Goal: Task Accomplishment & Management: Manage account settings

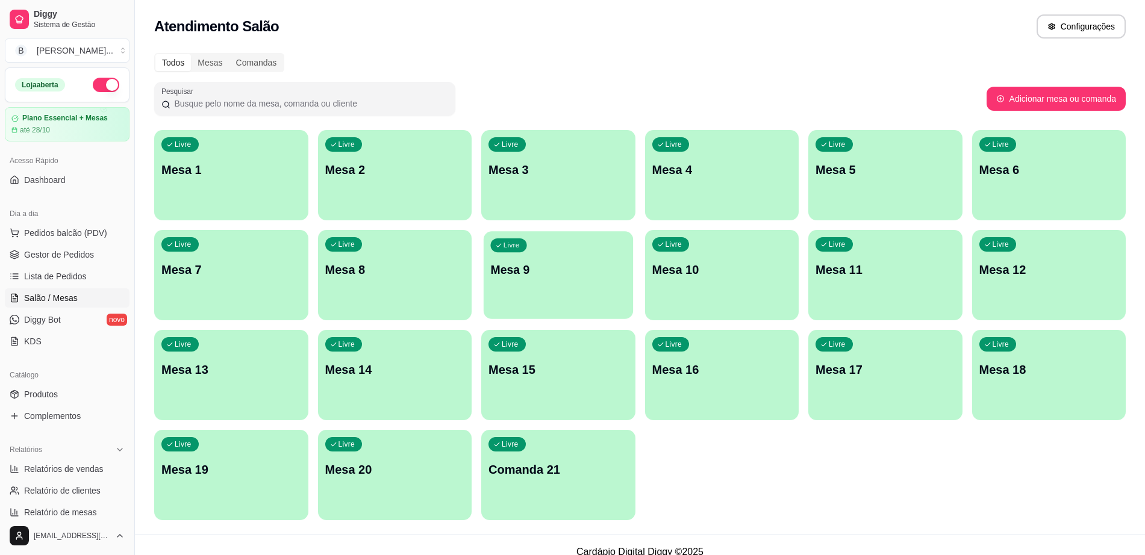
click at [604, 257] on div "Livre Mesa 9" at bounding box center [558, 267] width 149 height 73
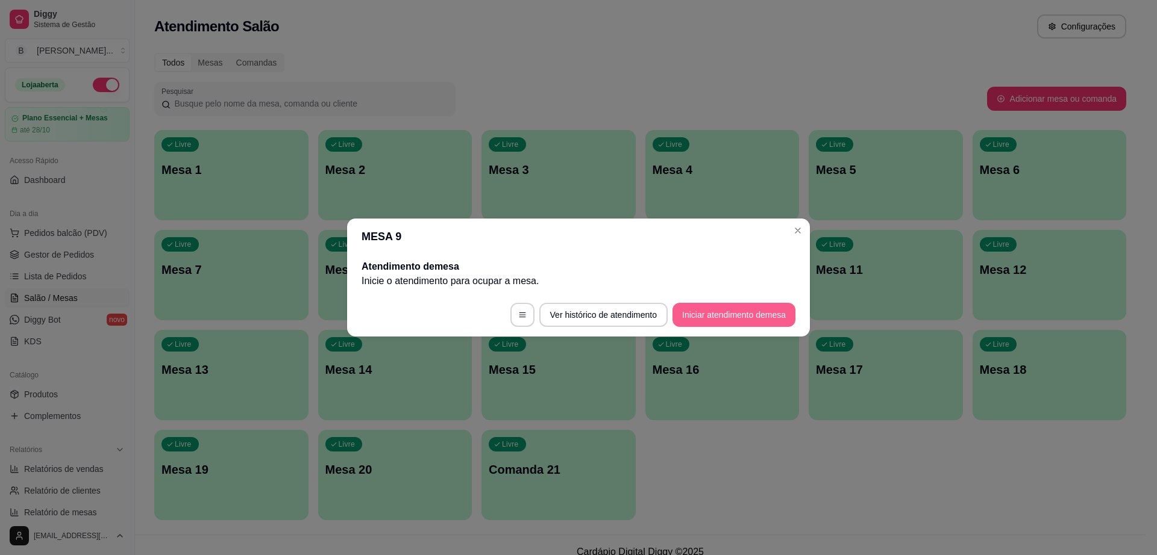
click at [748, 319] on button "Iniciar atendimento de mesa" at bounding box center [733, 315] width 123 height 24
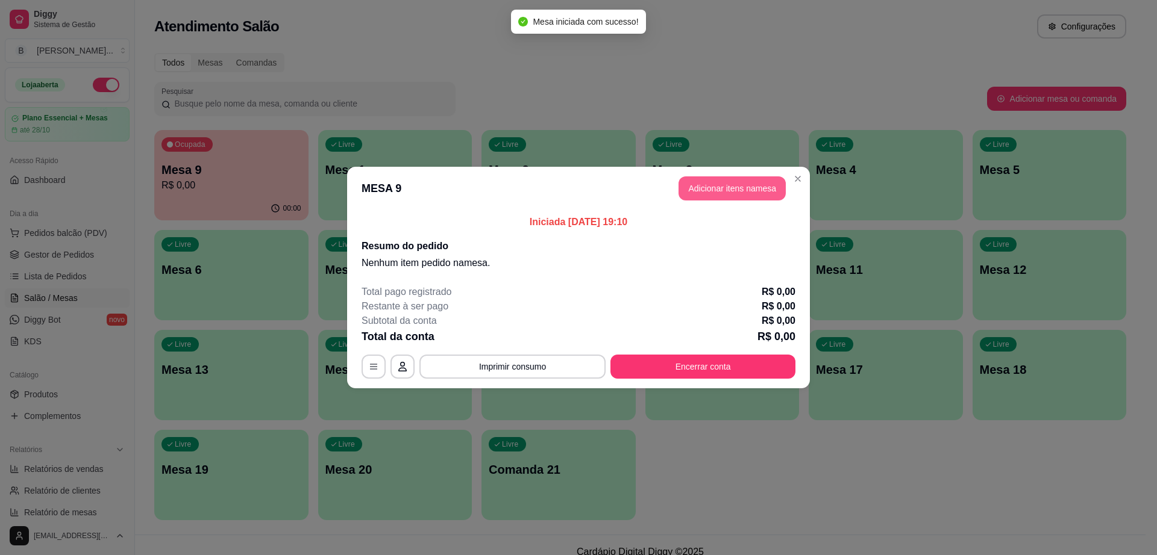
click at [758, 195] on button "Adicionar itens na mesa" at bounding box center [731, 188] width 107 height 24
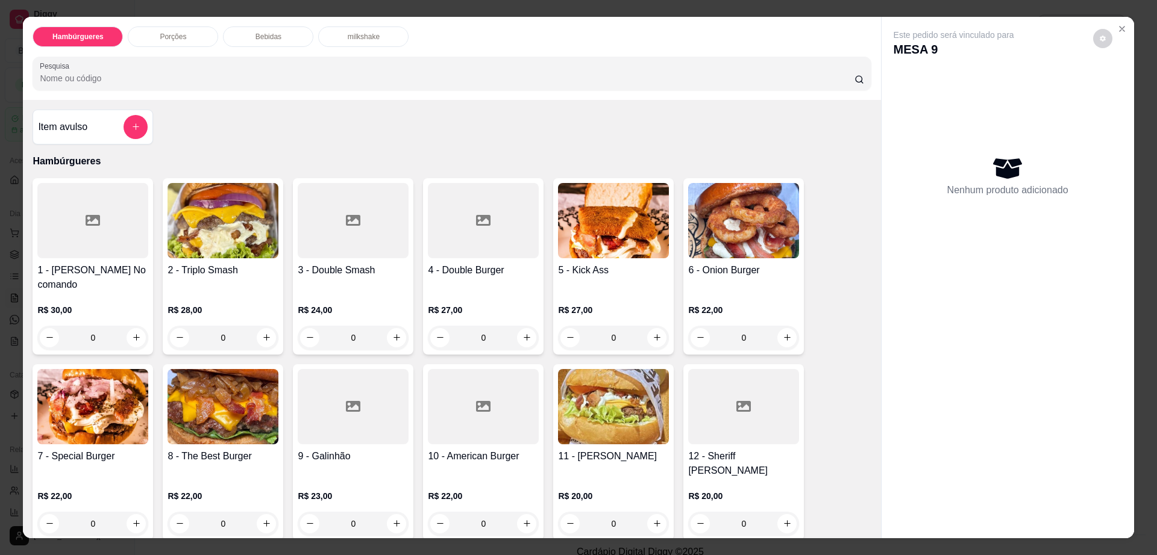
click at [709, 255] on img at bounding box center [743, 220] width 111 height 75
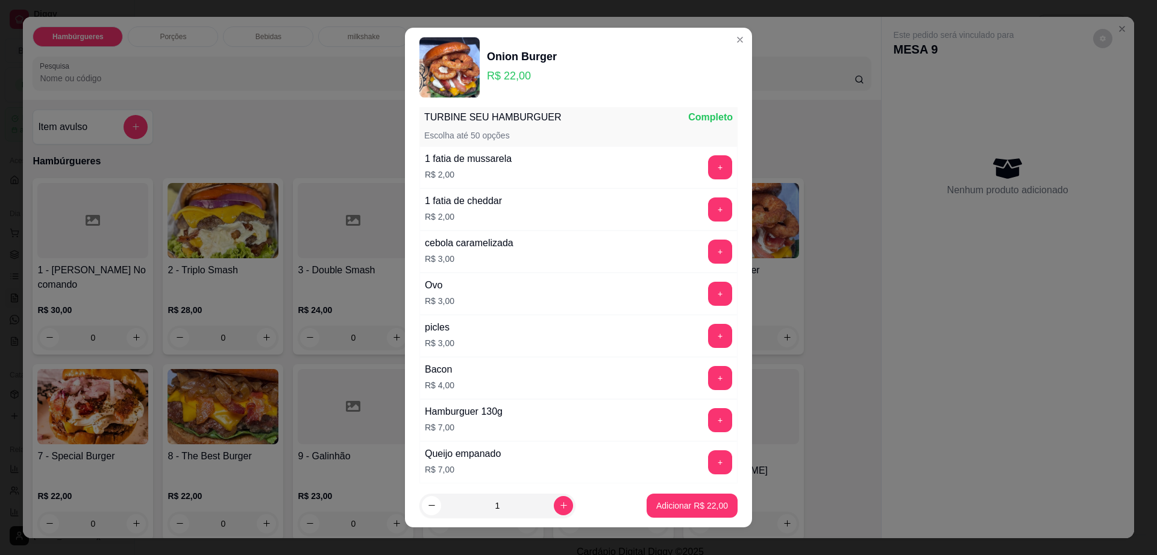
scroll to position [37, 0]
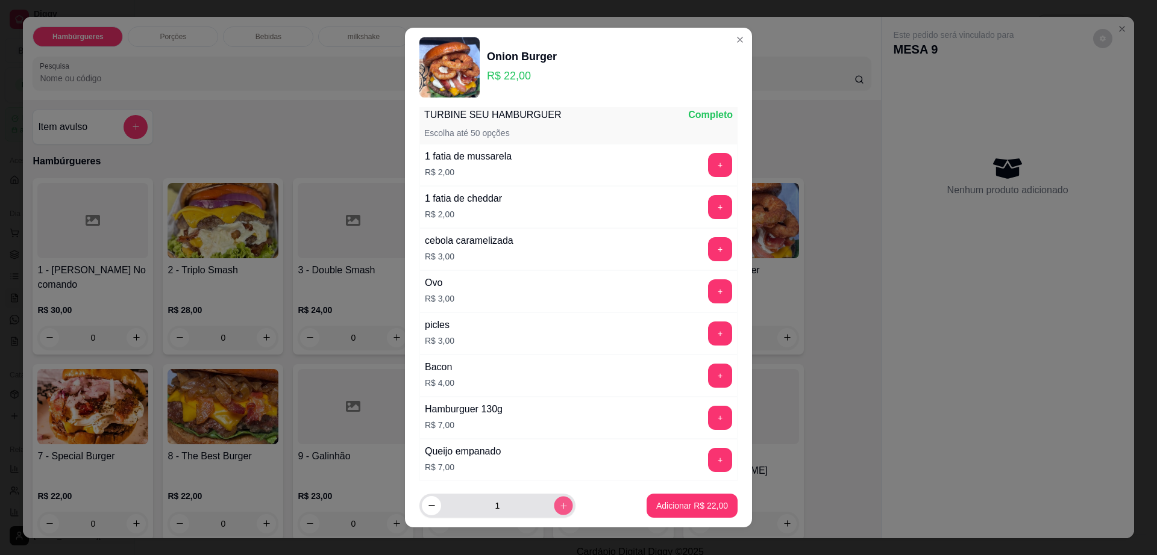
click at [554, 498] on button "increase-product-quantity" at bounding box center [563, 505] width 19 height 19
type input "2"
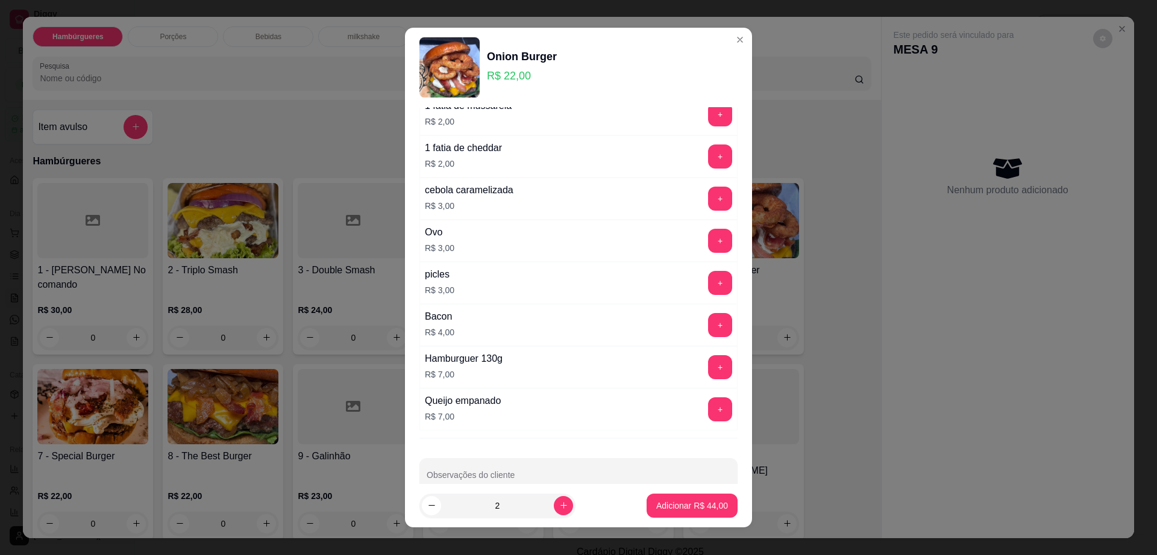
scroll to position [112, 0]
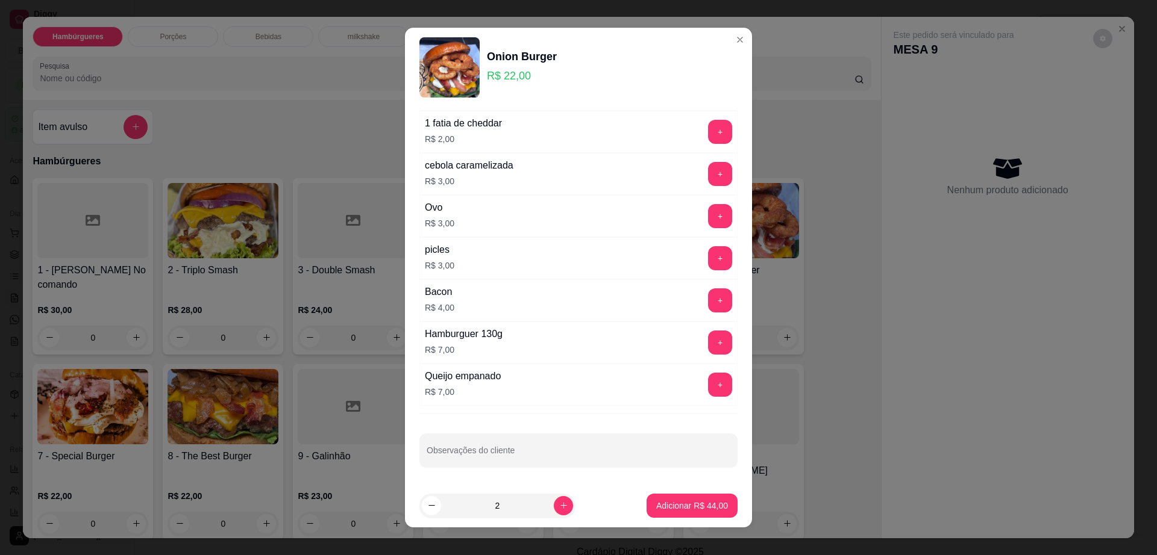
click at [573, 451] on input "Observações do cliente" at bounding box center [578, 455] width 304 height 12
type input "1 pra levar"
click at [663, 496] on button "Adicionar R$ 44,00" at bounding box center [691, 506] width 91 height 24
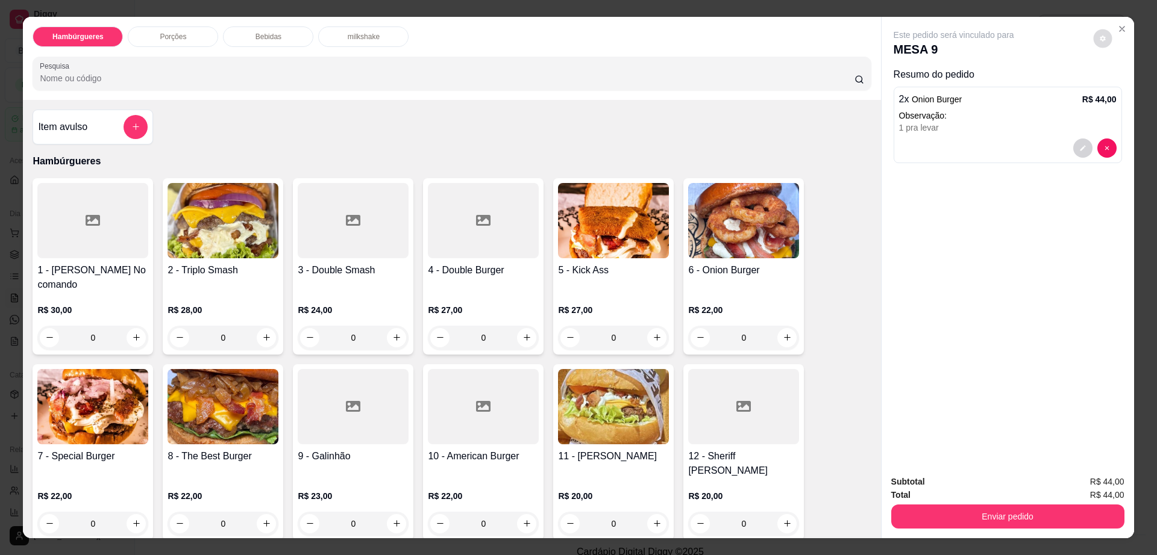
click at [1093, 39] on button "decrease-product-quantity" at bounding box center [1102, 38] width 19 height 19
click at [1118, 86] on span "Automatic updates" at bounding box center [1124, 87] width 24 height 14
click at [1118, 87] on input "Automatic updates" at bounding box center [1115, 91] width 8 height 8
checkbox input "false"
click at [937, 520] on button "Enviar pedido" at bounding box center [1007, 517] width 233 height 24
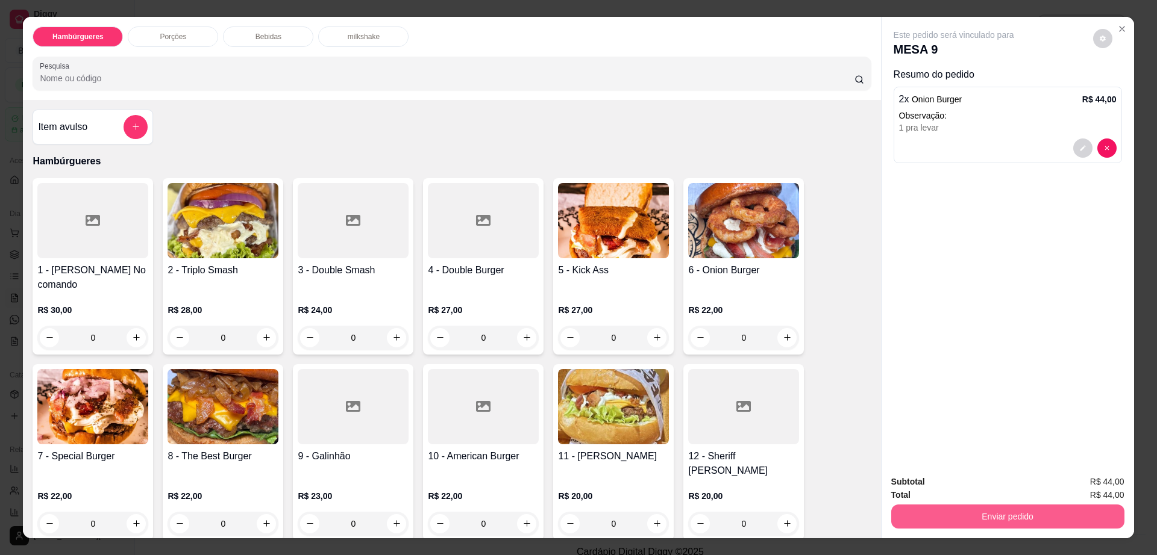
click at [937, 520] on button "Enviar pedido" at bounding box center [1007, 517] width 233 height 24
click at [1105, 483] on button "Enviar pedido" at bounding box center [1091, 487] width 68 height 23
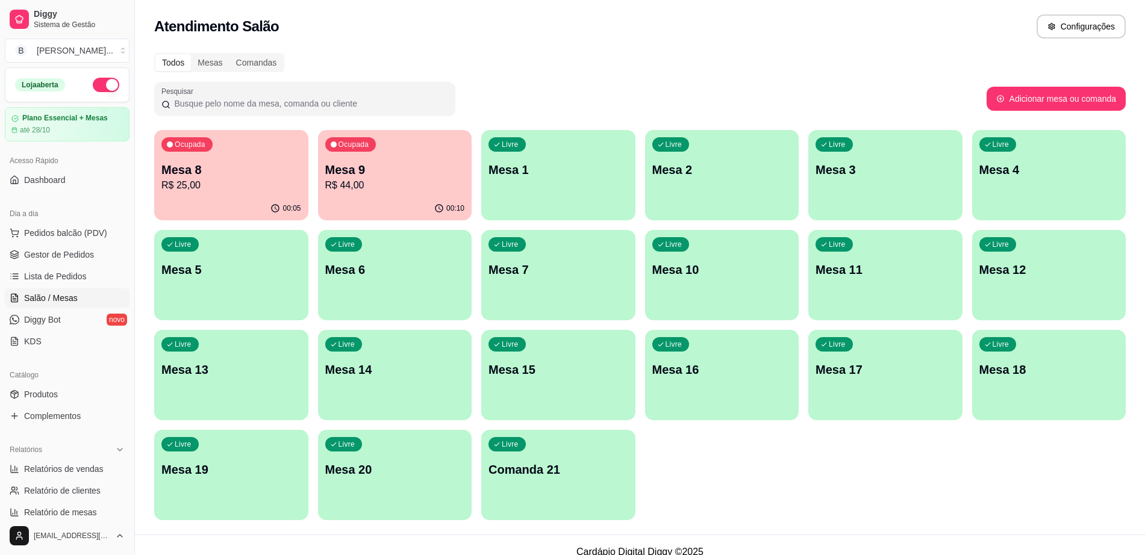
click at [370, 281] on div "Livre Mesa 6" at bounding box center [395, 268] width 154 height 76
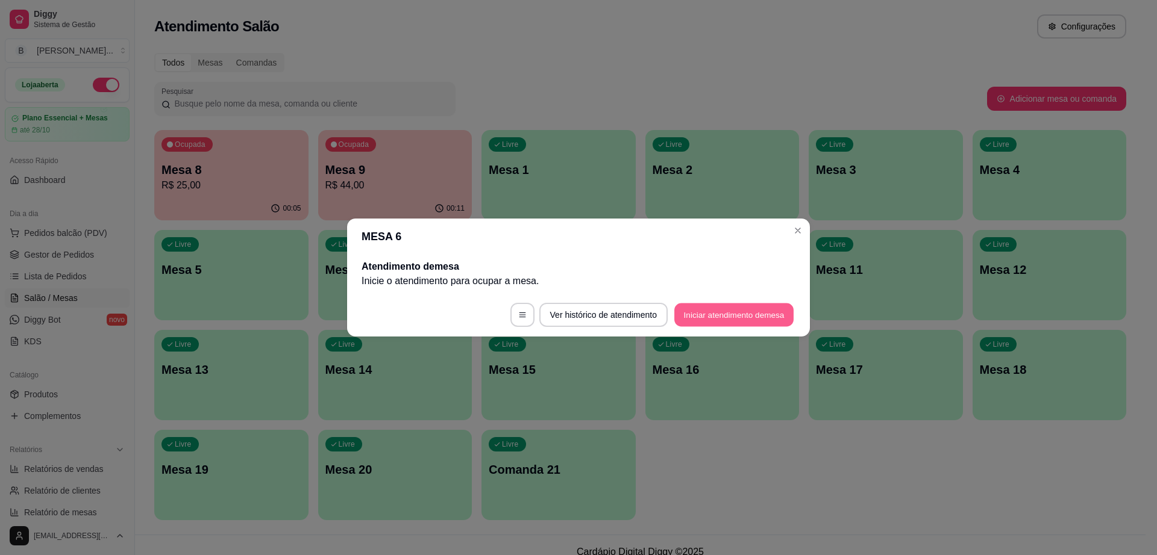
click at [710, 308] on button "Iniciar atendimento de mesa" at bounding box center [733, 315] width 119 height 23
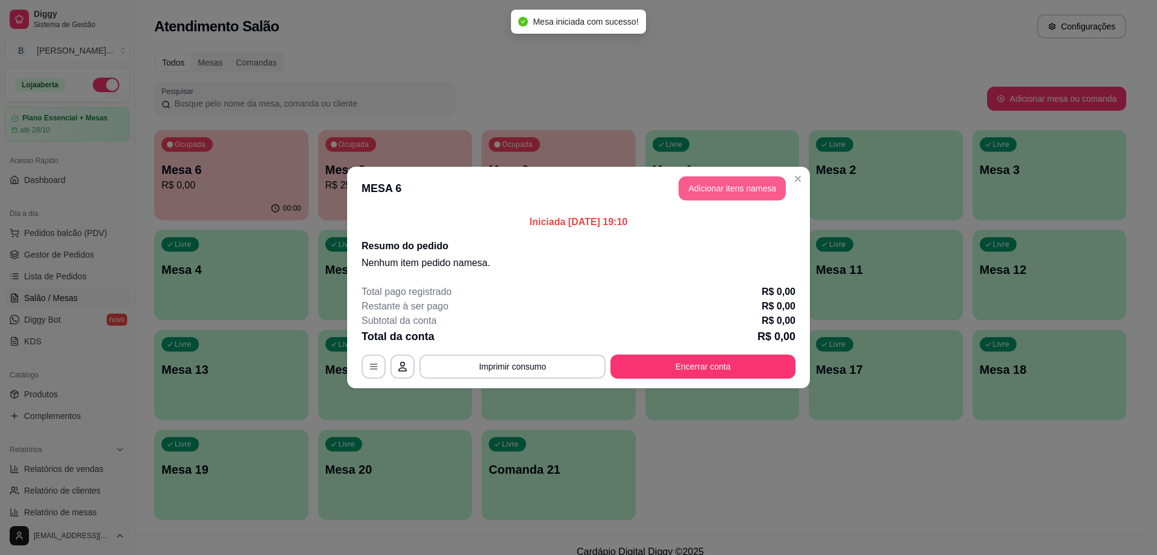
click at [708, 196] on button "Adicionar itens na mesa" at bounding box center [731, 188] width 107 height 24
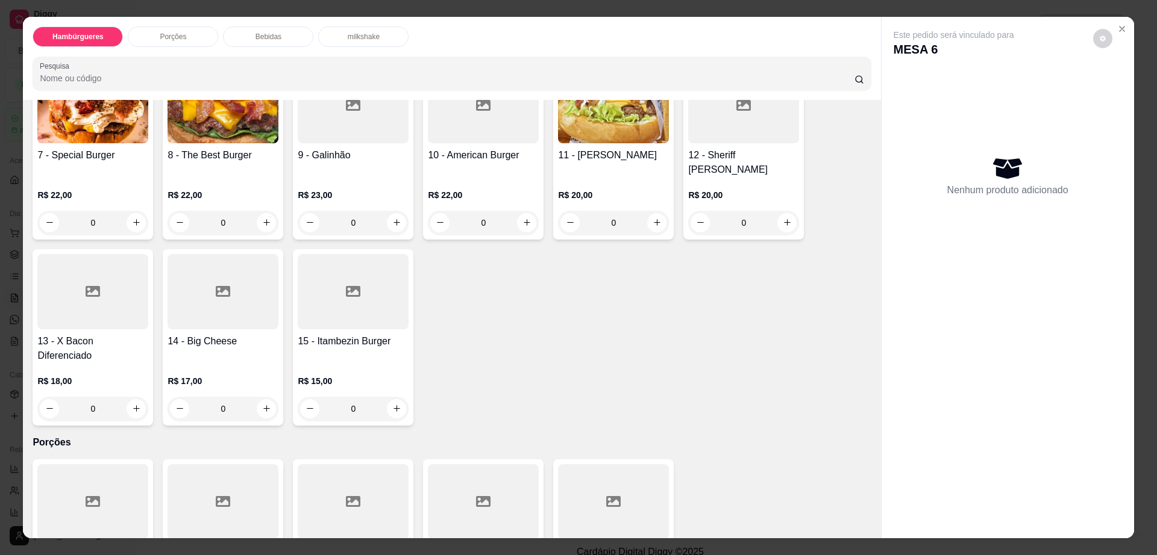
scroll to position [226, 0]
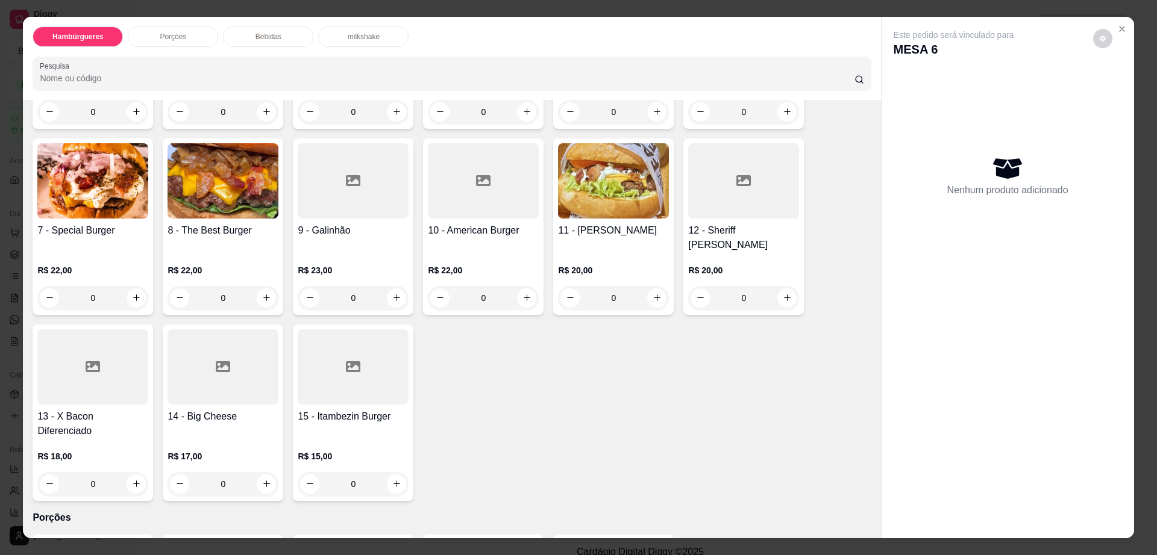
click at [610, 198] on img at bounding box center [613, 180] width 111 height 75
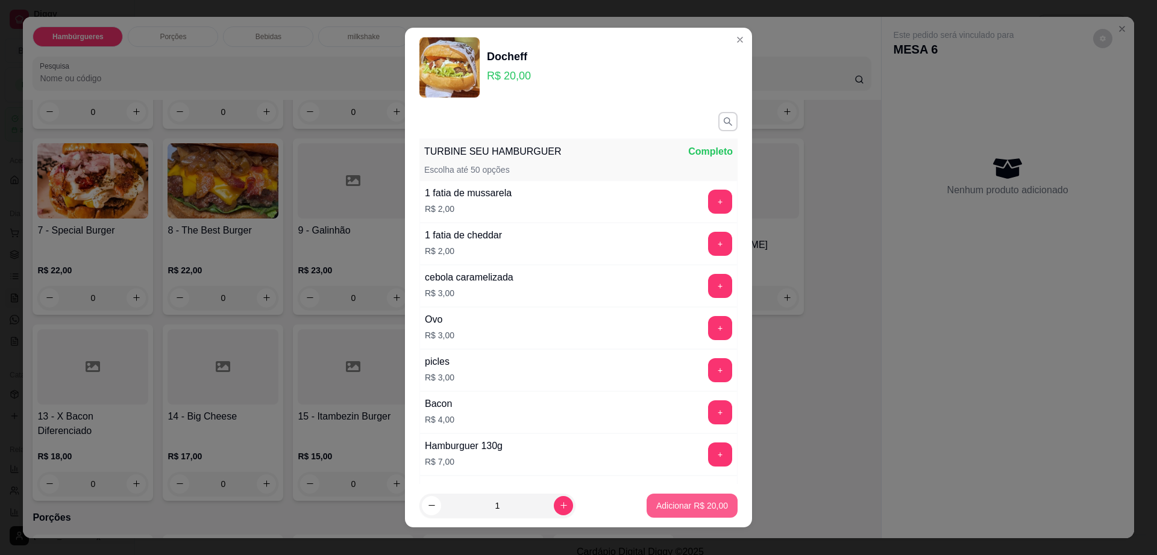
click at [679, 494] on button "Adicionar R$ 20,00" at bounding box center [691, 506] width 91 height 24
type input "1"
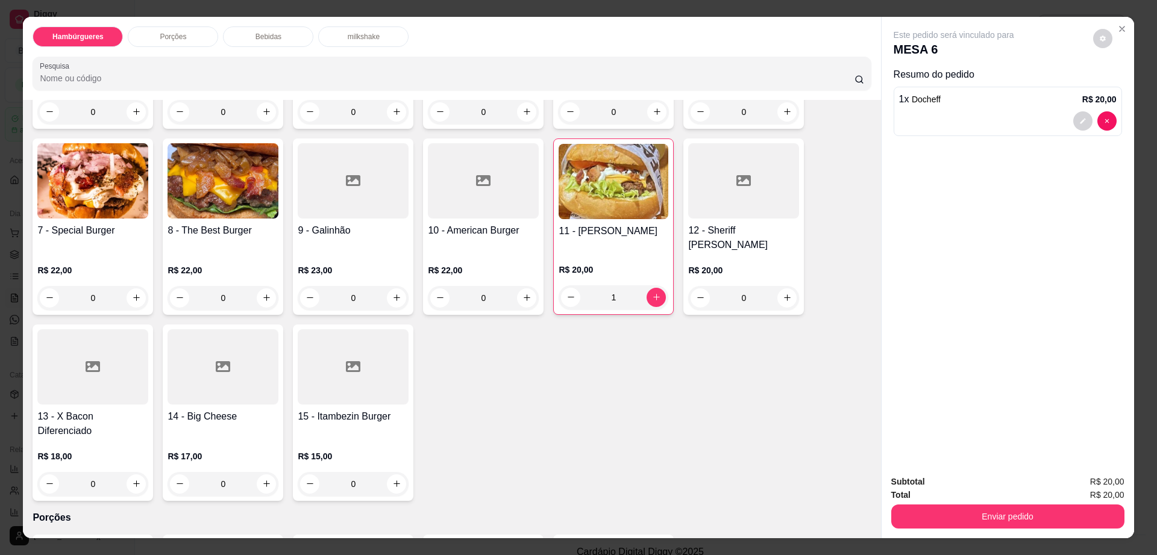
click at [106, 199] on img at bounding box center [92, 180] width 111 height 75
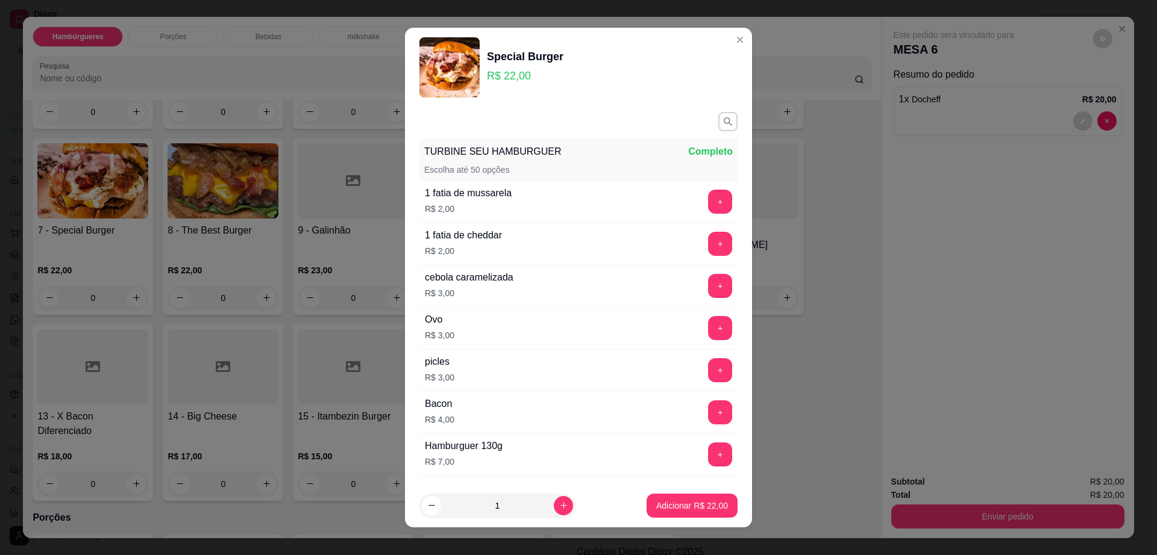
scroll to position [112, 0]
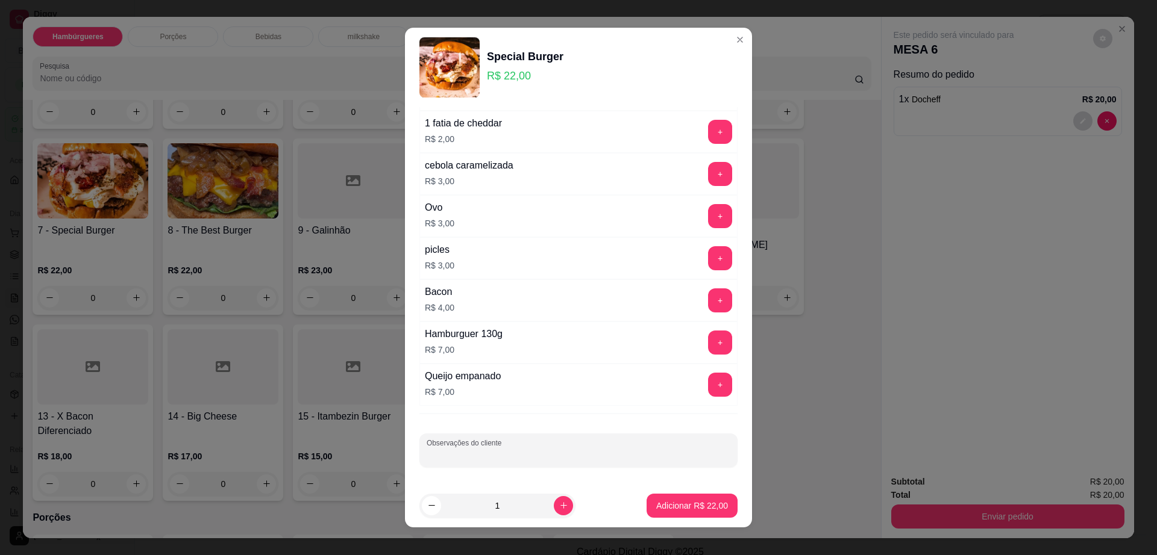
click at [484, 452] on div "Observações do cliente" at bounding box center [578, 451] width 318 height 34
click at [484, 452] on input "n8trocar cheddar por [PERSON_NAME]," at bounding box center [578, 455] width 304 height 12
click at [482, 457] on input "por [PERSON_NAME]," at bounding box center [578, 455] width 304 height 12
type input "p"
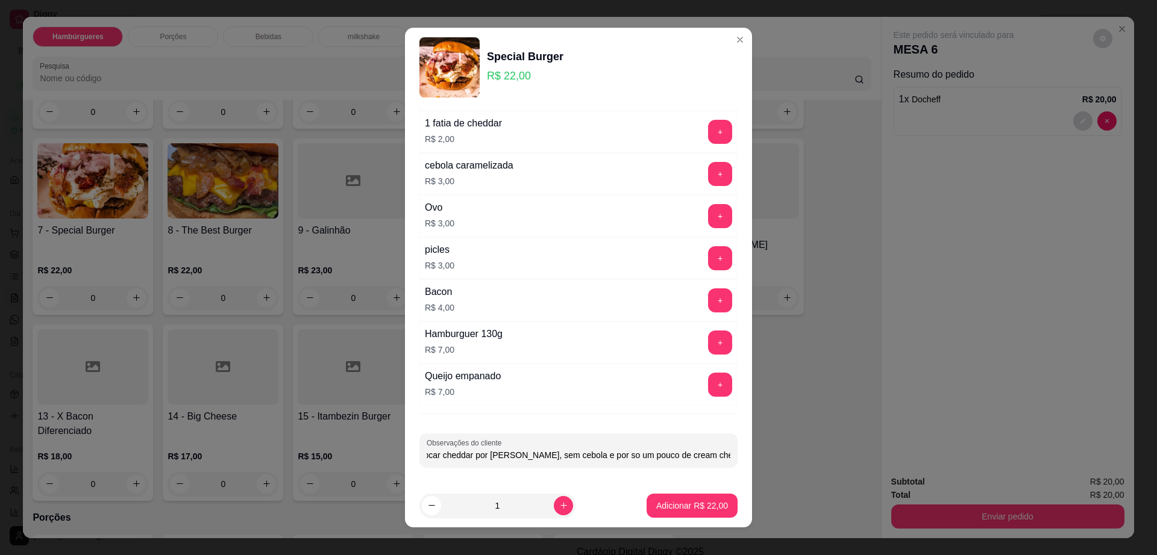
scroll to position [0, 12]
type input "trocar cheddar por [PERSON_NAME], sem cebola e por so um pouco de cream chesee"
click at [646, 516] on button "Adicionar R$ 22,00" at bounding box center [691, 506] width 91 height 24
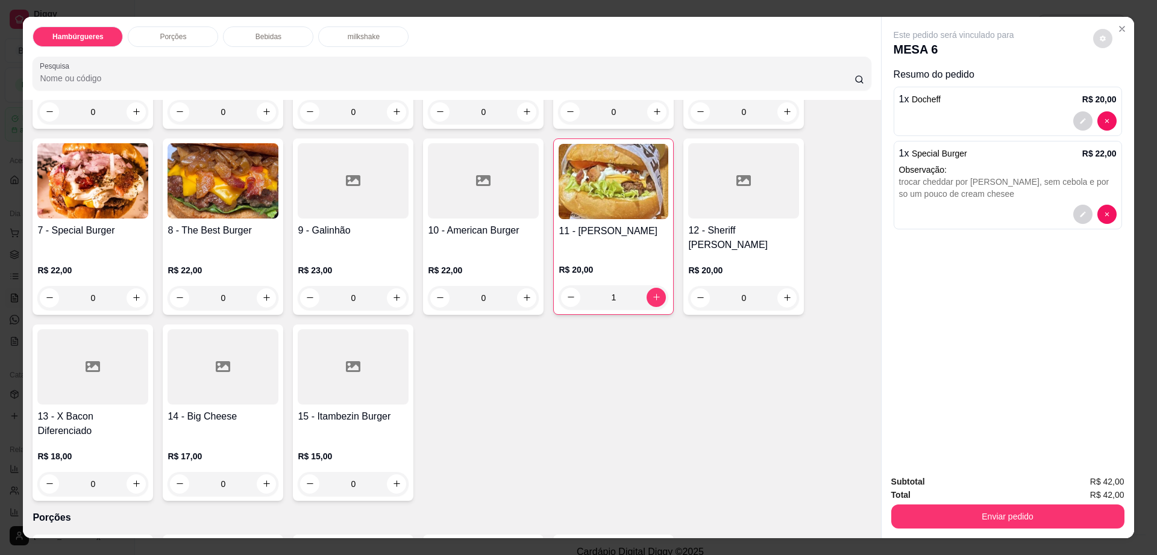
click at [1101, 36] on button "decrease-product-quantity" at bounding box center [1102, 38] width 19 height 19
click at [1117, 84] on span "Automatic updates" at bounding box center [1120, 87] width 12 height 10
click at [1117, 87] on input "Automatic updates" at bounding box center [1115, 91] width 8 height 8
checkbox input "true"
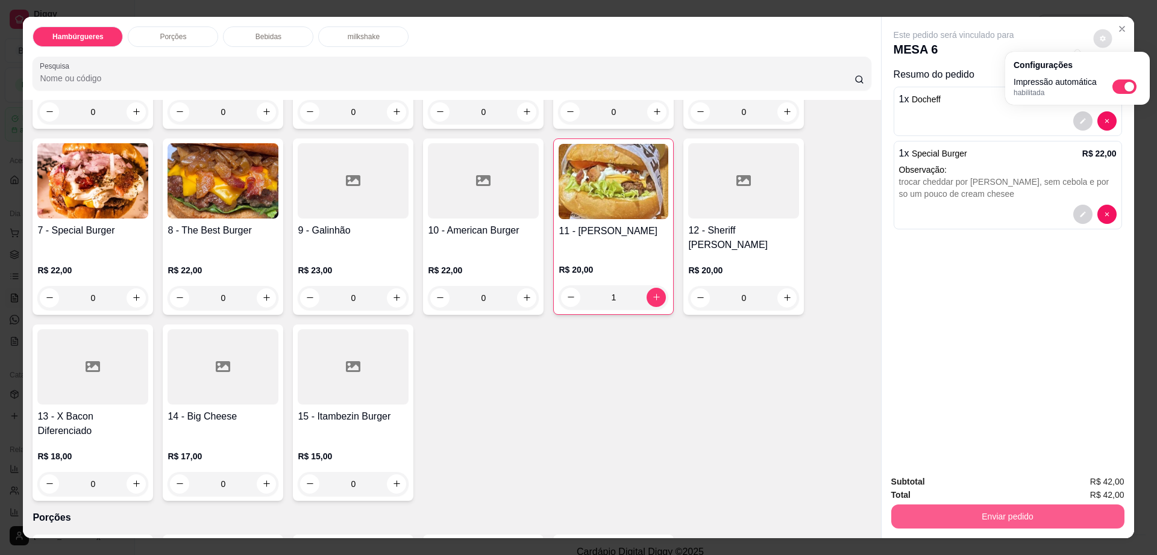
click at [968, 510] on button "Enviar pedido" at bounding box center [1007, 517] width 233 height 24
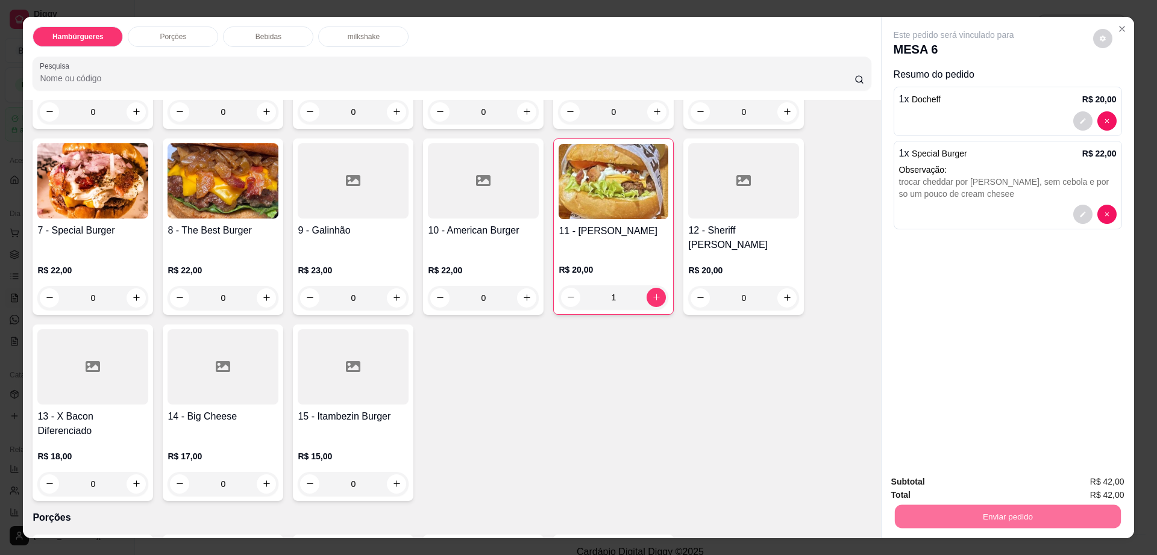
click at [1102, 490] on button "Enviar pedido" at bounding box center [1091, 487] width 66 height 22
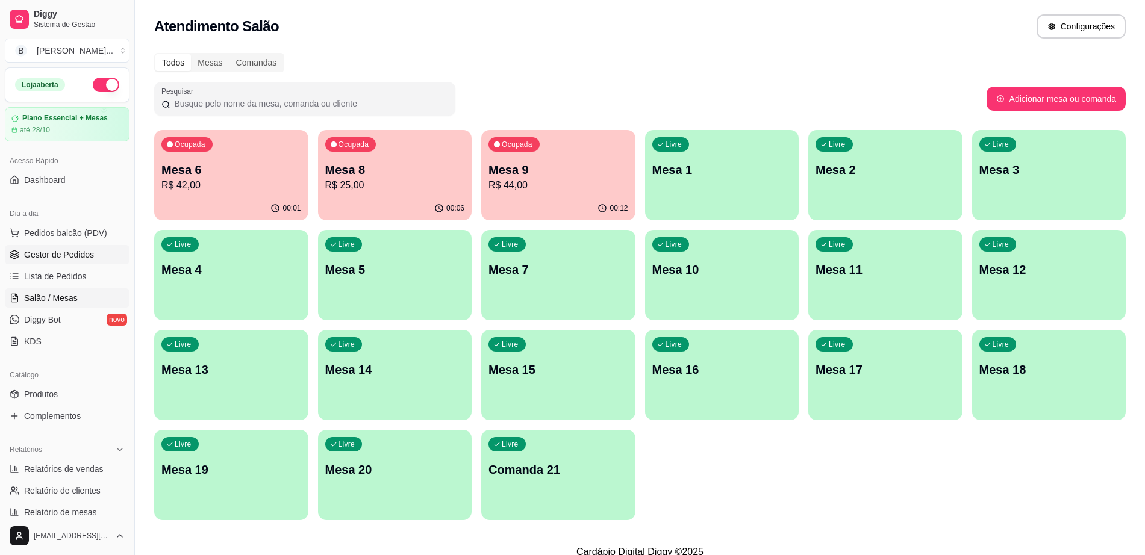
click at [52, 249] on span "Gestor de Pedidos" at bounding box center [59, 255] width 70 height 12
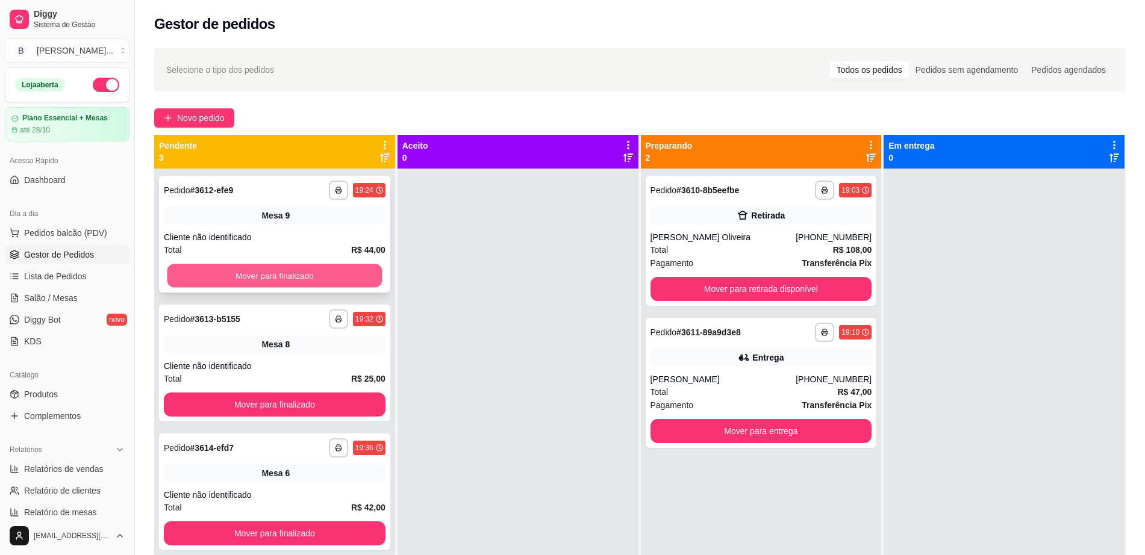
click at [293, 284] on button "Mover para finalizado" at bounding box center [274, 275] width 215 height 23
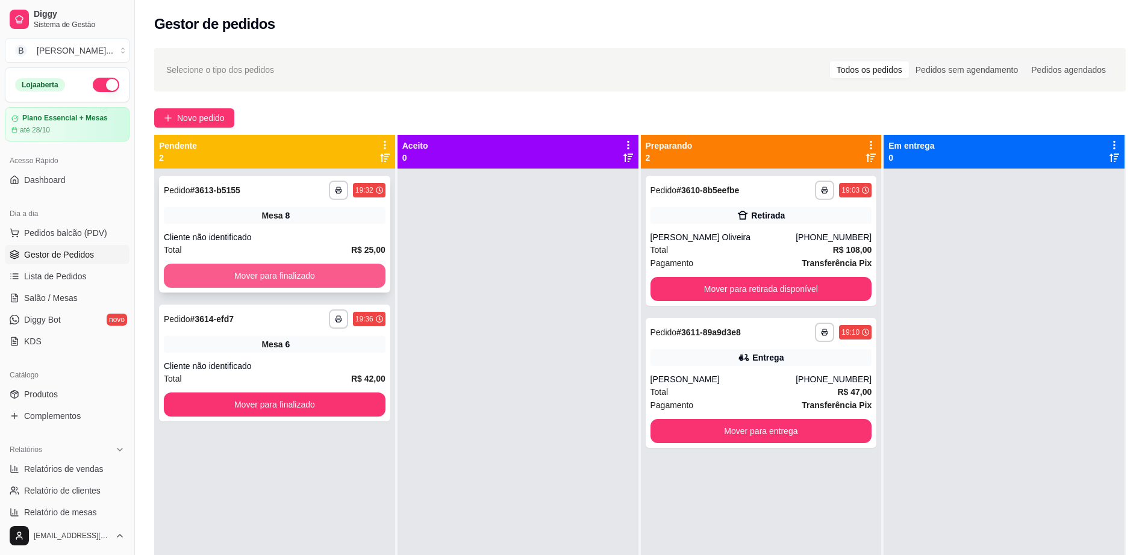
click at [296, 280] on button "Mover para finalizado" at bounding box center [275, 276] width 222 height 24
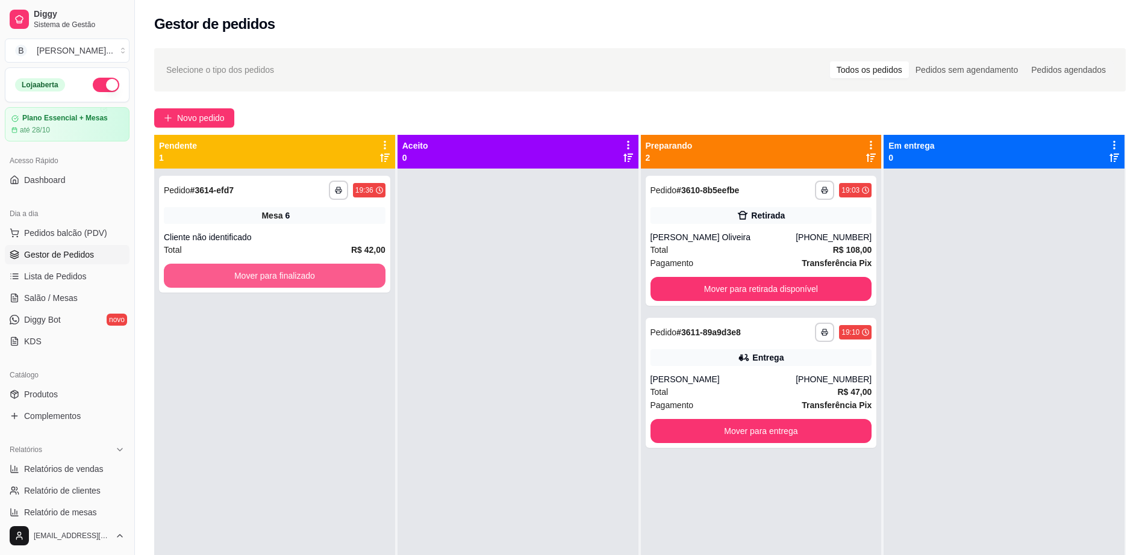
click at [296, 280] on button "Mover para finalizado" at bounding box center [275, 276] width 222 height 24
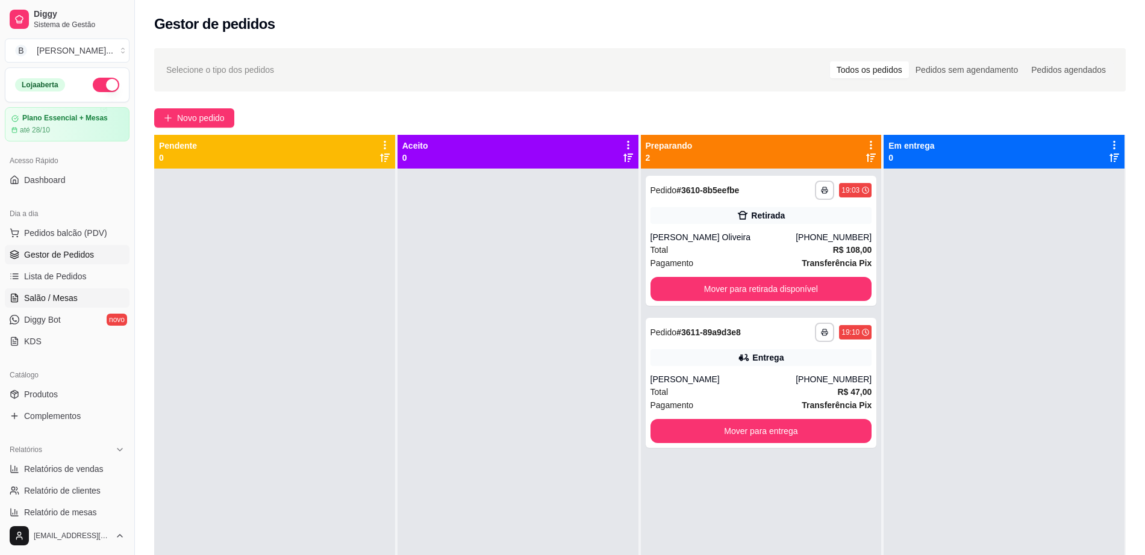
click at [76, 307] on link "Salão / Mesas" at bounding box center [67, 298] width 125 height 19
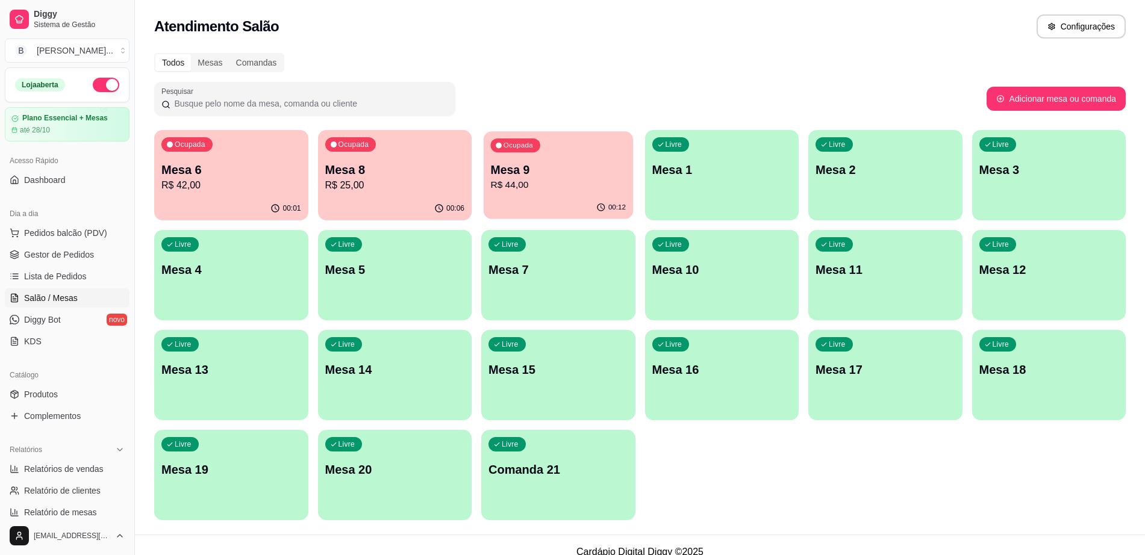
click at [528, 200] on div "00:12" at bounding box center [558, 207] width 149 height 23
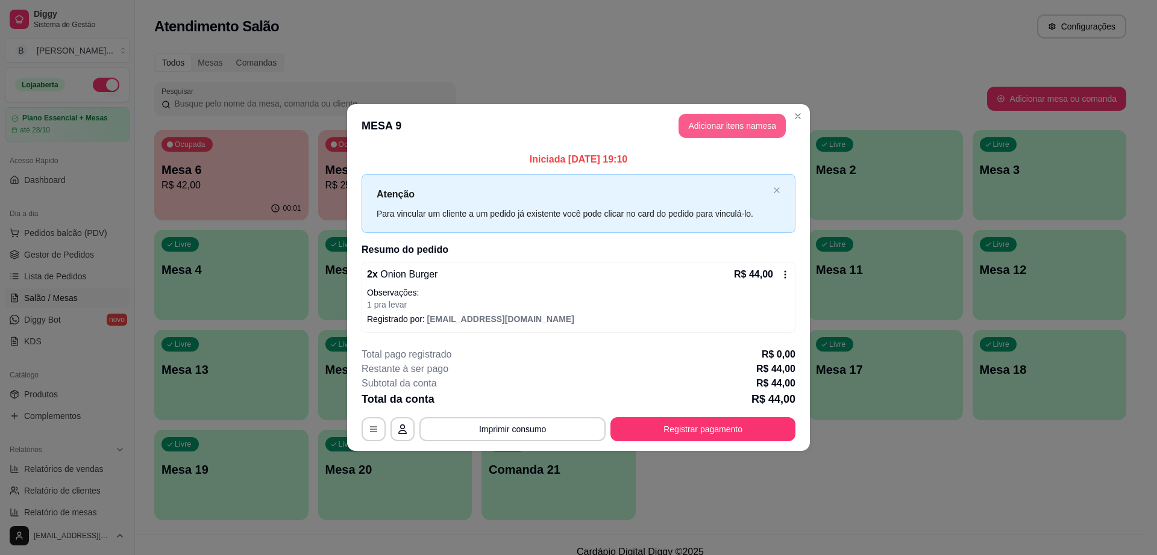
click at [748, 123] on button "Adicionar itens na mesa" at bounding box center [731, 126] width 107 height 24
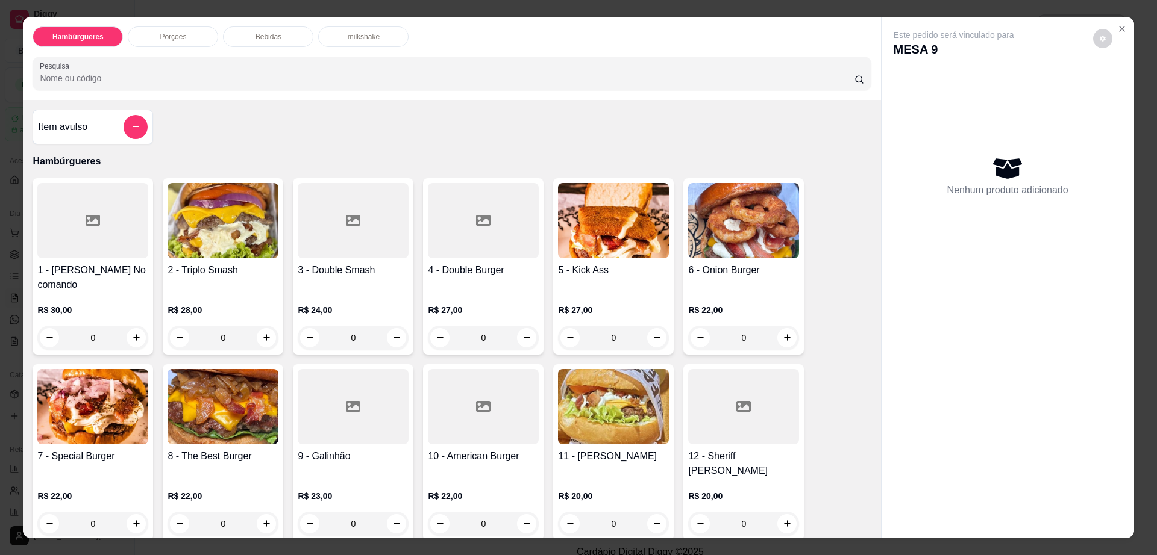
click at [276, 33] on div "Bebidas" at bounding box center [268, 37] width 90 height 20
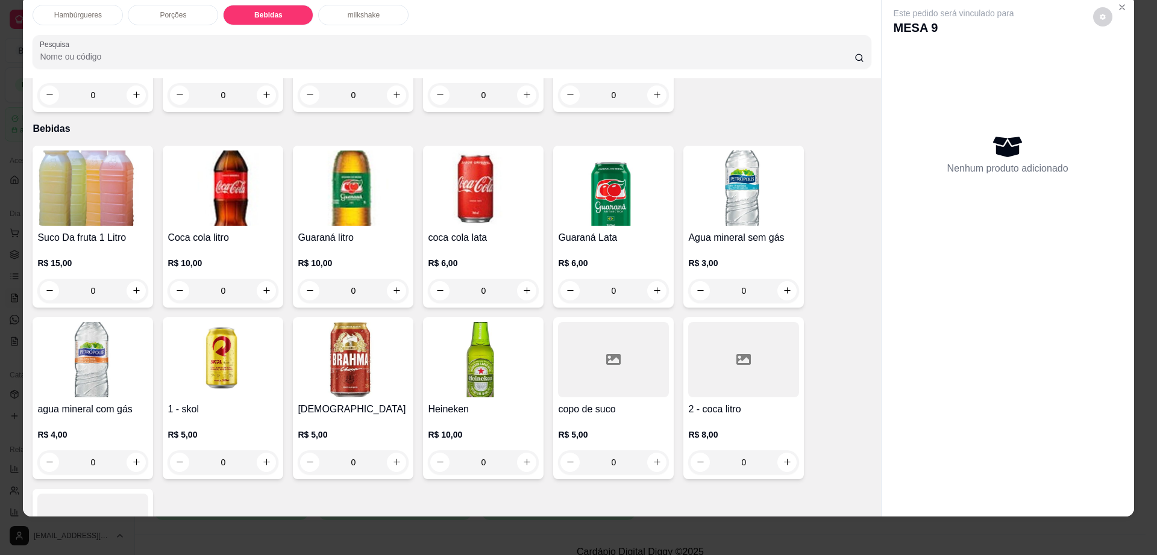
click at [380, 336] on img at bounding box center [353, 359] width 111 height 75
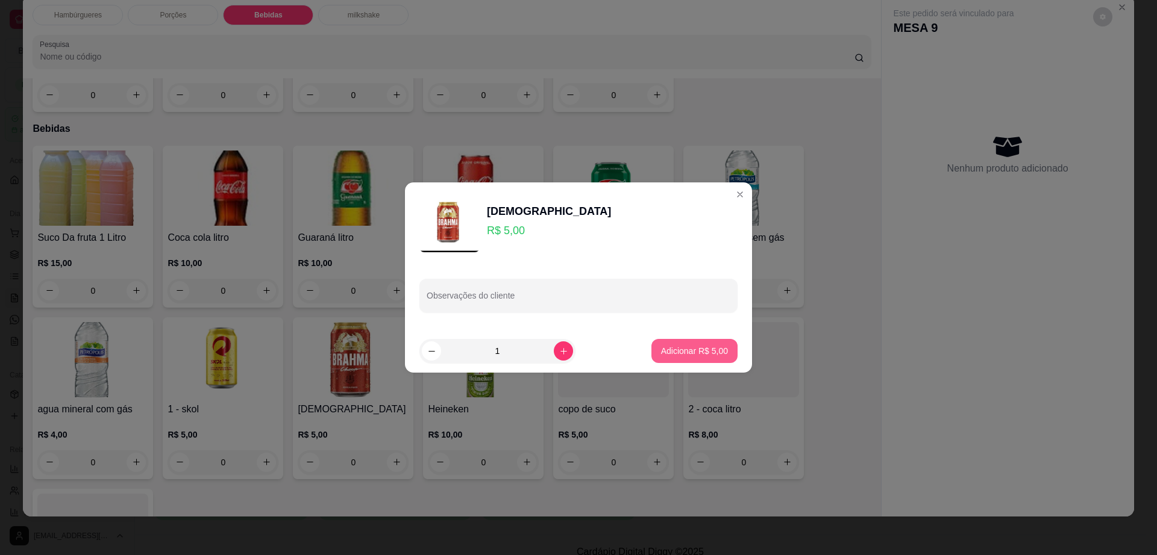
click at [698, 346] on p "Adicionar R$ 5,00" at bounding box center [694, 351] width 67 height 12
type input "1"
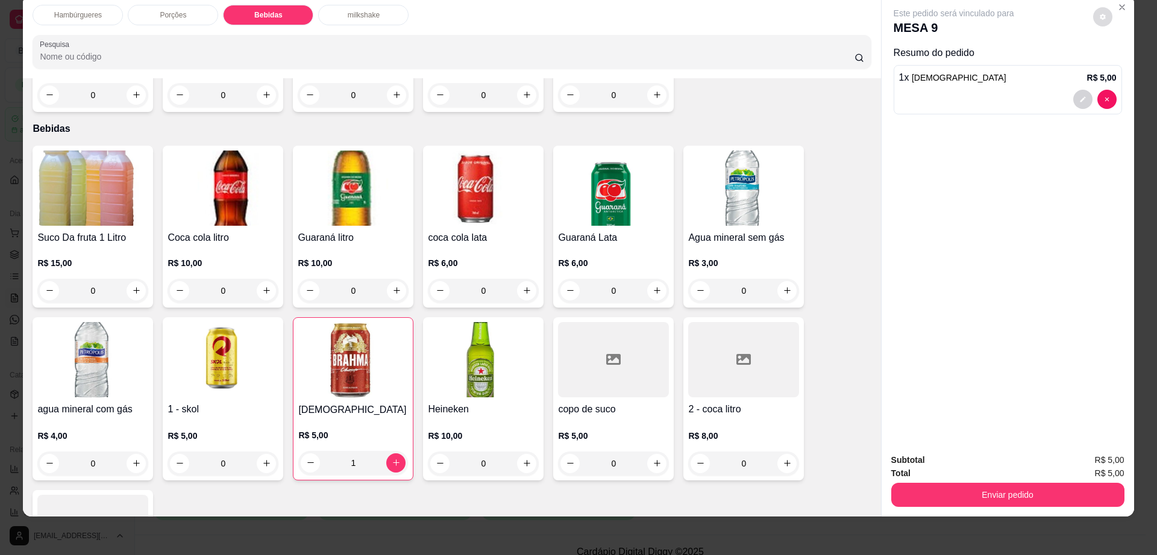
click at [1093, 21] on button "decrease-product-quantity" at bounding box center [1102, 16] width 19 height 19
click at [1129, 58] on span "Automatic updates" at bounding box center [1124, 65] width 24 height 14
click at [1119, 65] on input "Automatic updates" at bounding box center [1115, 69] width 8 height 8
checkbox input "false"
click at [1062, 489] on button "Enviar pedido" at bounding box center [1007, 495] width 233 height 24
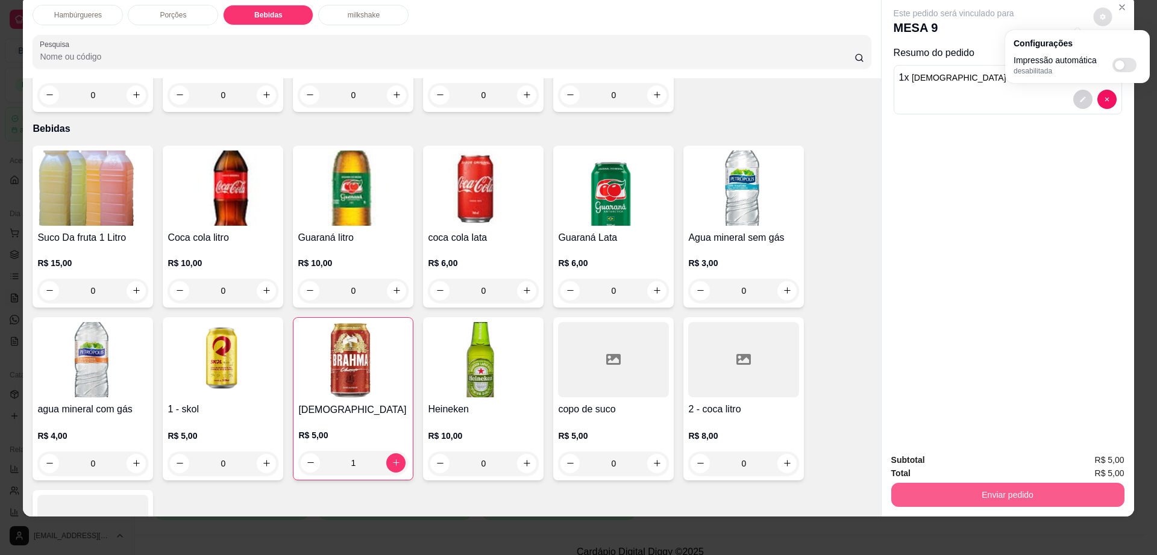
click at [1062, 489] on button "Enviar pedido" at bounding box center [1007, 495] width 233 height 24
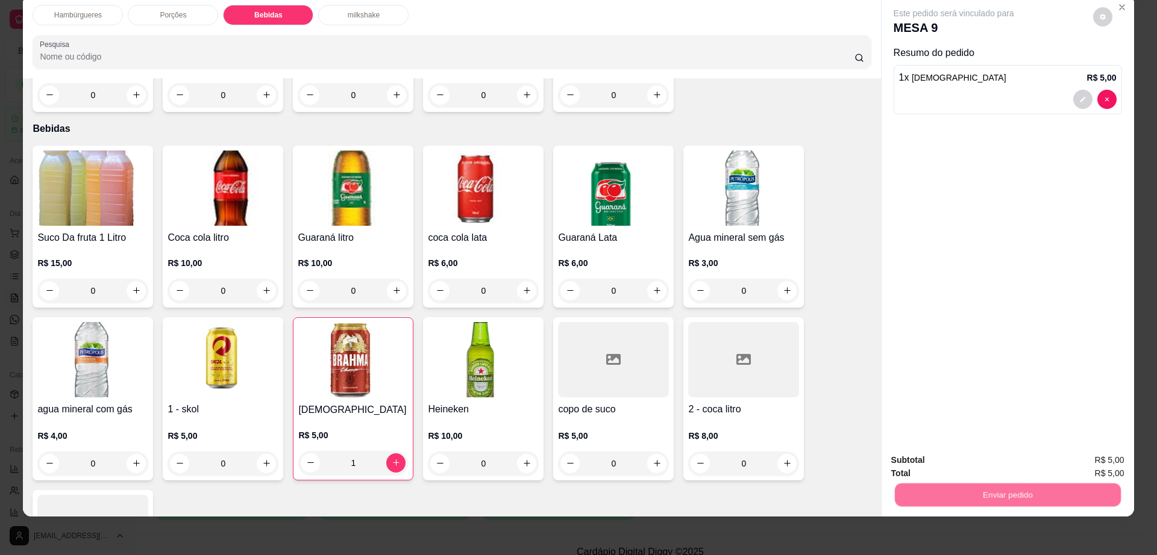
click at [1087, 467] on button "Enviar pedido" at bounding box center [1091, 465] width 68 height 23
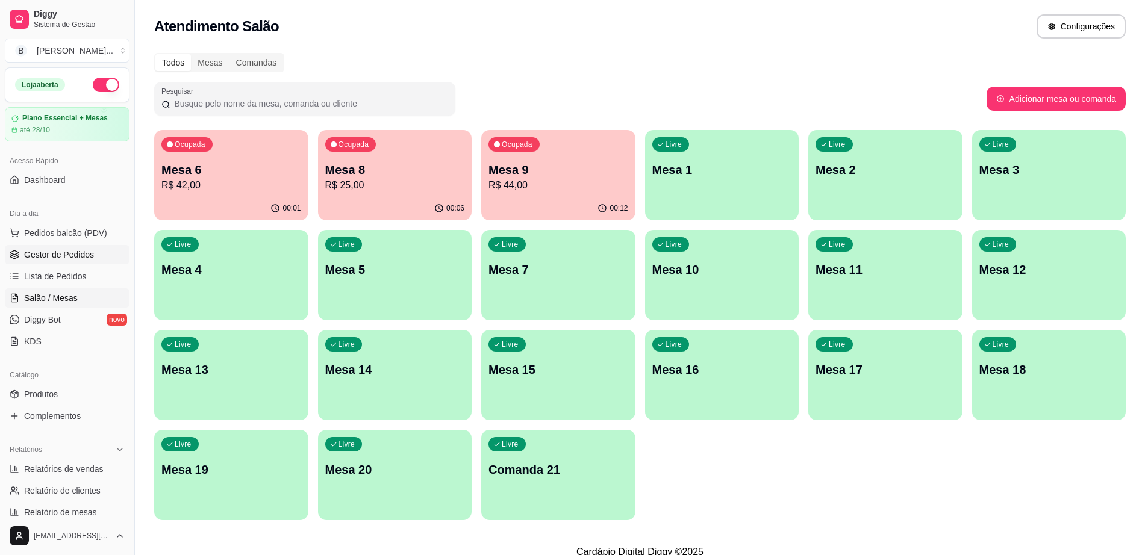
click at [91, 255] on span "Gestor de Pedidos" at bounding box center [59, 255] width 70 height 12
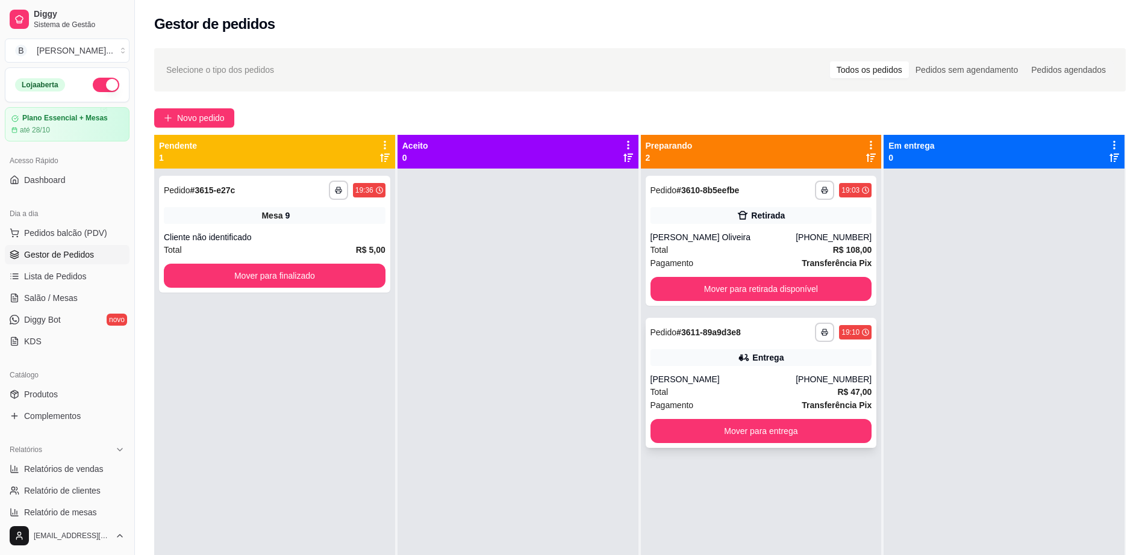
click at [678, 445] on div "**********" at bounding box center [761, 383] width 231 height 130
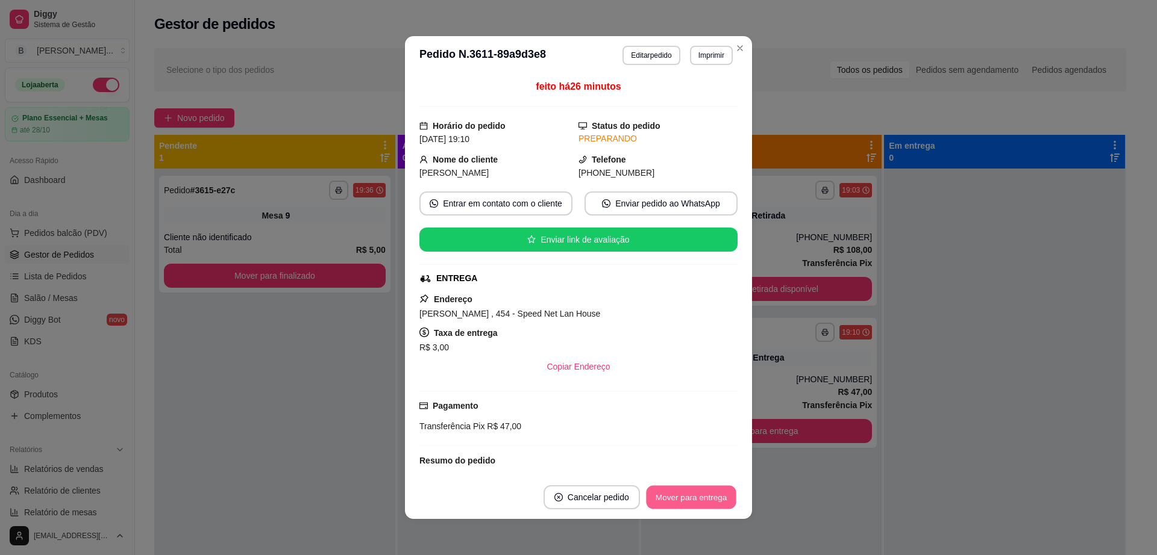
click at [670, 493] on button "Mover para entrega" at bounding box center [691, 497] width 90 height 23
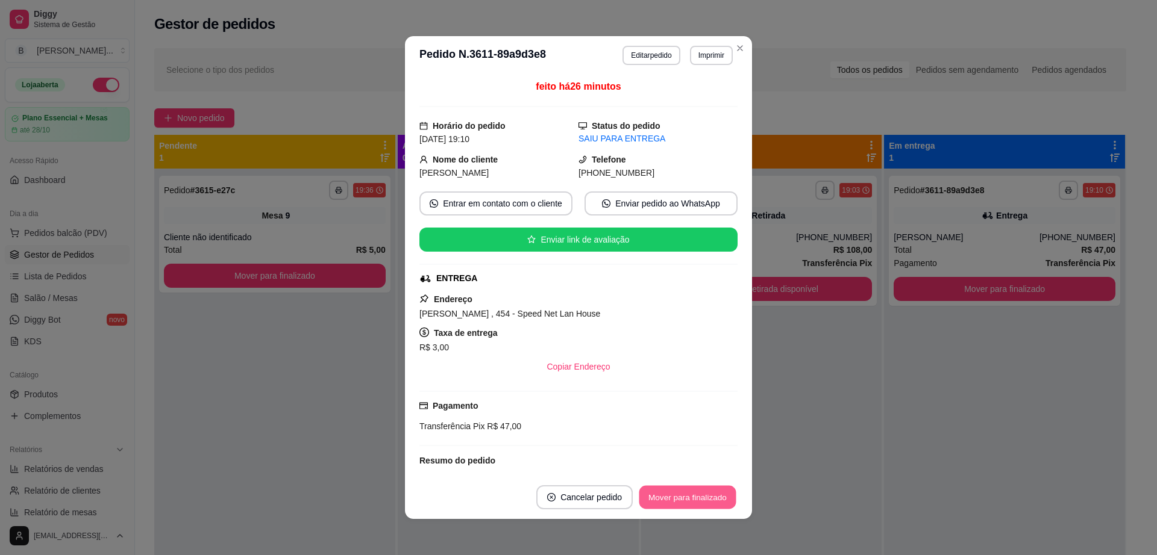
click at [670, 493] on button "Mover para finalizado" at bounding box center [687, 497] width 97 height 23
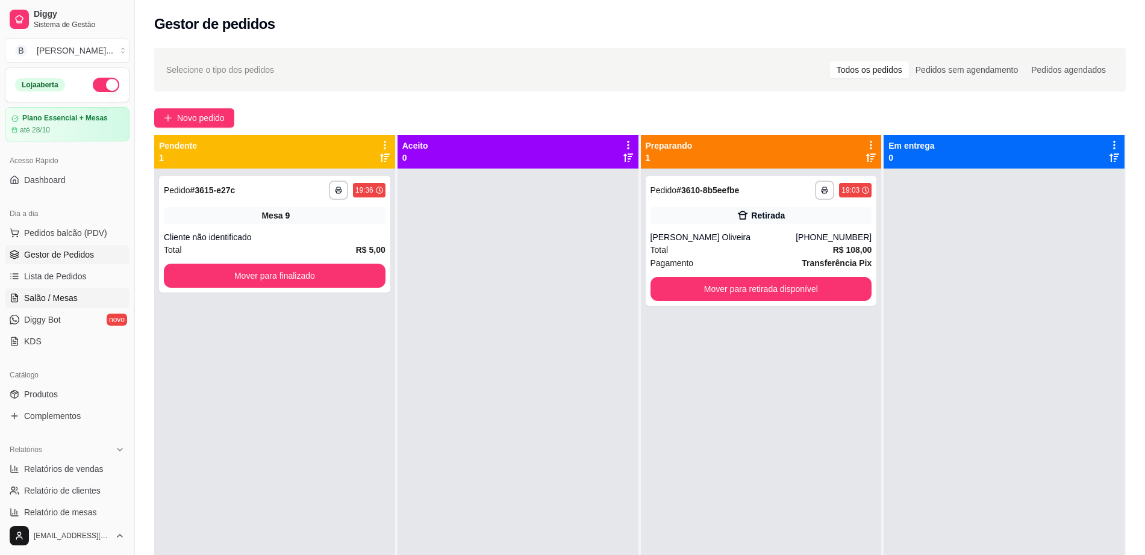
click at [77, 304] on link "Salão / Mesas" at bounding box center [67, 298] width 125 height 19
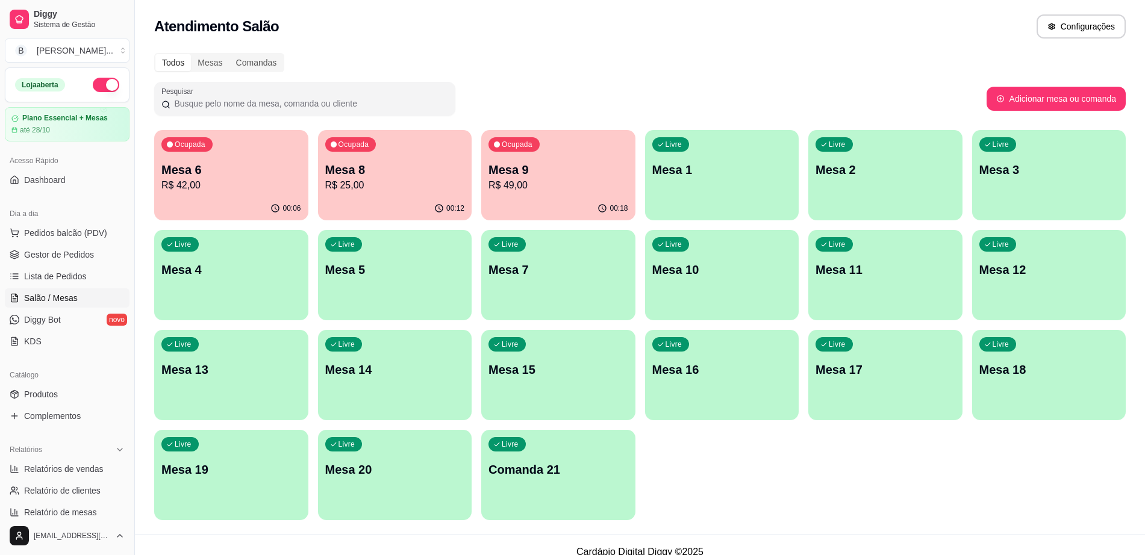
click at [511, 279] on div "Livre Mesa 7" at bounding box center [558, 268] width 154 height 76
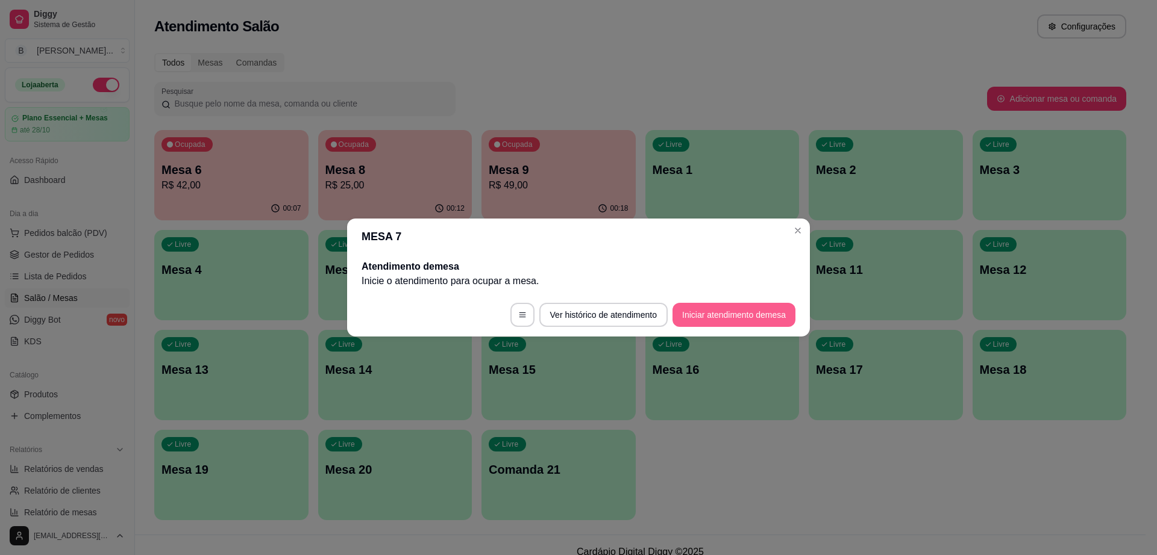
click at [717, 311] on button "Iniciar atendimento de mesa" at bounding box center [733, 315] width 123 height 24
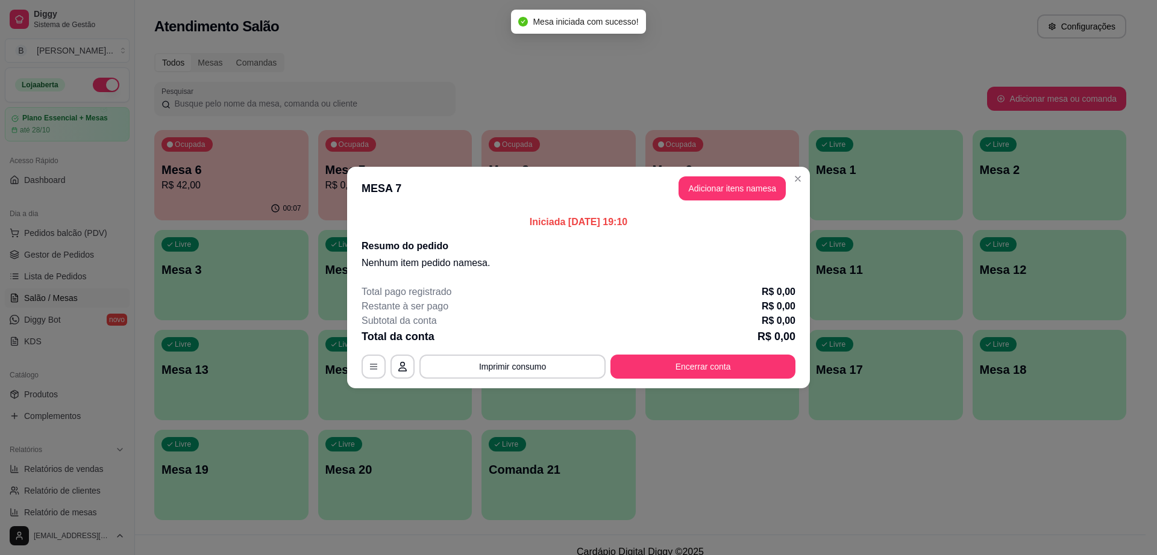
click at [737, 194] on button "Adicionar itens na mesa" at bounding box center [731, 188] width 107 height 24
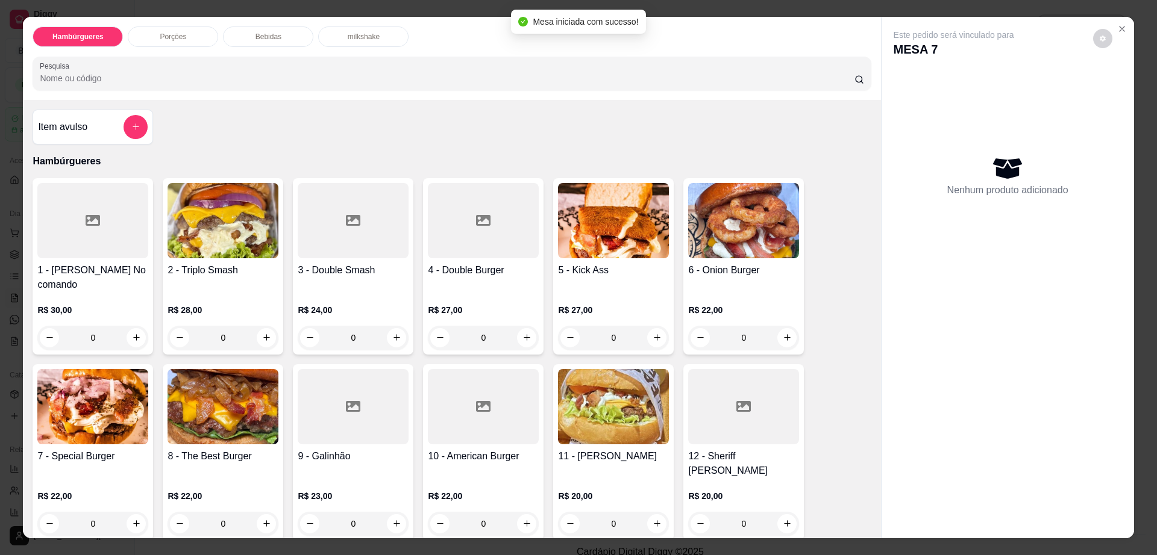
click at [103, 420] on img at bounding box center [92, 406] width 111 height 75
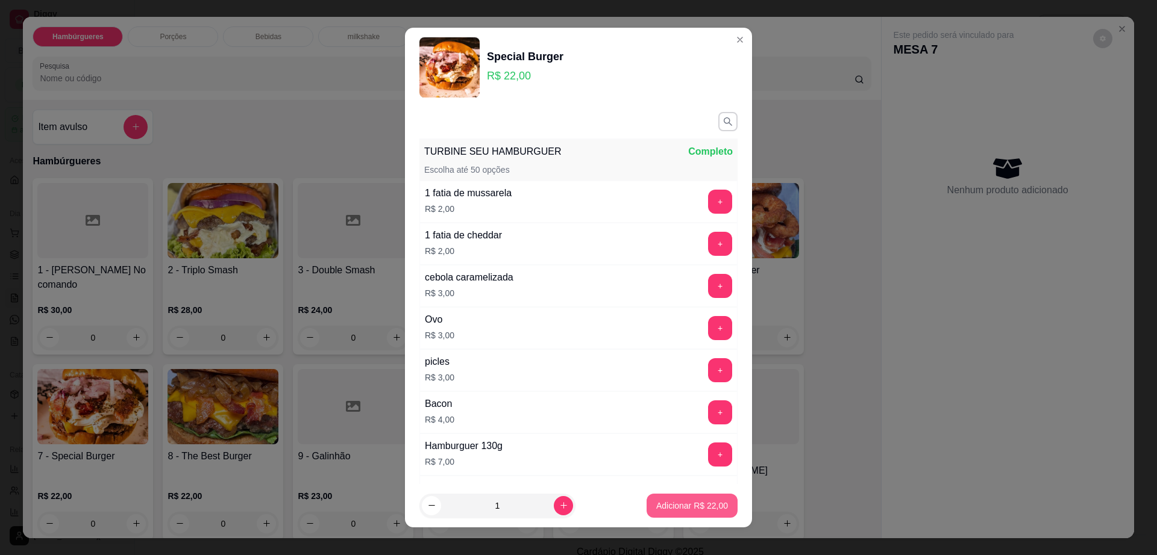
click at [663, 504] on p "Adicionar R$ 22,00" at bounding box center [692, 506] width 72 height 12
type input "1"
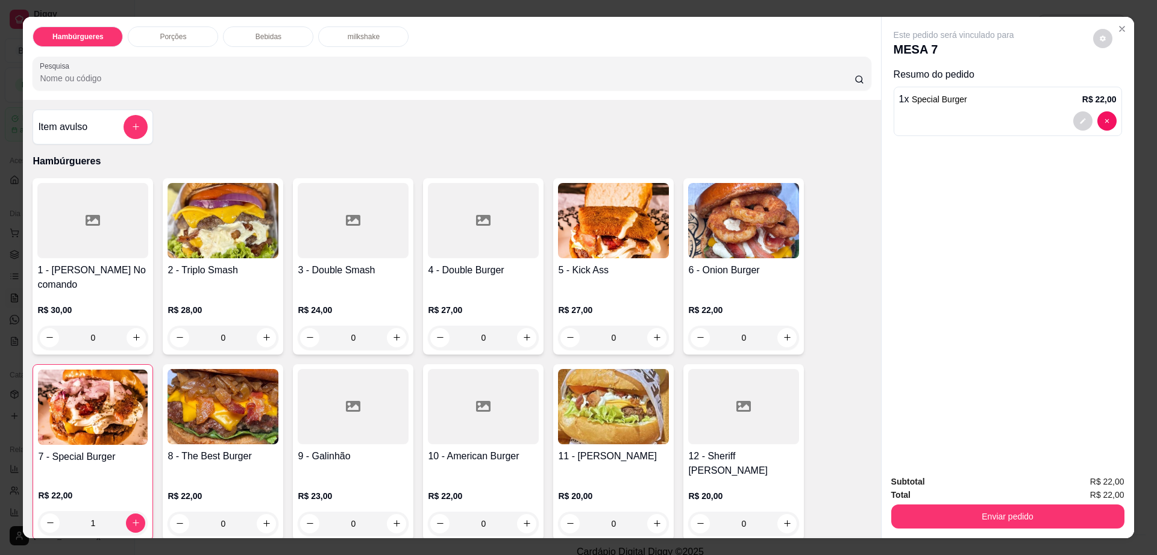
click at [1104, 45] on div "Este pedido será vinculado para MESA 7" at bounding box center [1002, 43] width 219 height 29
click at [1100, 37] on button "decrease-product-quantity" at bounding box center [1102, 38] width 19 height 19
click at [1116, 90] on span "Automatic updates" at bounding box center [1119, 87] width 10 height 10
click at [1116, 90] on input "Automatic updates" at bounding box center [1115, 91] width 8 height 8
checkbox input "true"
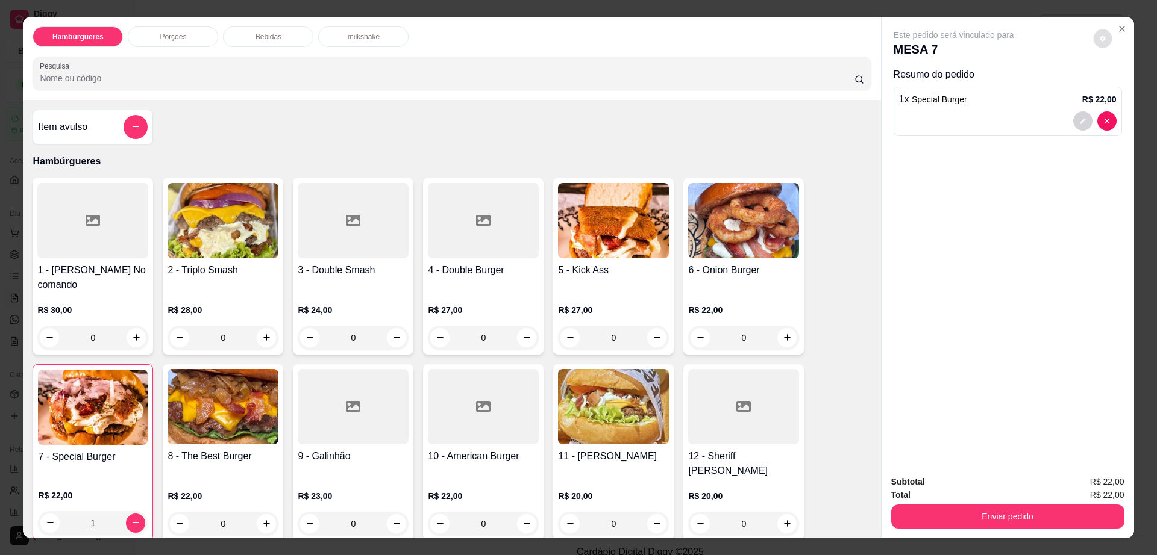
click at [1023, 500] on div "Total R$ 22,00" at bounding box center [1007, 495] width 233 height 13
click at [1025, 509] on button "Enviar pedido" at bounding box center [1007, 516] width 226 height 23
click at [1081, 484] on button "Enviar pedido" at bounding box center [1091, 487] width 68 height 23
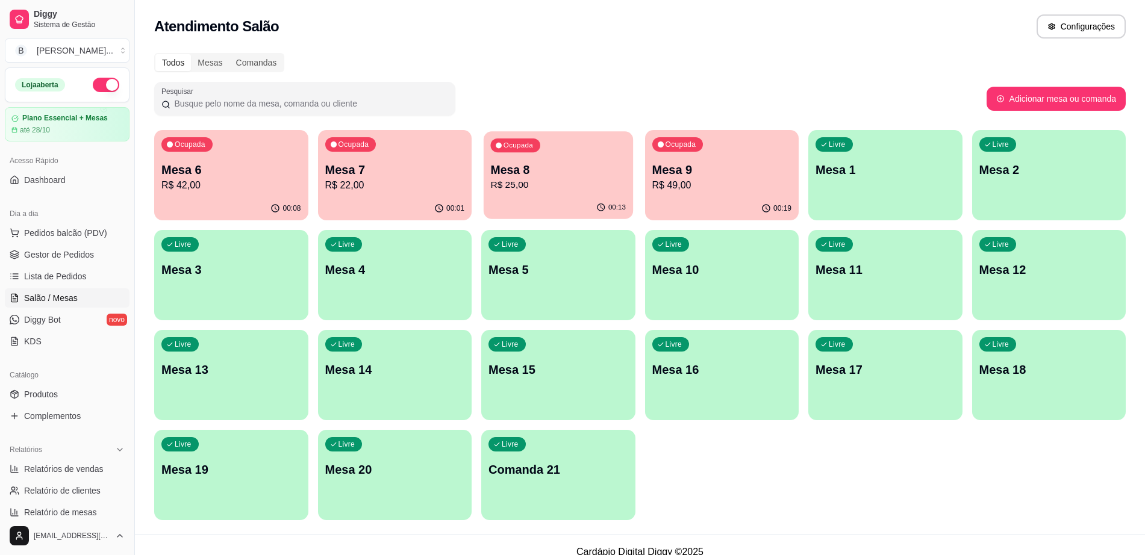
click at [539, 178] on p "R$ 25,00" at bounding box center [558, 185] width 136 height 14
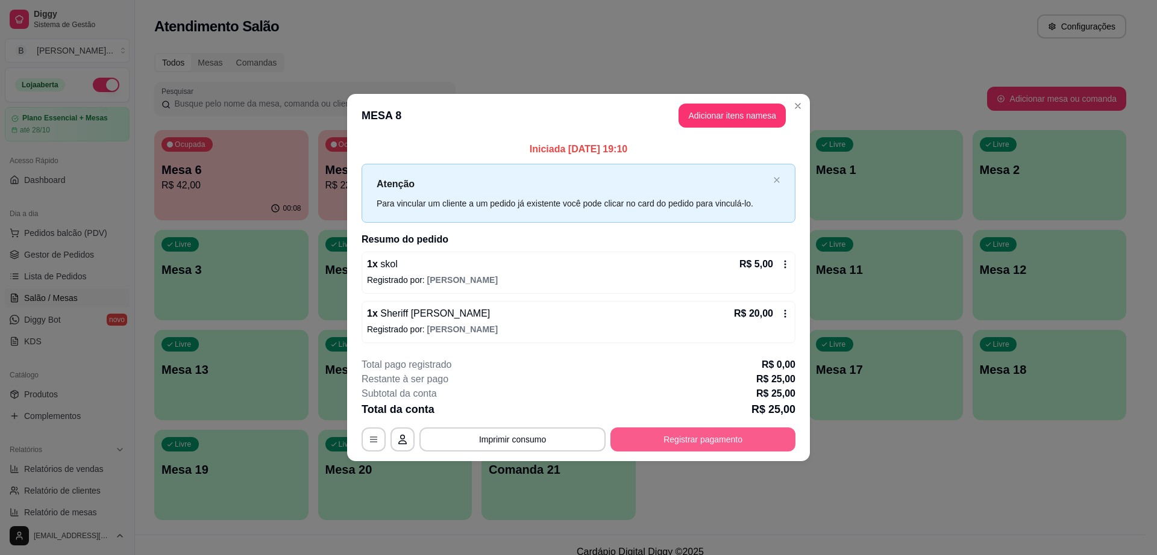
click at [678, 451] on button "Registrar pagamento" at bounding box center [702, 440] width 185 height 24
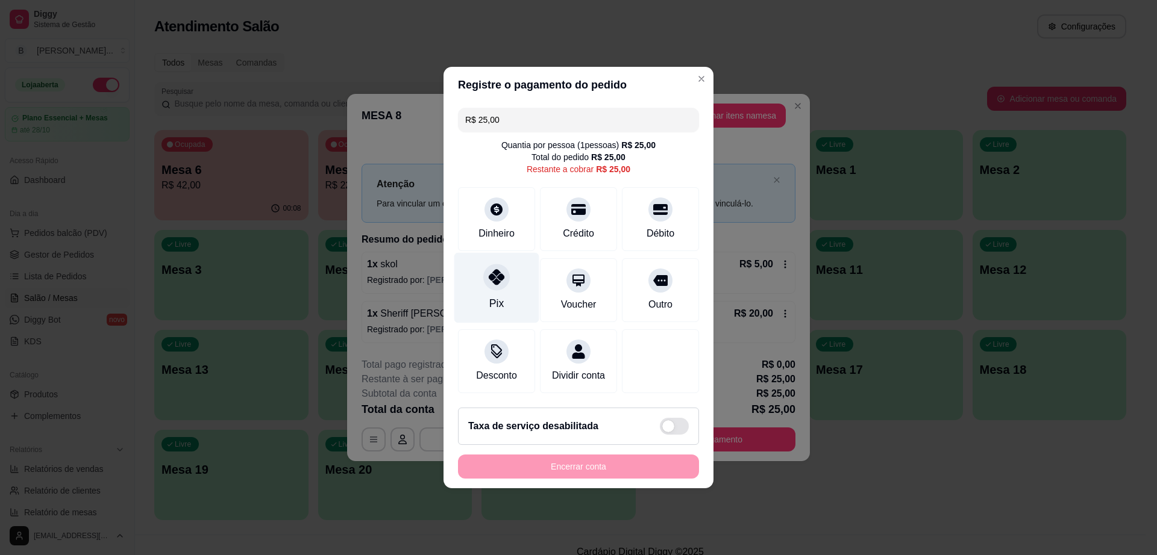
click at [476, 302] on div "Pix" at bounding box center [496, 288] width 85 height 70
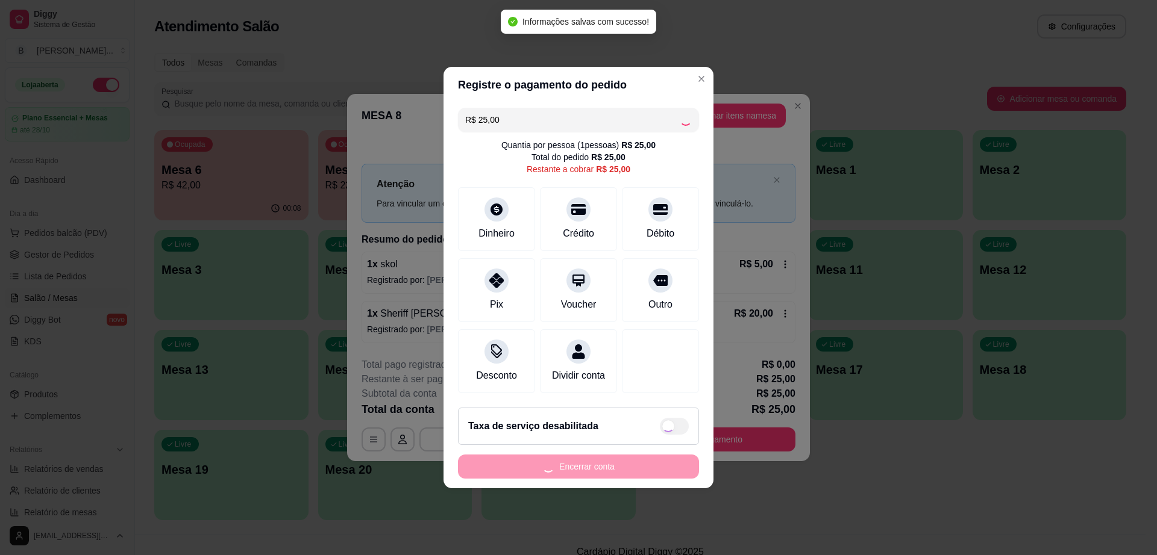
type input "R$ 0,00"
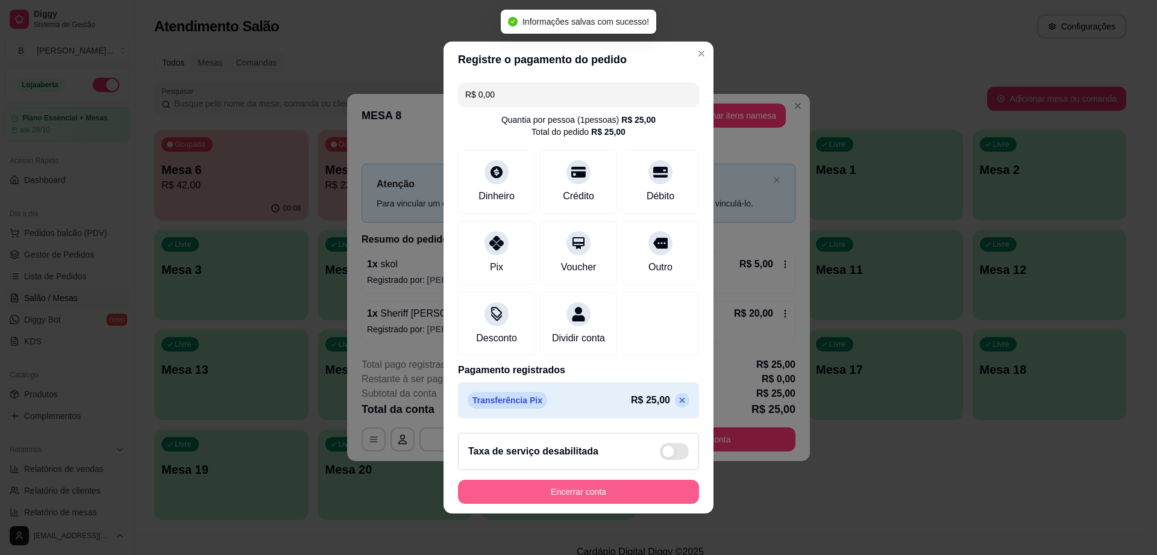
click at [610, 502] on button "Encerrar conta" at bounding box center [578, 492] width 241 height 24
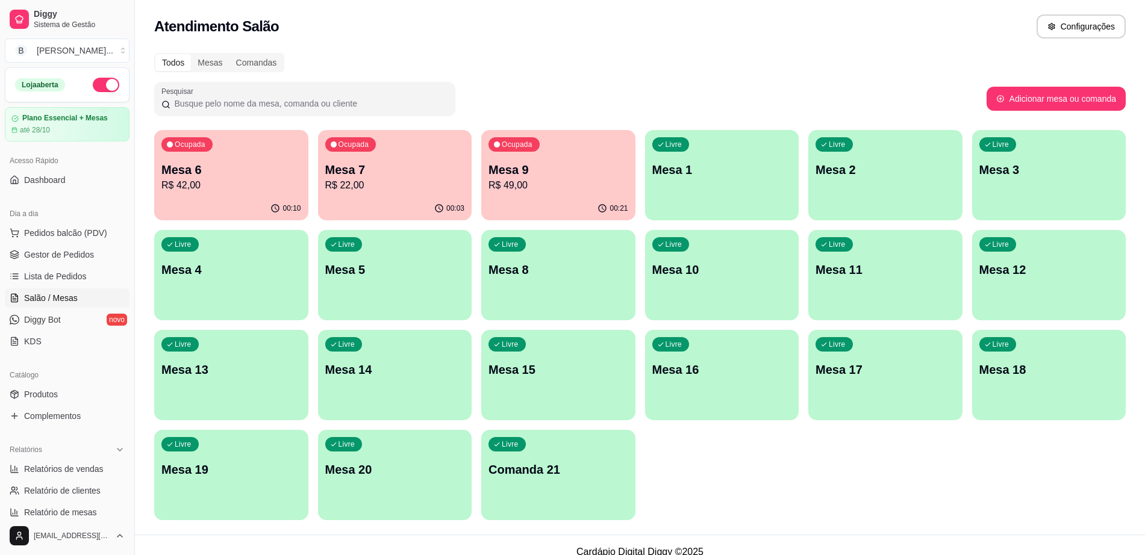
click at [594, 188] on p "R$ 49,00" at bounding box center [559, 185] width 140 height 14
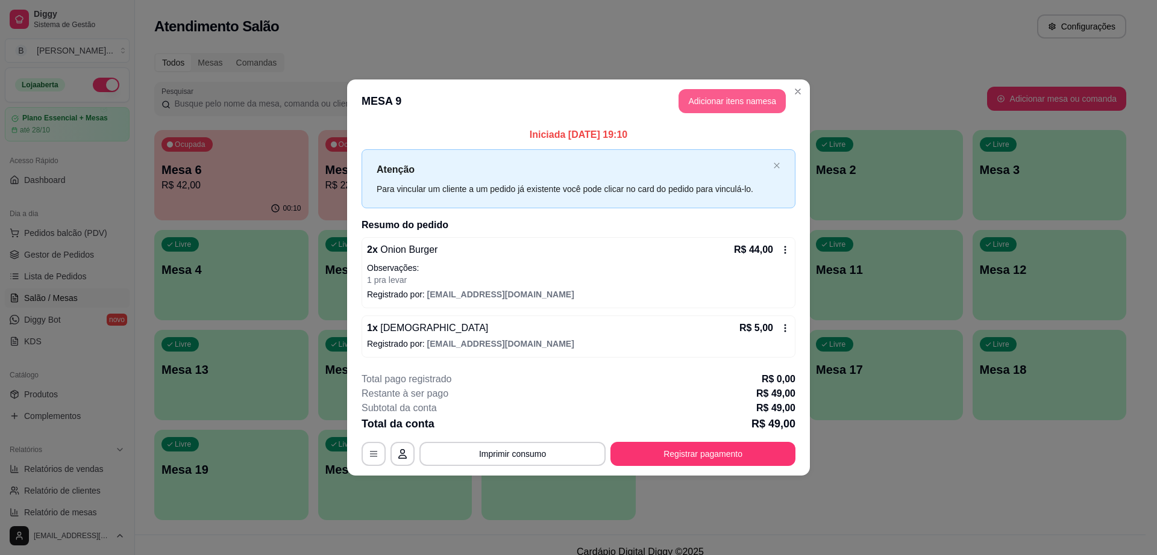
click at [683, 101] on button "Adicionar itens na mesa" at bounding box center [731, 101] width 107 height 24
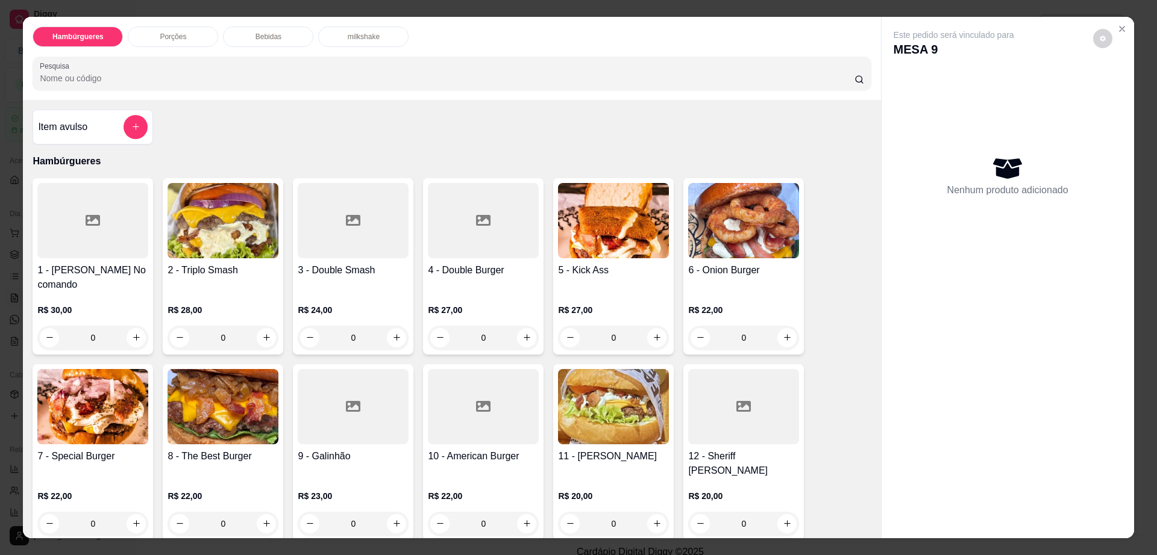
click at [255, 34] on p "Bebidas" at bounding box center [268, 37] width 26 height 10
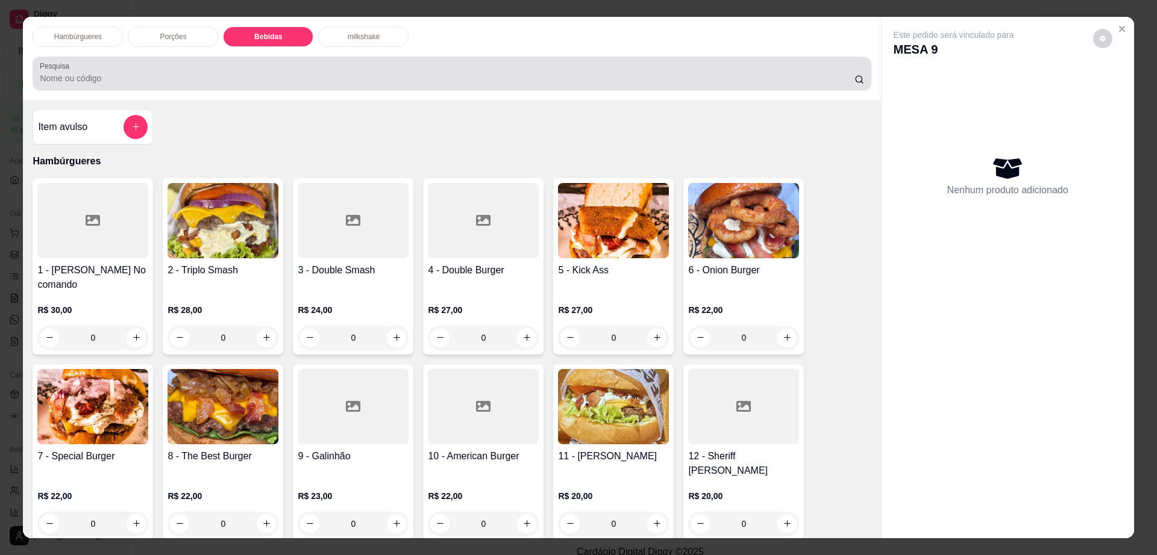
scroll to position [22, 0]
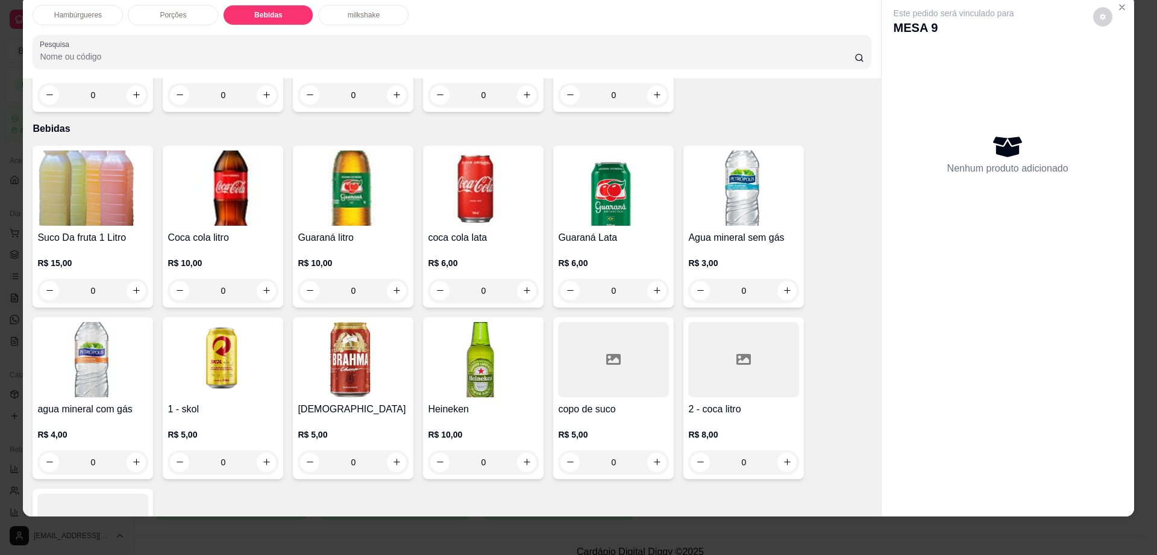
click at [343, 417] on div "R$ 5,00 0" at bounding box center [353, 446] width 111 height 58
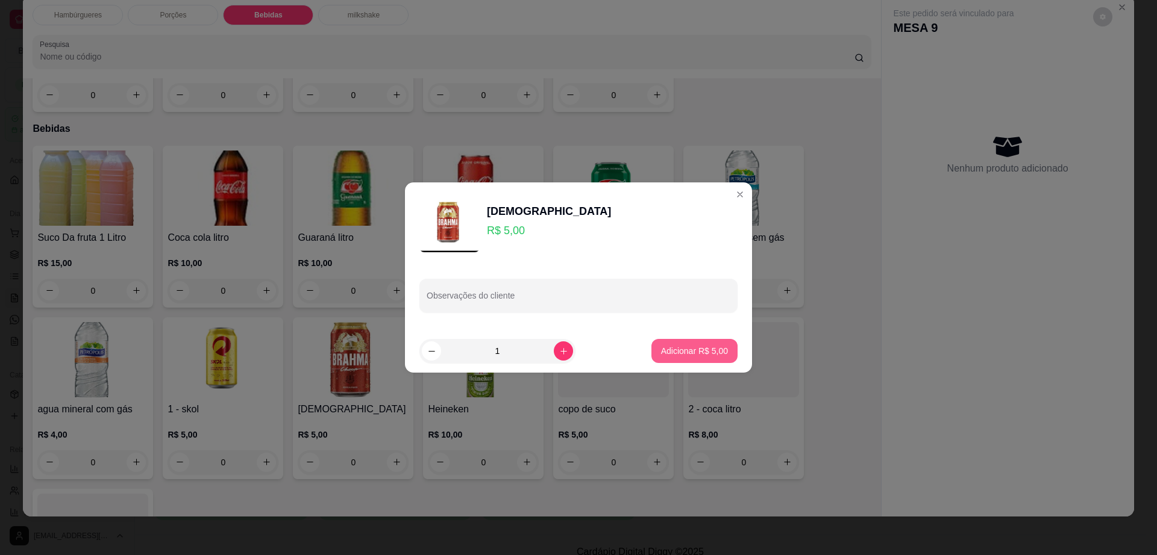
click at [665, 351] on p "Adicionar R$ 5,00" at bounding box center [694, 351] width 67 height 12
type input "1"
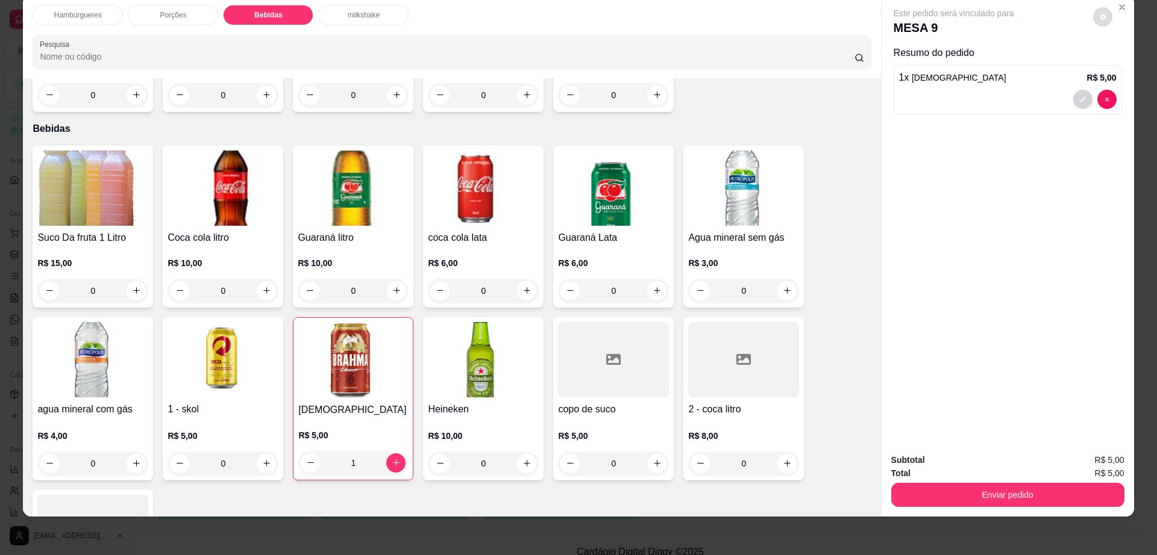
click at [1098, 12] on button "decrease-product-quantity" at bounding box center [1102, 16] width 19 height 19
click at [1128, 60] on span "Automatic updates" at bounding box center [1129, 65] width 10 height 10
click at [1119, 65] on input "Automatic updates" at bounding box center [1115, 69] width 8 height 8
checkbox input "false"
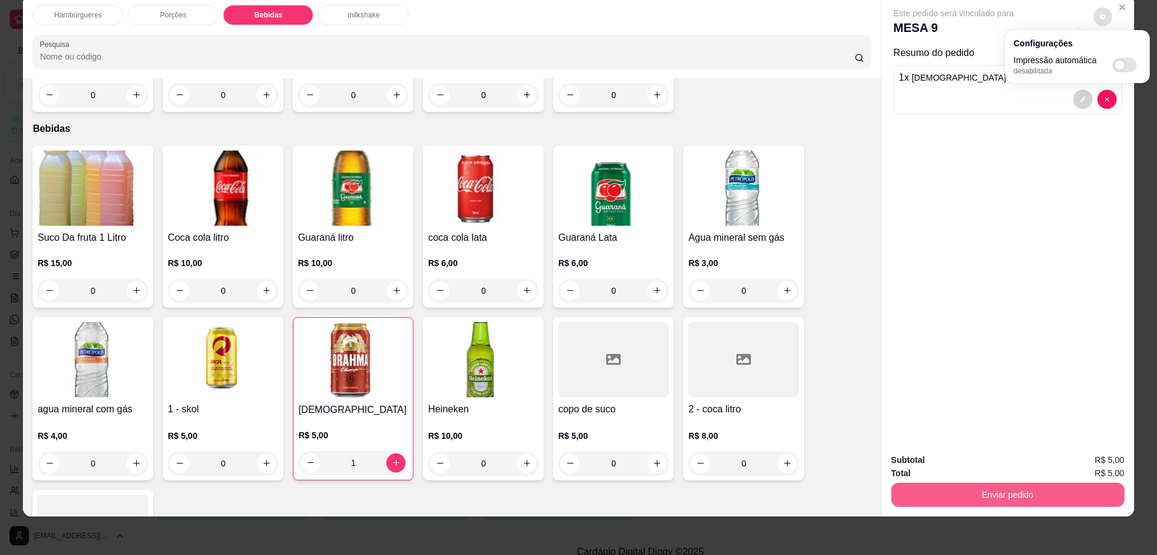
click at [1007, 498] on button "Enviar pedido" at bounding box center [1007, 495] width 233 height 24
click at [1007, 498] on button "Enviar pedido" at bounding box center [1007, 495] width 226 height 23
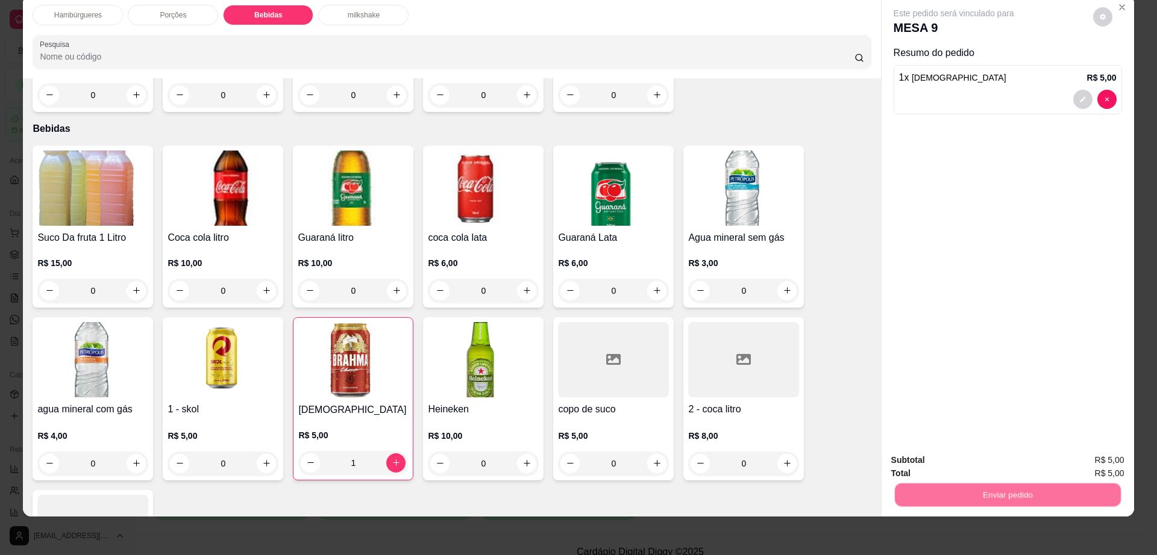
click at [1092, 460] on button "Enviar pedido" at bounding box center [1091, 465] width 66 height 22
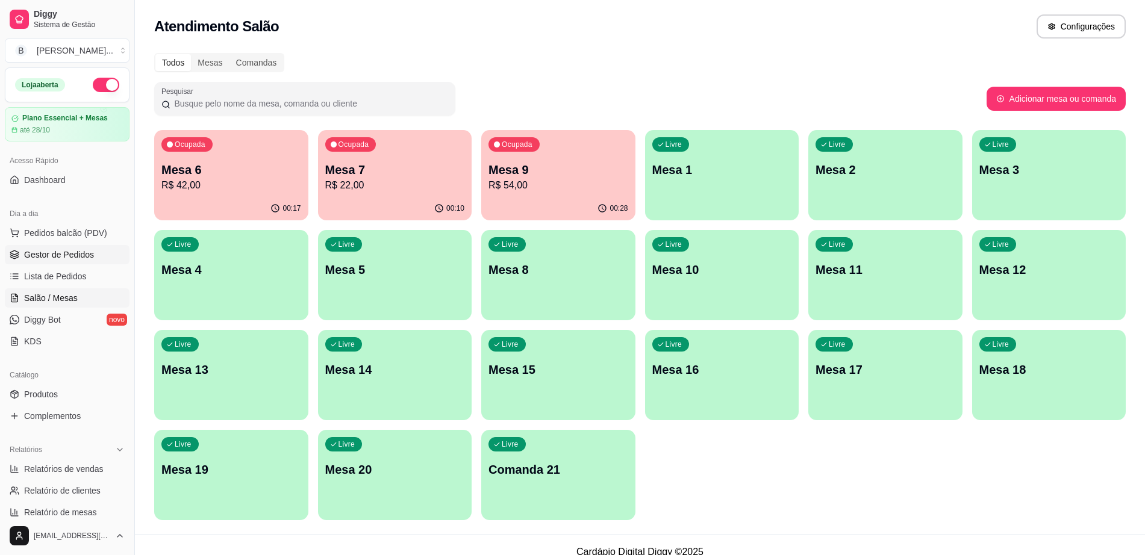
click at [81, 252] on span "Gestor de Pedidos" at bounding box center [59, 255] width 70 height 12
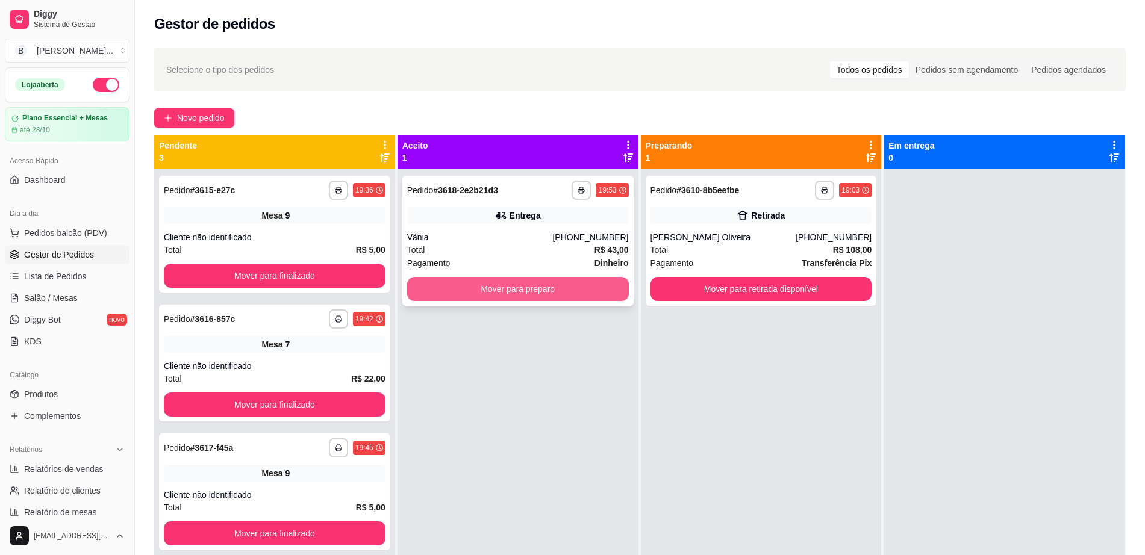
click at [581, 297] on button "Mover para preparo" at bounding box center [518, 289] width 222 height 24
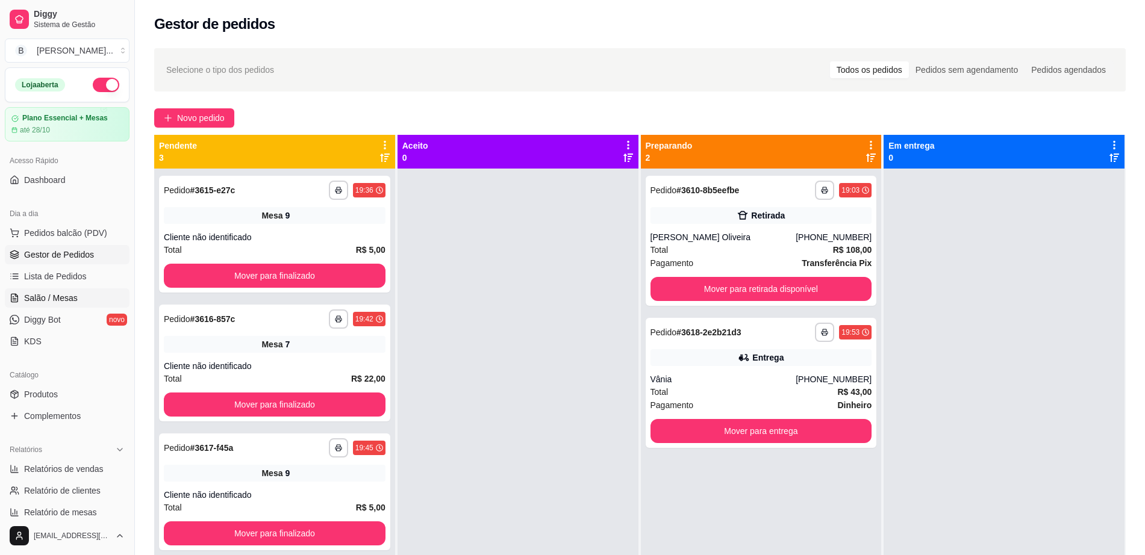
click at [45, 296] on span "Salão / Mesas" at bounding box center [51, 298] width 54 height 12
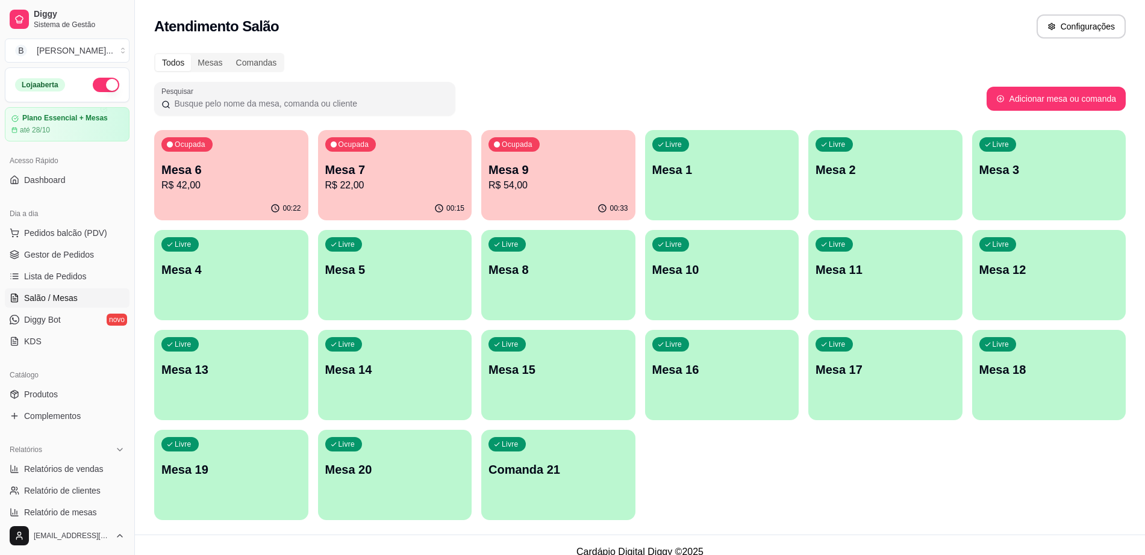
click at [216, 166] on p "Mesa 6" at bounding box center [231, 169] width 140 height 17
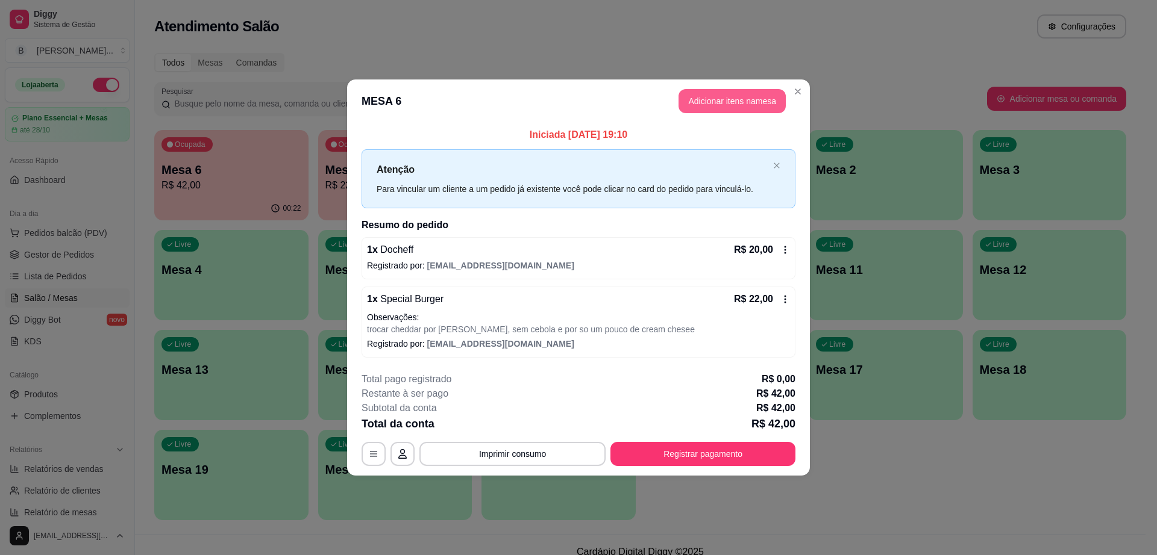
click at [720, 93] on button "Adicionar itens na mesa" at bounding box center [731, 101] width 107 height 24
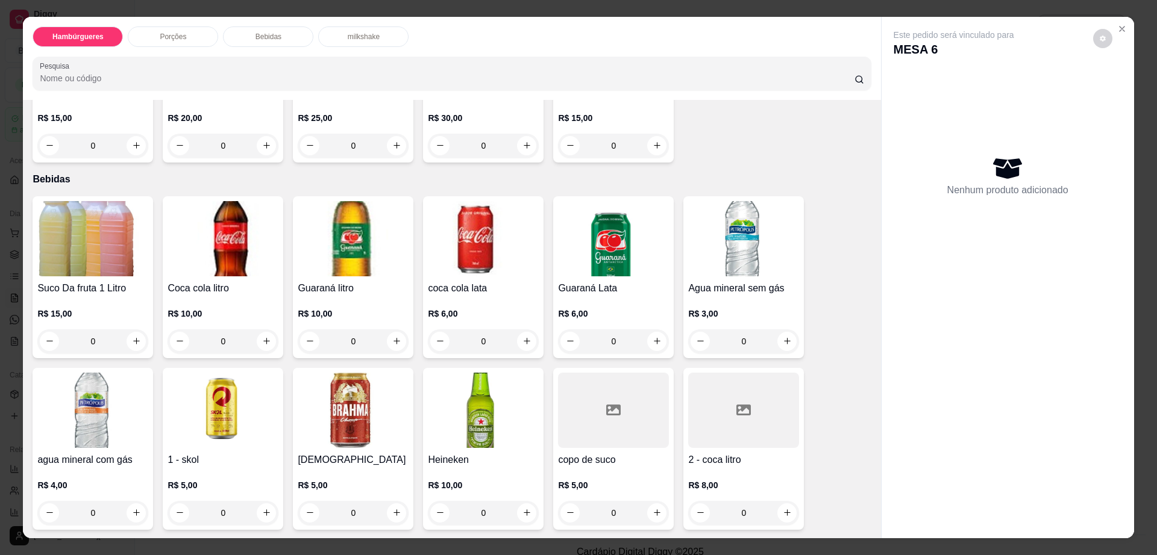
scroll to position [828, 0]
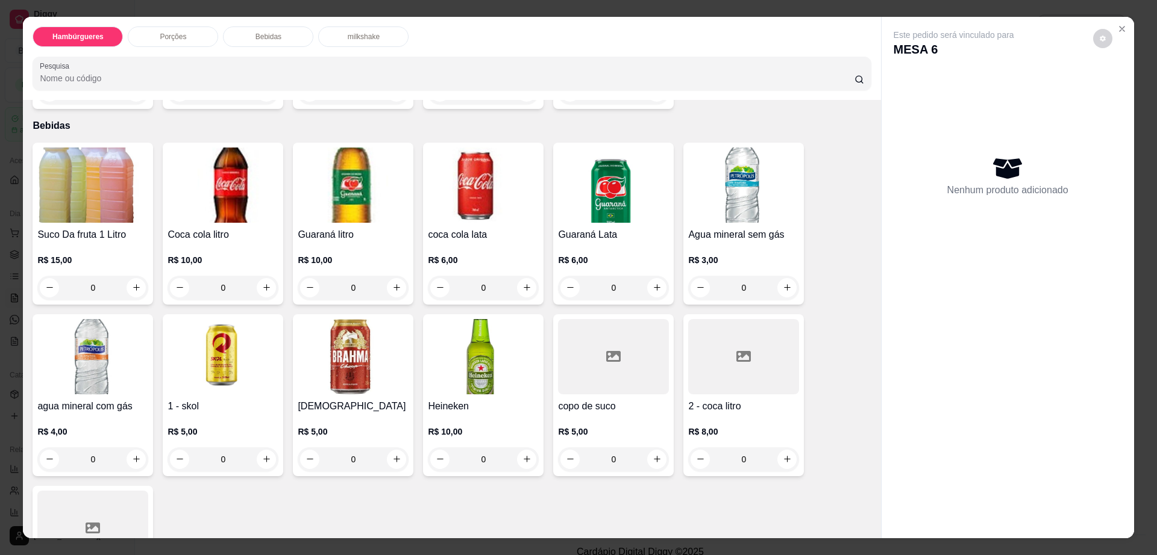
click at [596, 319] on div at bounding box center [613, 356] width 111 height 75
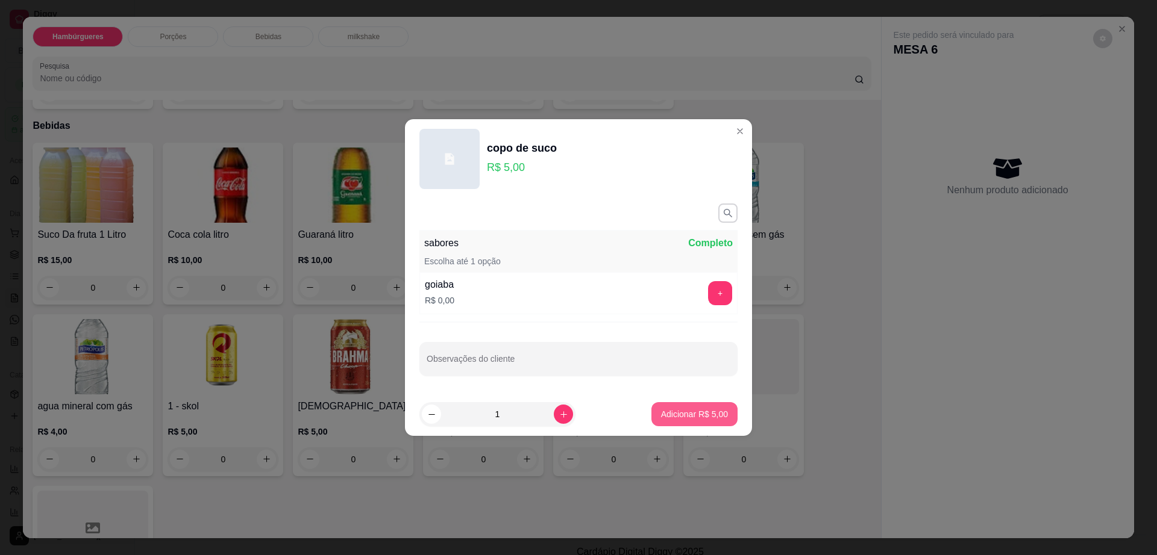
click at [689, 420] on p "Adicionar R$ 5,00" at bounding box center [694, 414] width 67 height 12
type input "1"
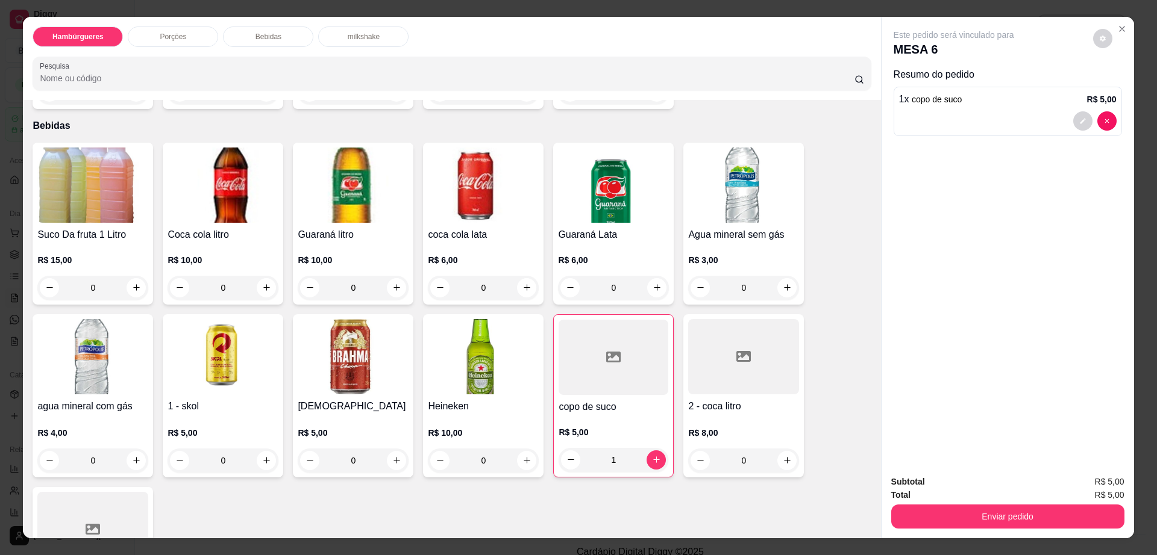
scroll to position [904, 0]
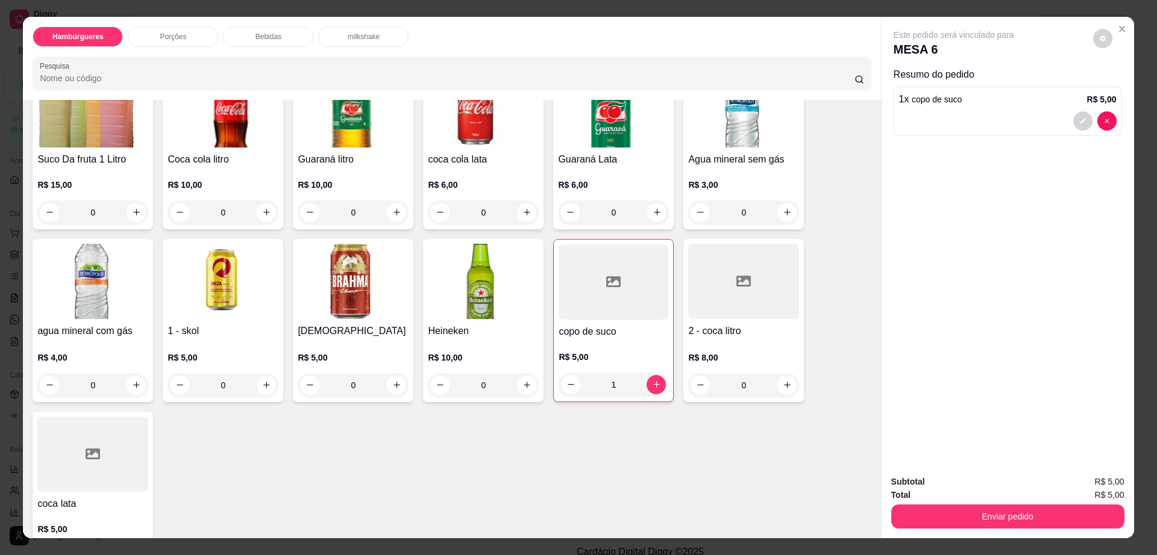
click at [119, 263] on img at bounding box center [92, 281] width 111 height 75
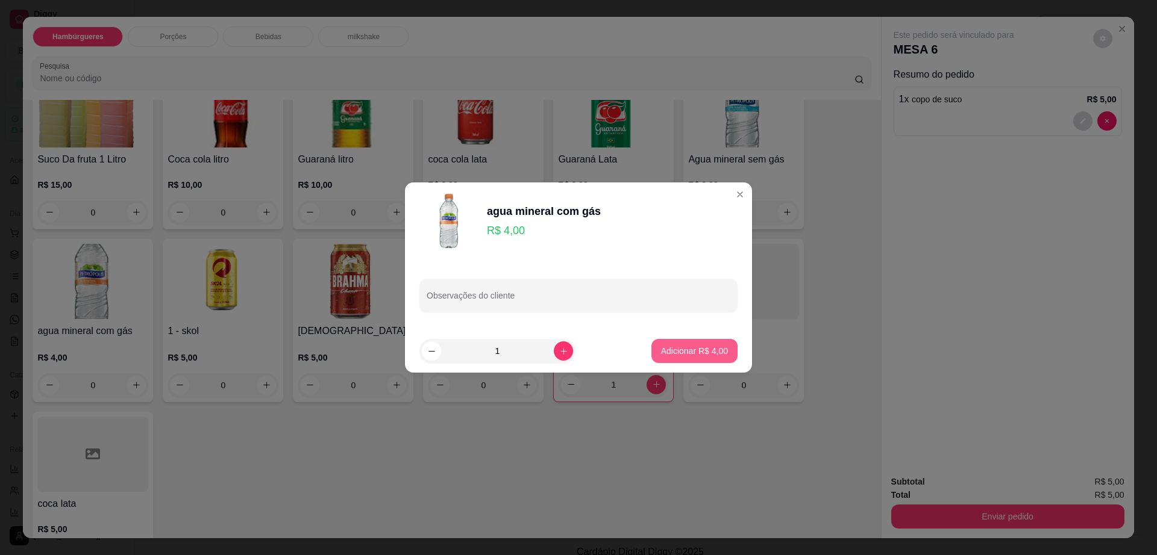
click at [660, 343] on button "Adicionar R$ 4,00" at bounding box center [694, 351] width 86 height 24
type input "1"
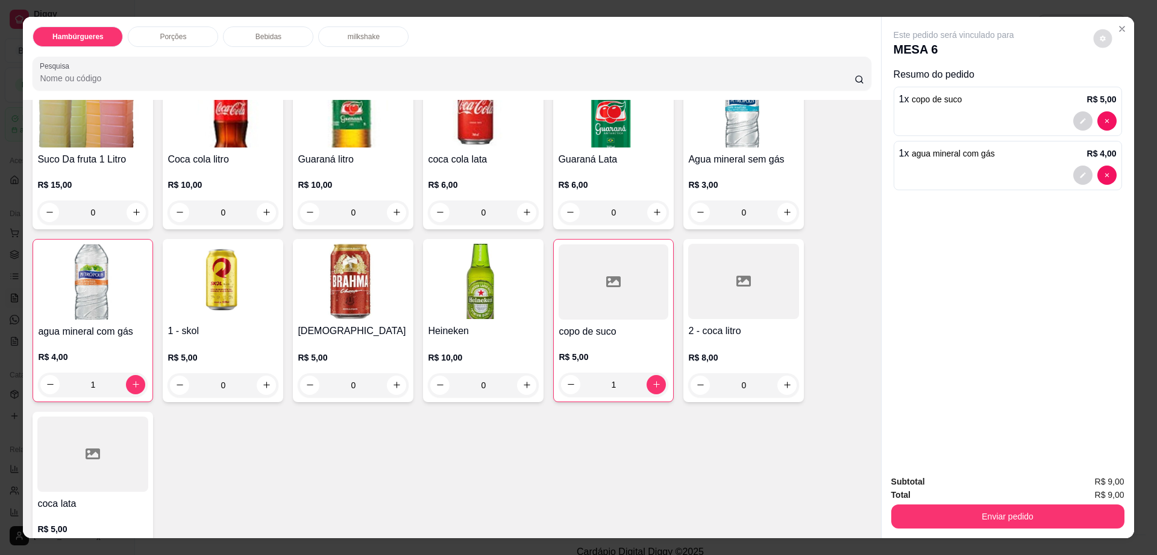
click at [1099, 39] on icon "decrease-product-quantity" at bounding box center [1102, 38] width 7 height 7
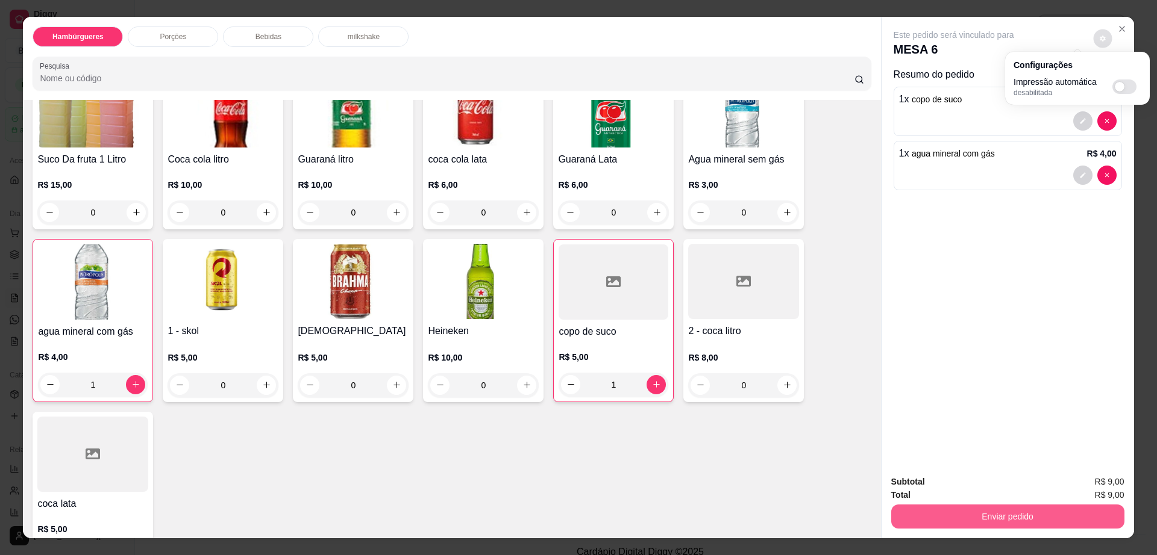
click at [1012, 516] on button "Enviar pedido" at bounding box center [1007, 517] width 233 height 24
click at [1012, 516] on button "Enviar pedido" at bounding box center [1007, 516] width 226 height 23
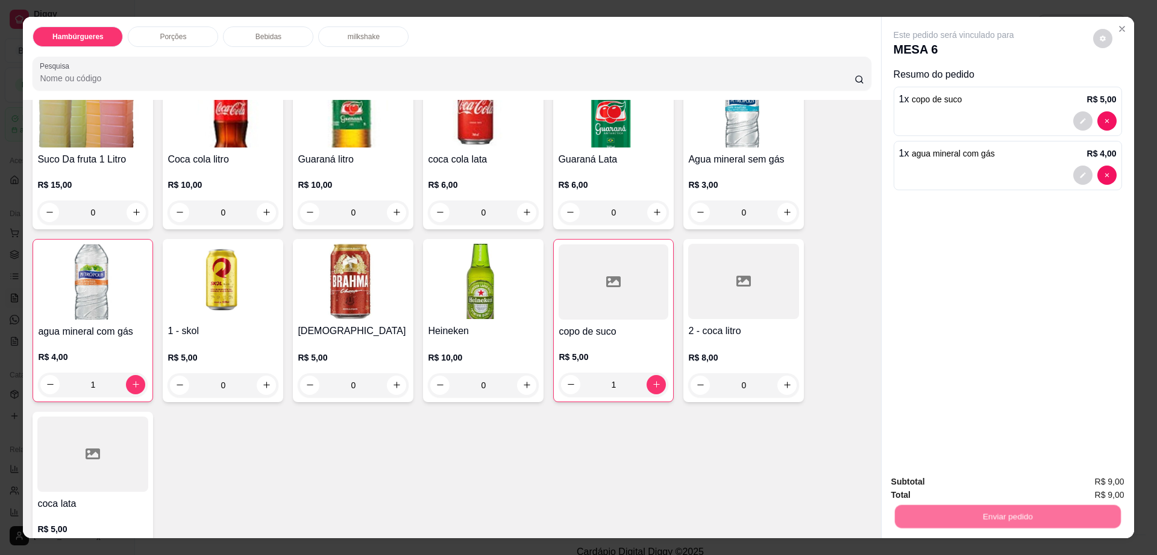
click at [1066, 487] on button "Enviar pedido" at bounding box center [1091, 487] width 66 height 22
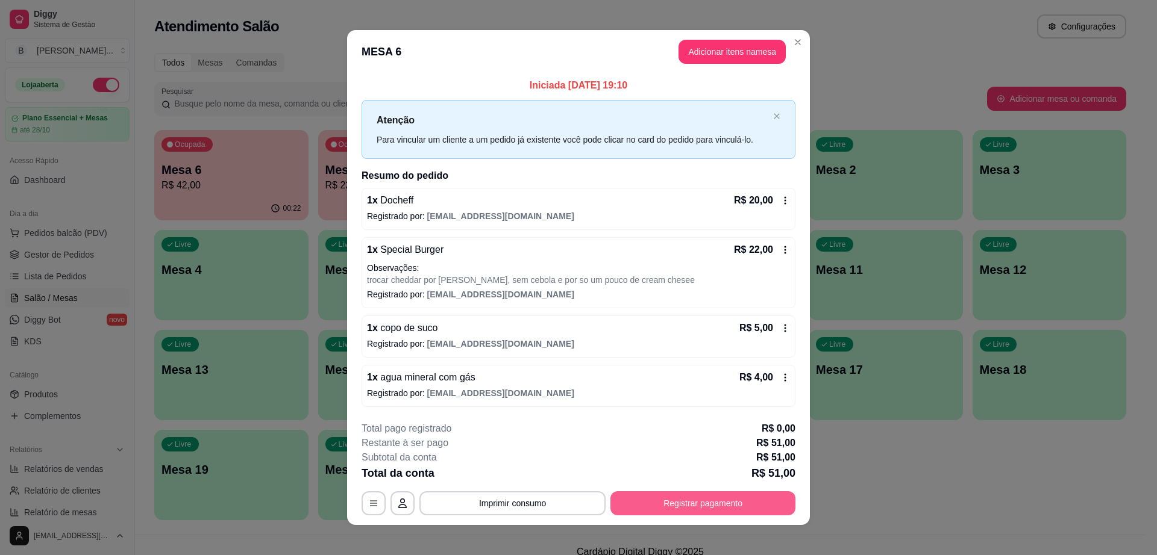
click at [710, 496] on button "Registrar pagamento" at bounding box center [702, 504] width 185 height 24
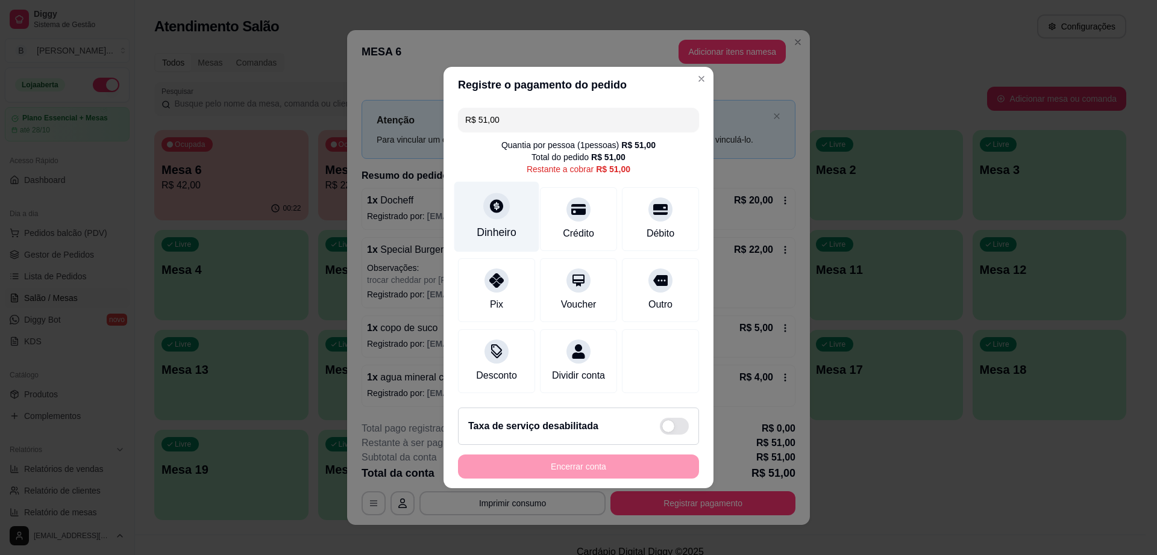
click at [490, 225] on div "Dinheiro" at bounding box center [496, 233] width 40 height 16
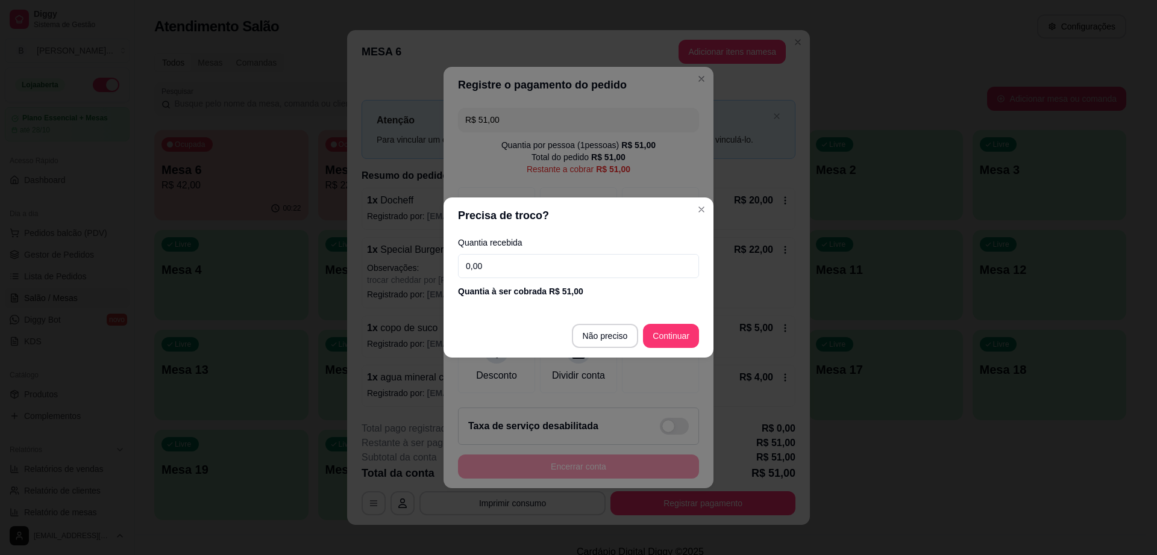
click at [519, 271] on input "0,00" at bounding box center [578, 266] width 241 height 24
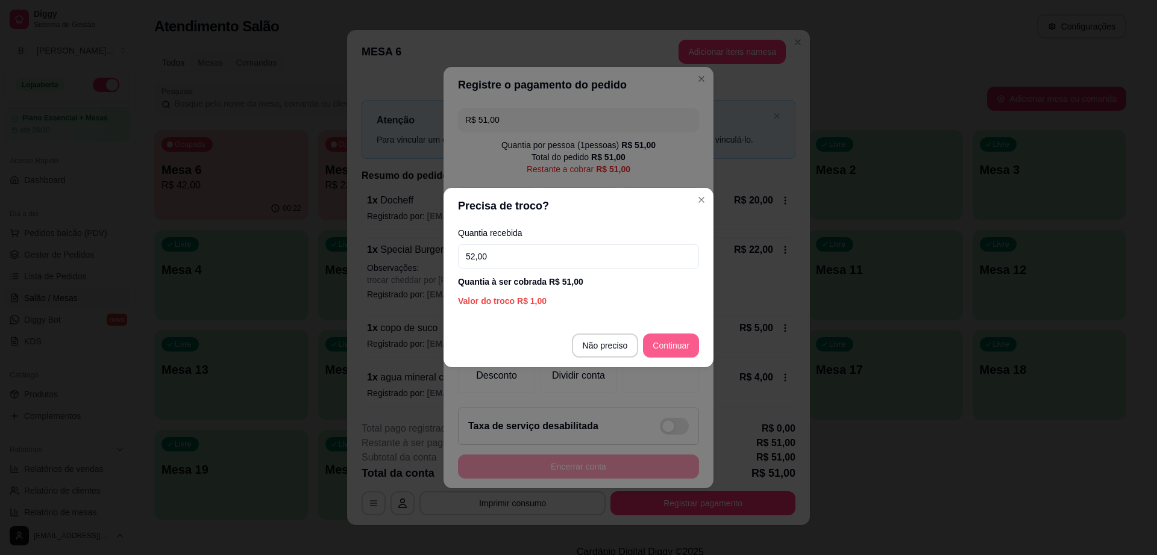
type input "52,00"
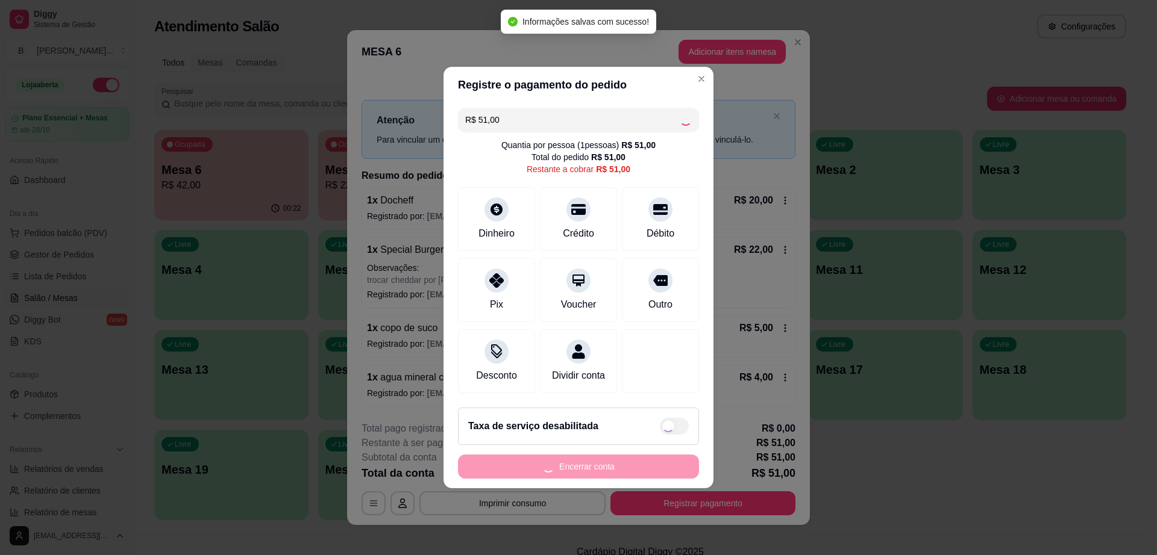
type input "R$ 0,00"
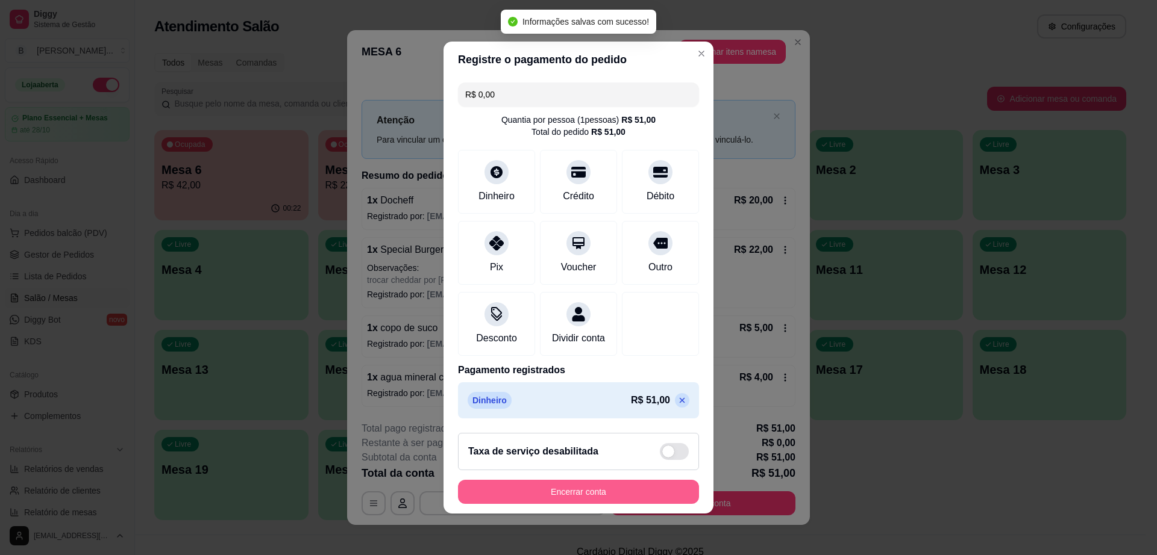
click at [637, 496] on button "Encerrar conta" at bounding box center [578, 492] width 241 height 24
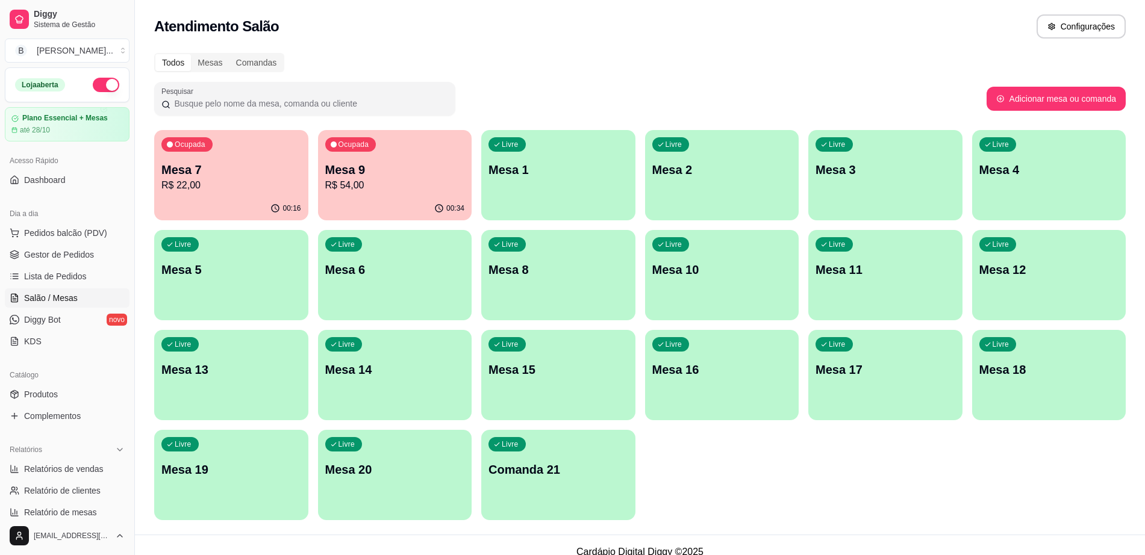
click at [411, 165] on p "Mesa 9" at bounding box center [395, 169] width 140 height 17
click at [318, 186] on div "Ocupada Mesa 7 R$ 22,00 00:18 Ocupada Mesa 9 R$ 54,00 00:36 Livre Mesa 1 Livre …" at bounding box center [640, 325] width 972 height 390
click at [263, 189] on p "R$ 22,00" at bounding box center [231, 185] width 140 height 14
click at [423, 179] on p "R$ 54,00" at bounding box center [395, 185] width 136 height 14
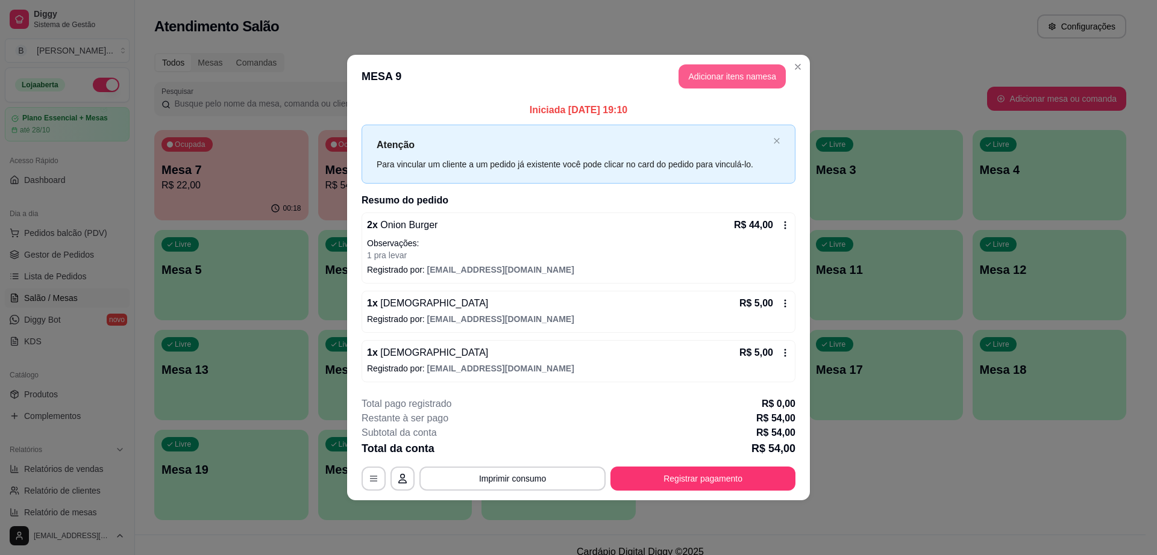
click at [766, 72] on button "Adicionar itens na mesa" at bounding box center [731, 76] width 107 height 24
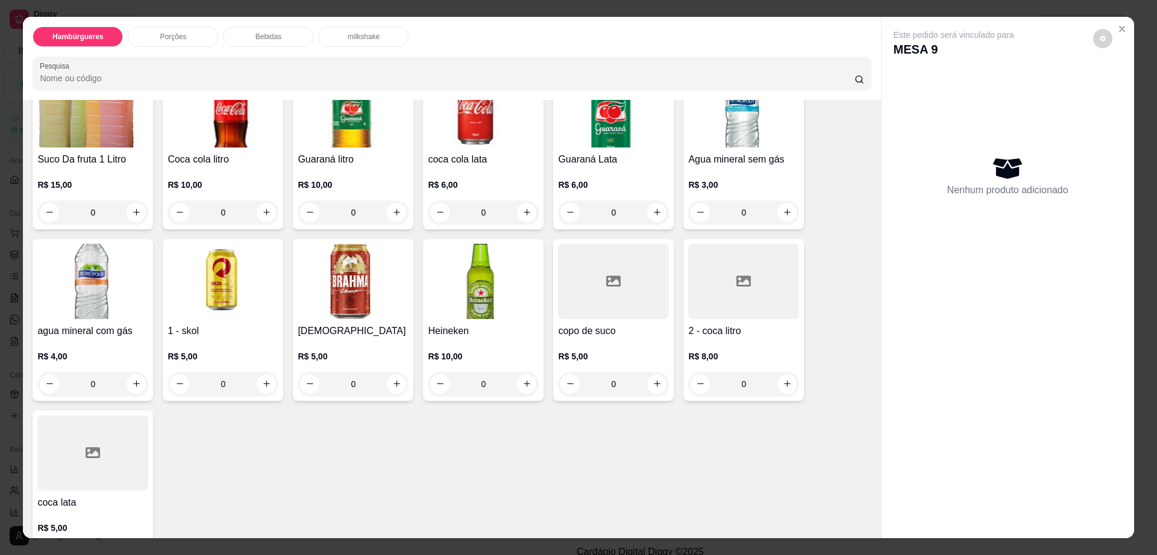
click at [381, 244] on img at bounding box center [353, 281] width 111 height 75
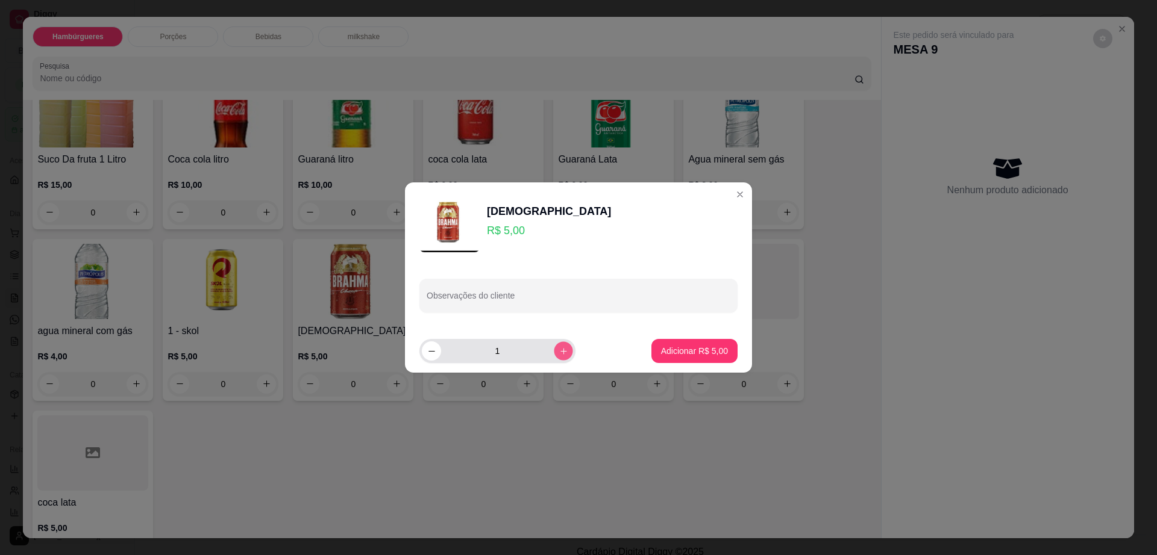
click at [554, 345] on button "increase-product-quantity" at bounding box center [563, 351] width 19 height 19
type input "2"
click at [683, 352] on p "Adicionar R$ 10,00" at bounding box center [692, 350] width 70 height 11
type input "2"
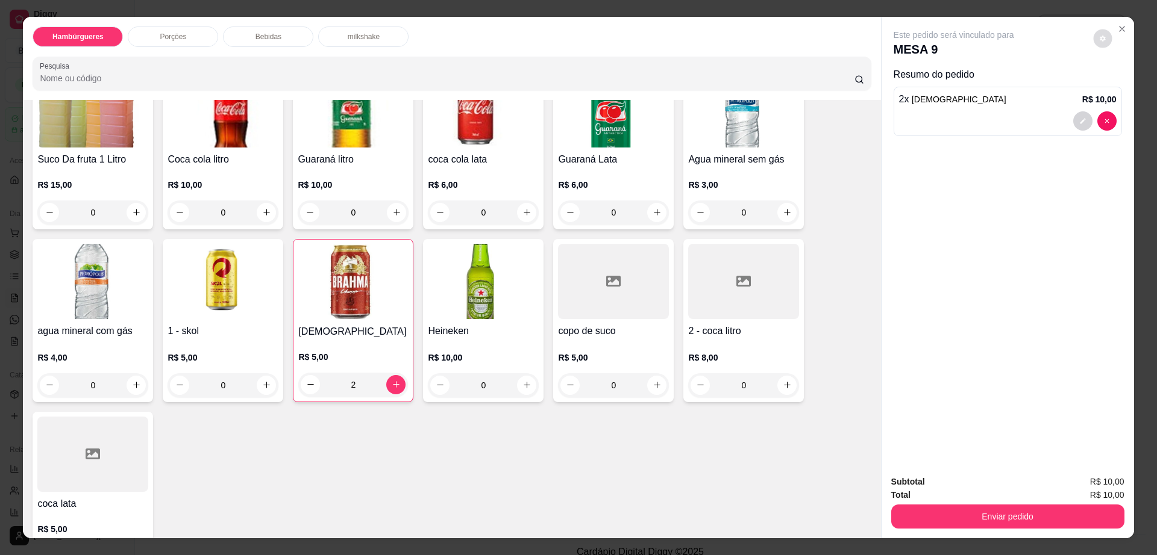
click at [1099, 42] on icon "decrease-product-quantity" at bounding box center [1102, 38] width 7 height 7
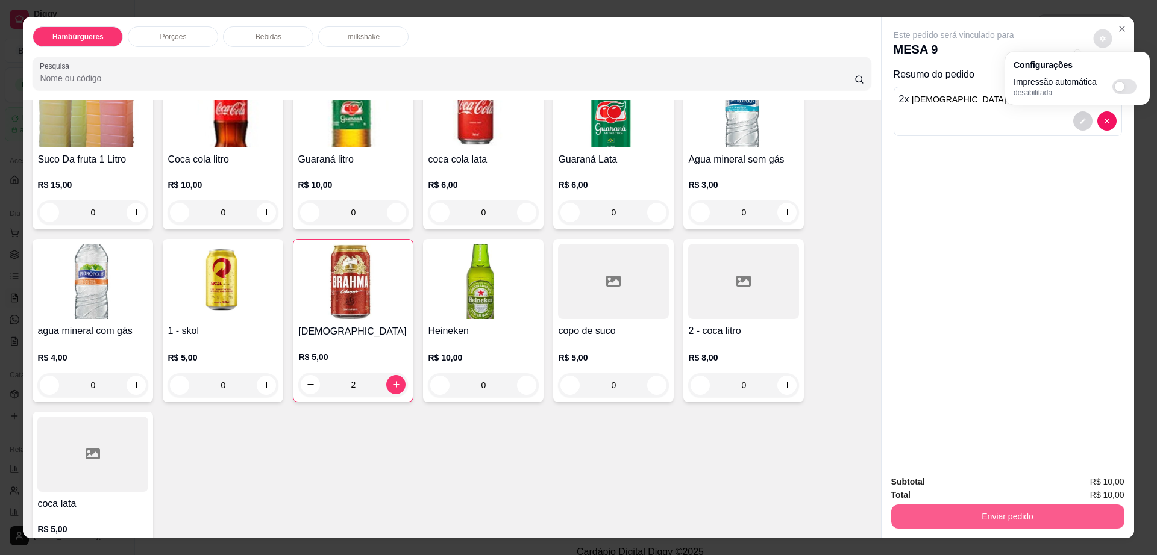
click at [966, 512] on button "Enviar pedido" at bounding box center [1007, 517] width 233 height 24
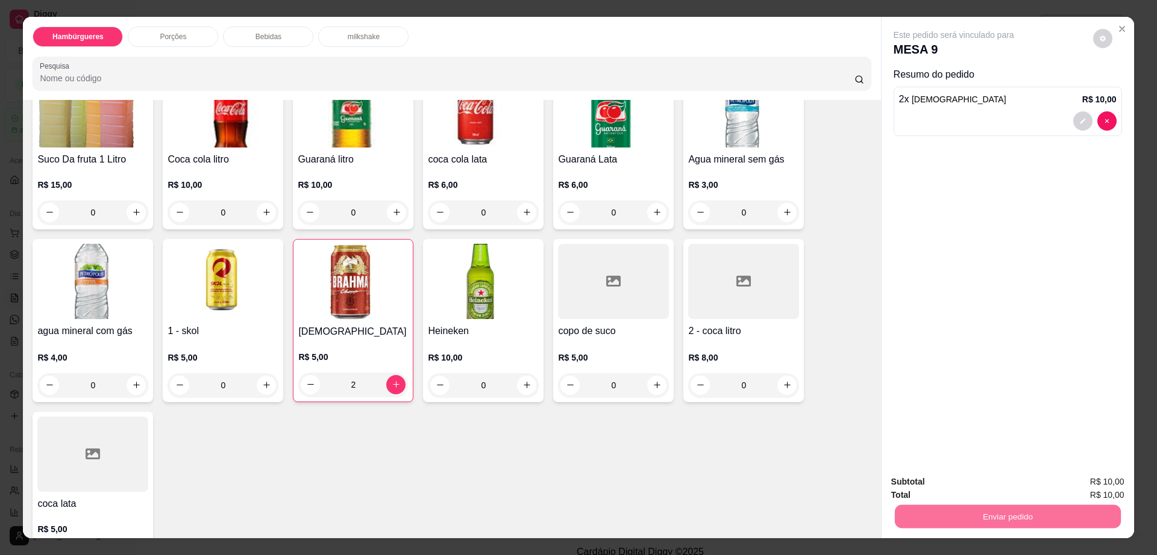
click at [1110, 484] on button "Enviar pedido" at bounding box center [1091, 487] width 68 height 23
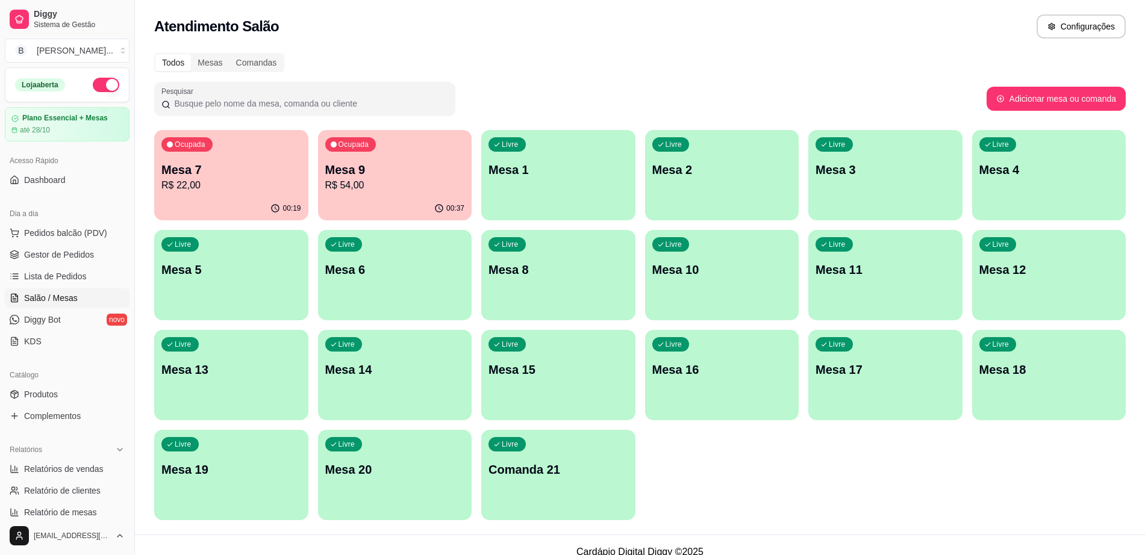
click at [227, 172] on p "Mesa 7" at bounding box center [231, 169] width 140 height 17
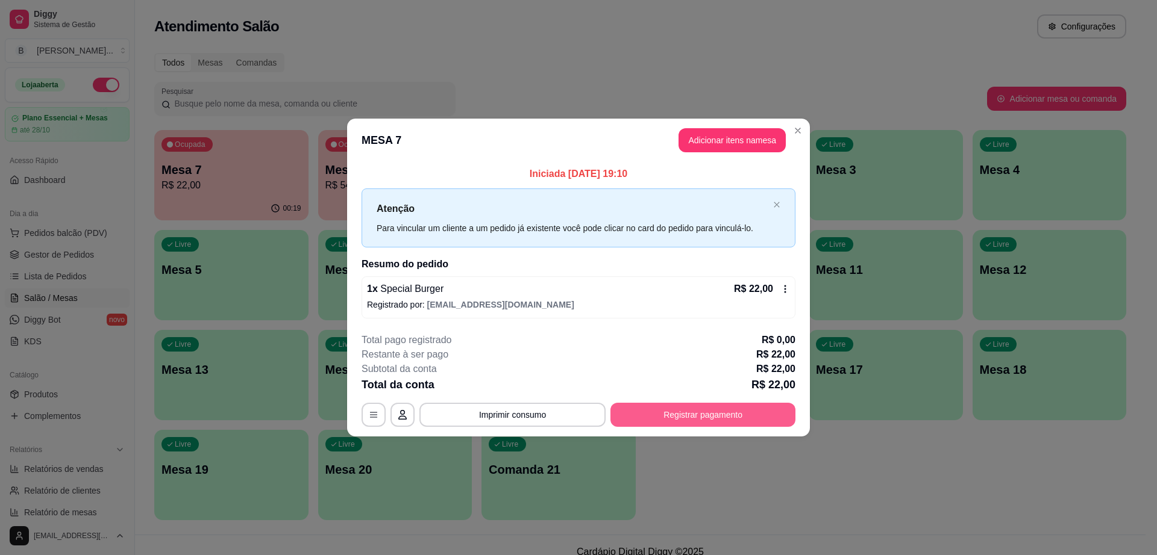
click at [709, 426] on button "Registrar pagamento" at bounding box center [702, 415] width 185 height 24
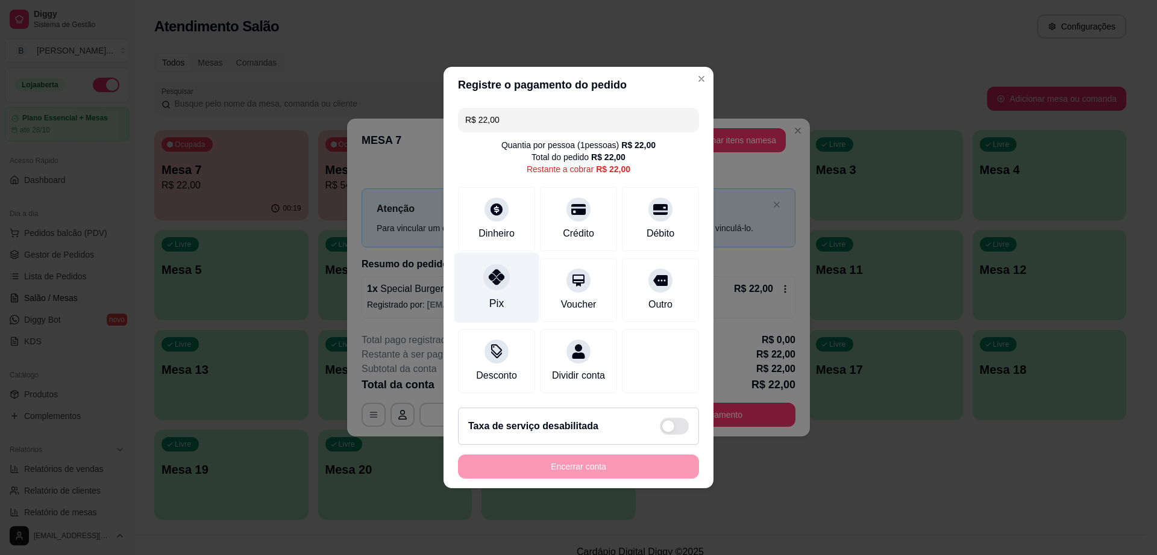
click at [494, 273] on icon at bounding box center [497, 277] width 16 height 16
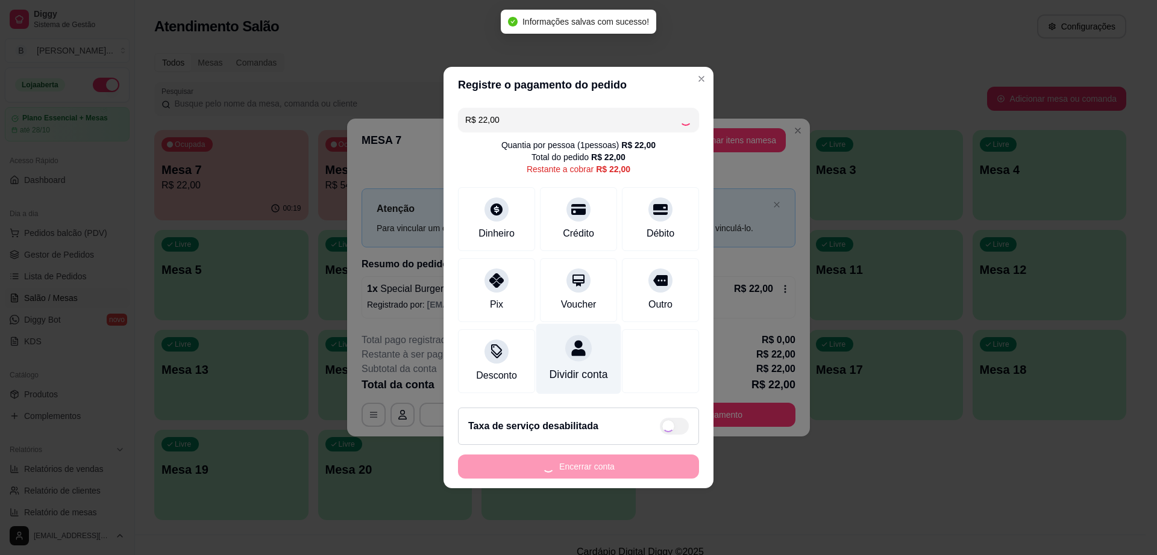
type input "R$ 0,00"
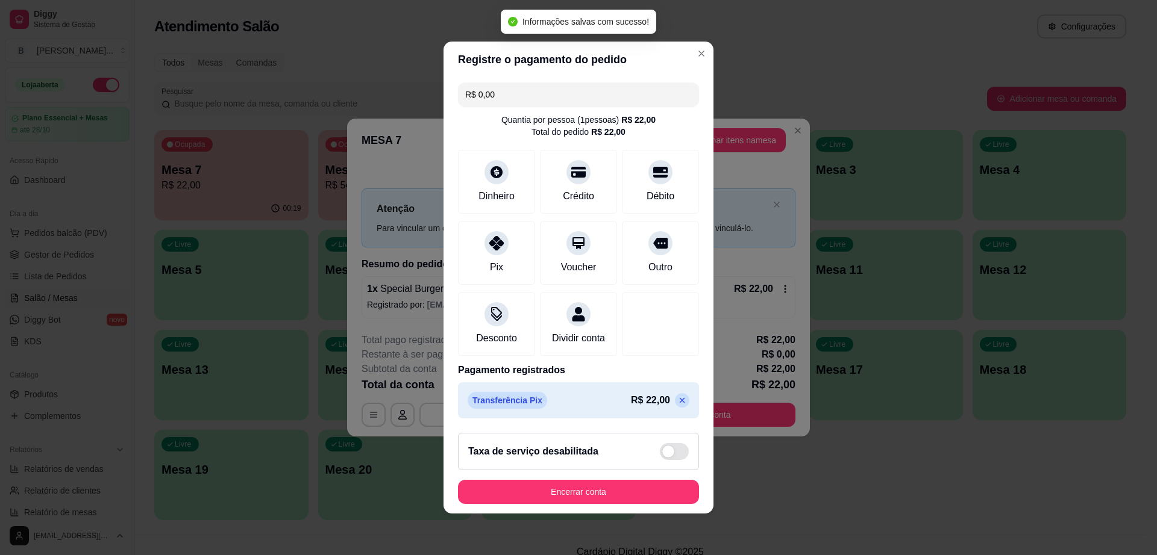
click at [584, 486] on footer "Taxa de serviço desabilitada Encerrar conta" at bounding box center [578, 468] width 270 height 90
click at [580, 496] on button "Encerrar conta" at bounding box center [578, 492] width 241 height 24
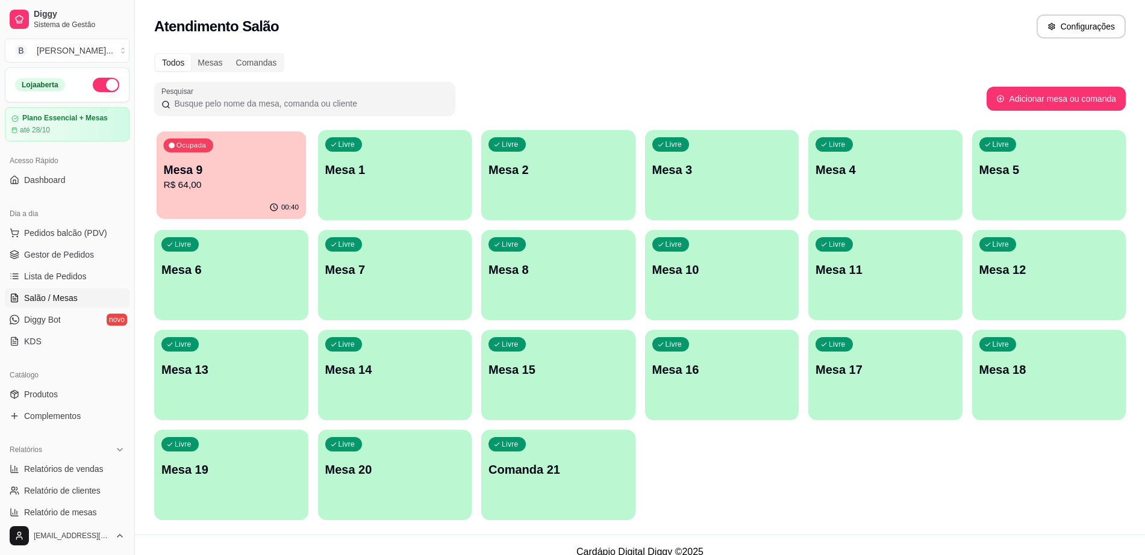
click at [190, 176] on p "Mesa 9" at bounding box center [231, 170] width 136 height 16
click at [50, 249] on span "Gestor de Pedidos" at bounding box center [59, 255] width 70 height 12
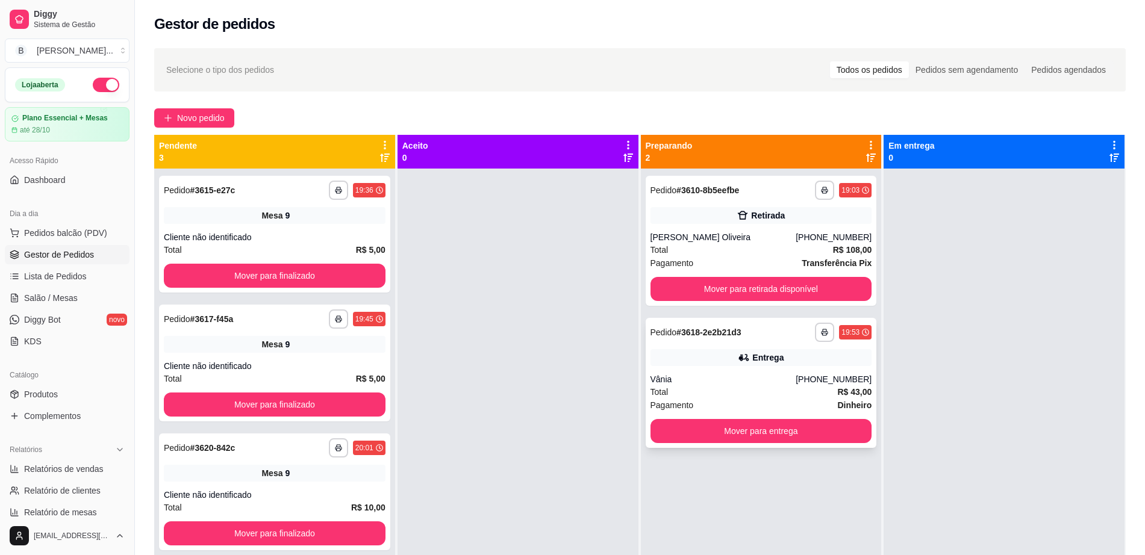
click at [691, 387] on div "Total R$ 43,00" at bounding box center [762, 392] width 222 height 13
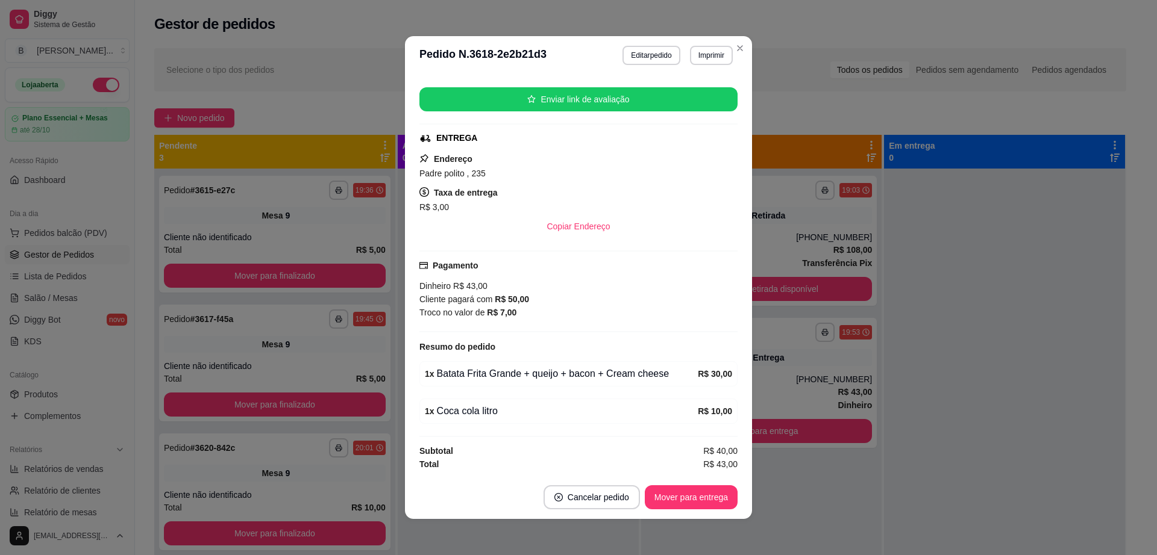
scroll to position [2, 0]
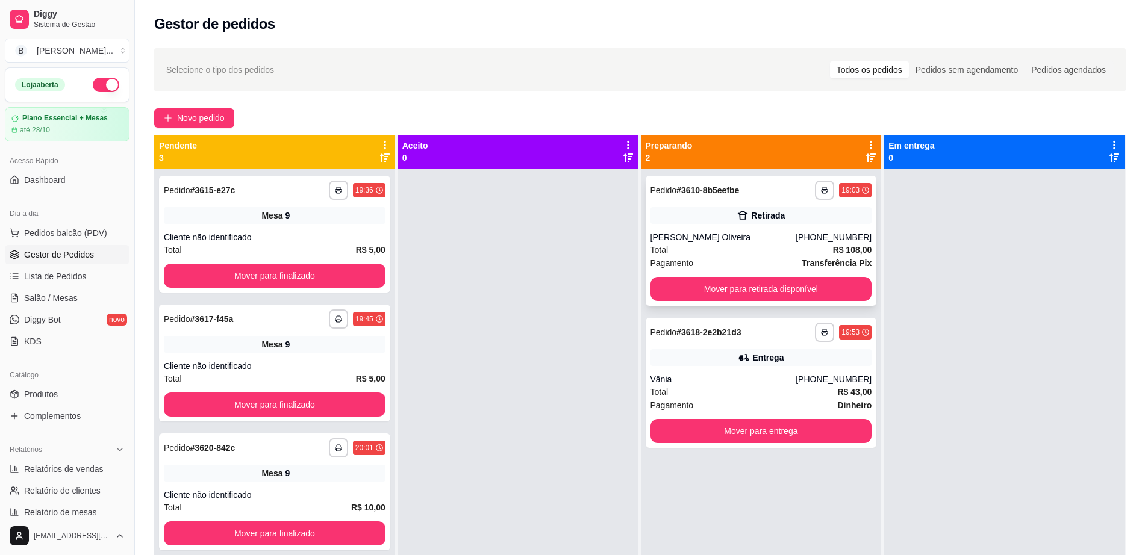
click at [707, 236] on div "[PERSON_NAME] Oliveira" at bounding box center [724, 237] width 146 height 12
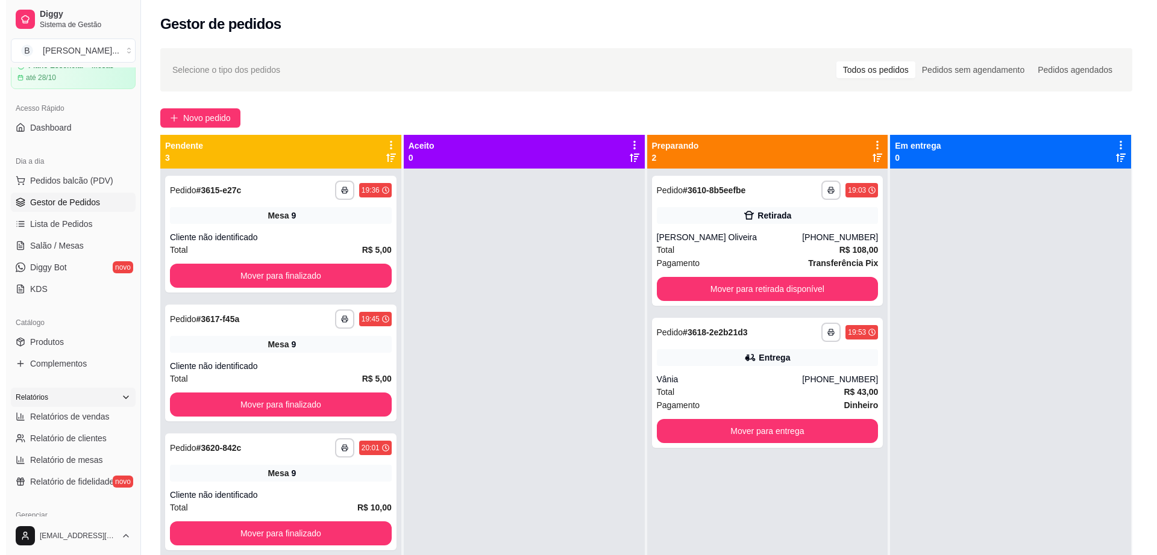
scroll to position [75, 0]
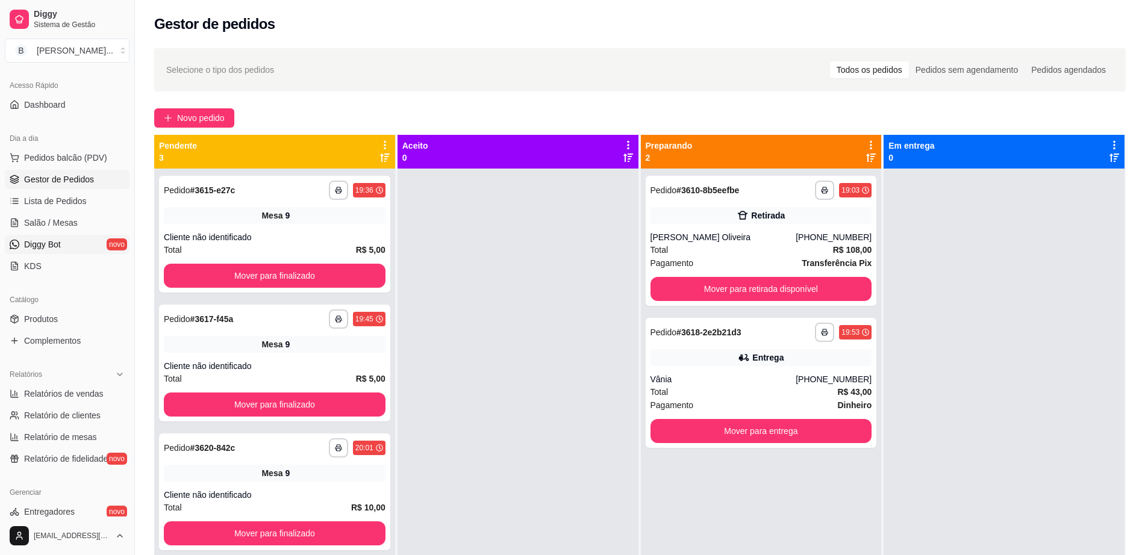
click at [86, 242] on link "Diggy Bot novo" at bounding box center [67, 244] width 125 height 19
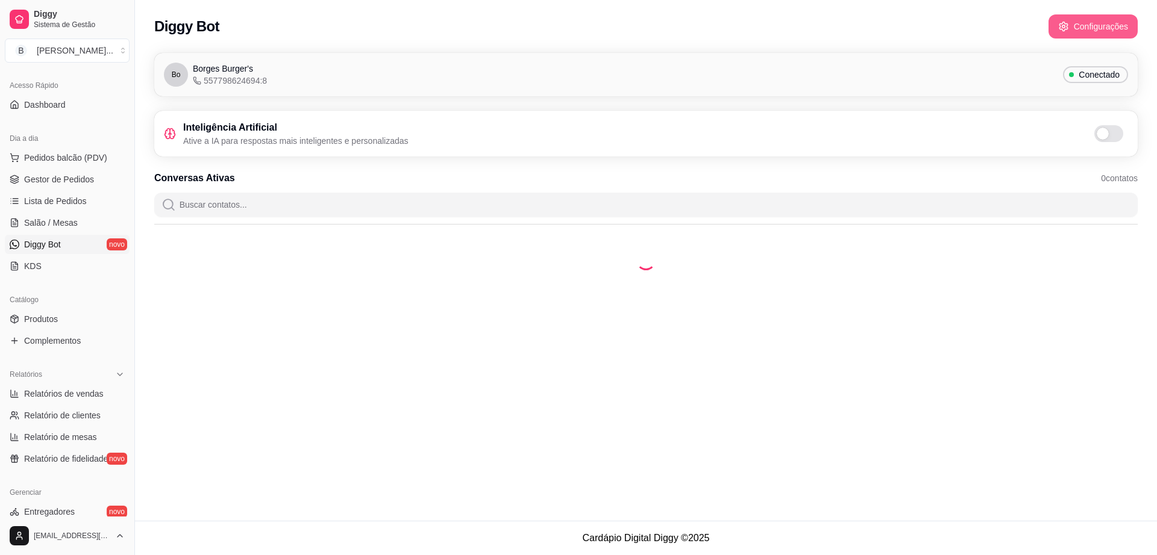
click at [1068, 36] on button "Configurações" at bounding box center [1092, 26] width 89 height 24
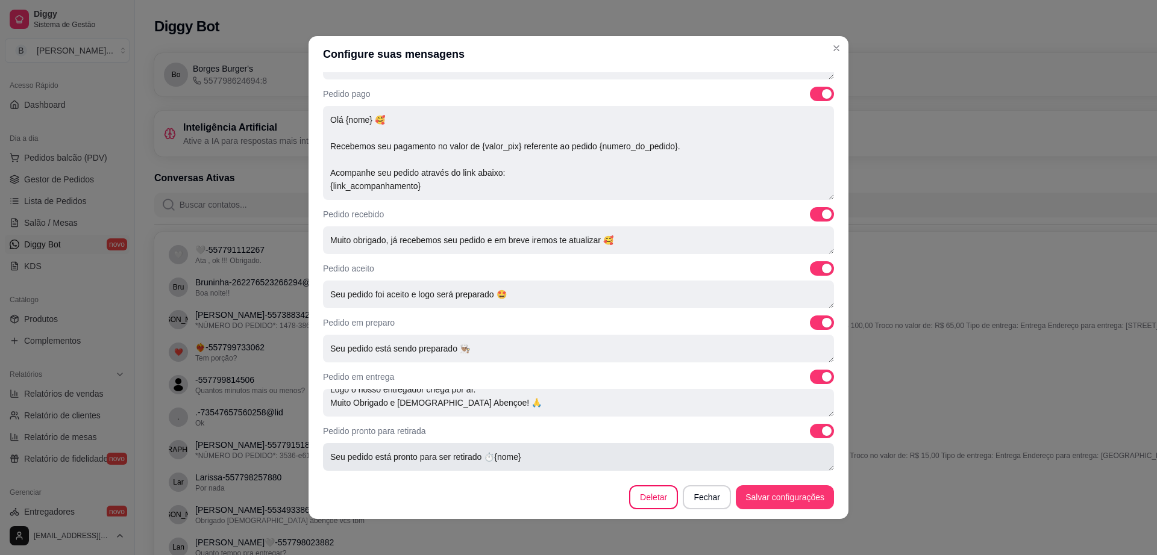
scroll to position [2, 0]
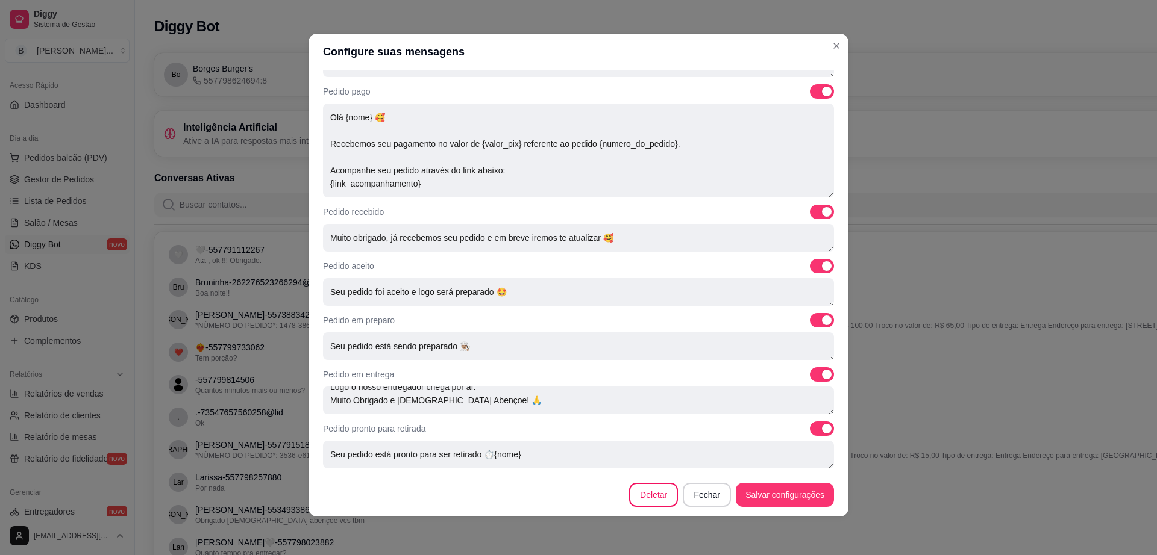
click at [810, 424] on span at bounding box center [822, 429] width 24 height 14
click at [809, 431] on input "checkbox" at bounding box center [813, 435] width 8 height 8
checkbox input "false"
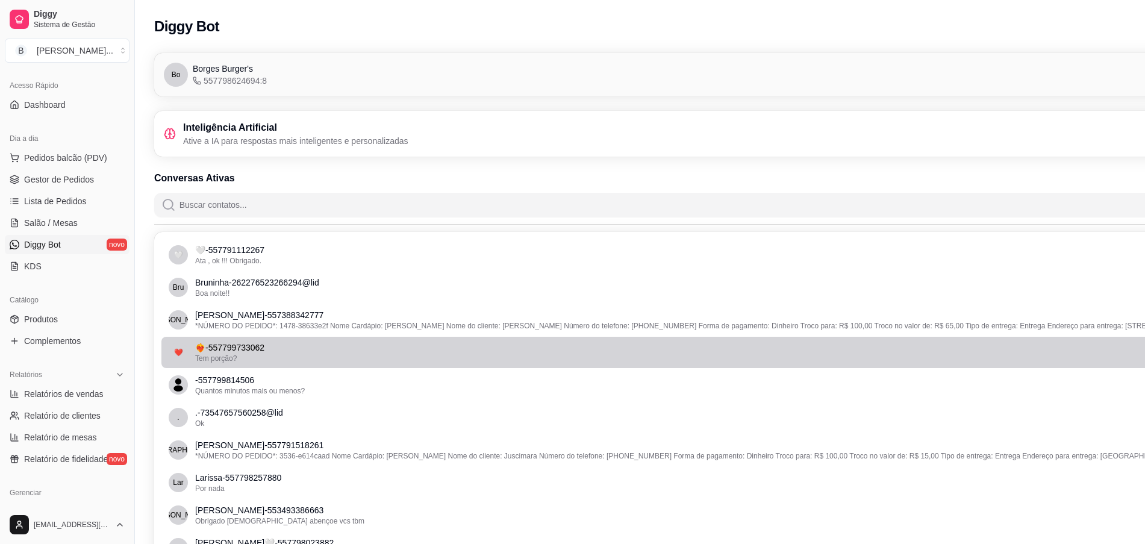
click at [976, 364] on li "❤️‍ ❤️‍🔥 - 557799733062 Tem porção?" at bounding box center [707, 352] width 1092 height 31
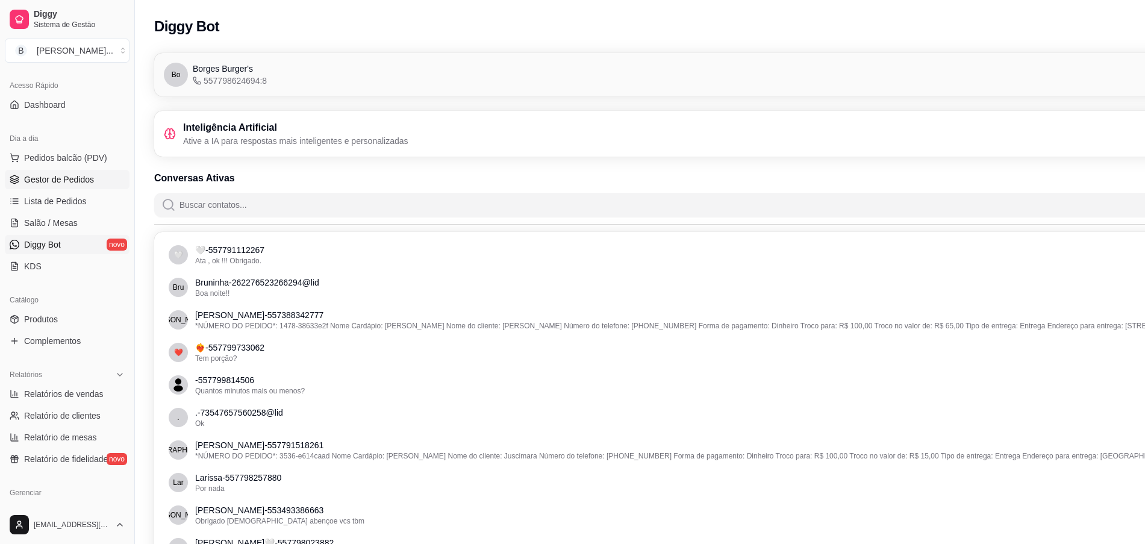
click at [87, 181] on span "Gestor de Pedidos" at bounding box center [59, 179] width 70 height 12
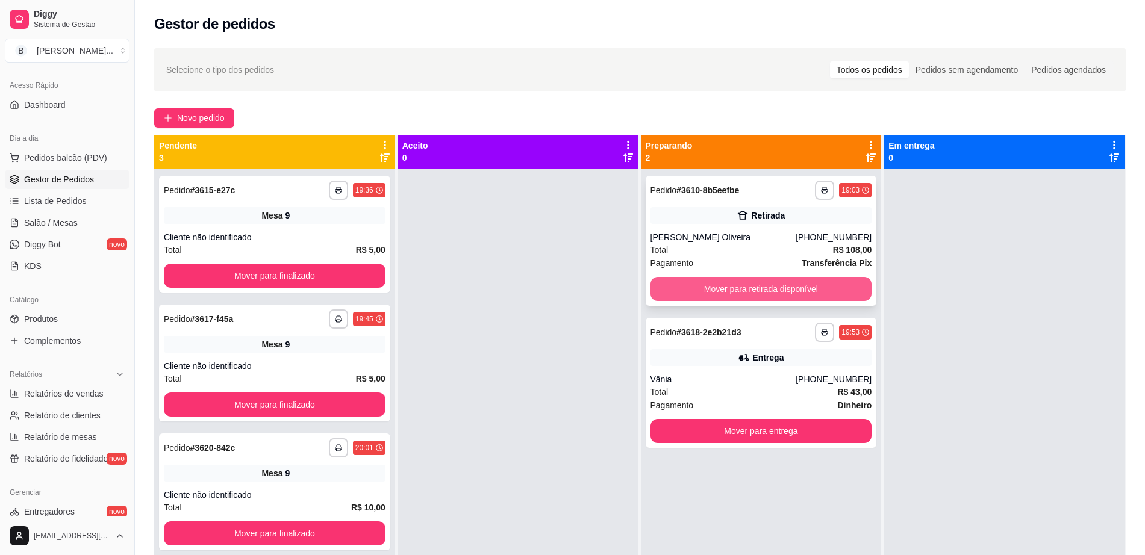
click at [693, 281] on button "Mover para retirada disponível" at bounding box center [762, 289] width 222 height 24
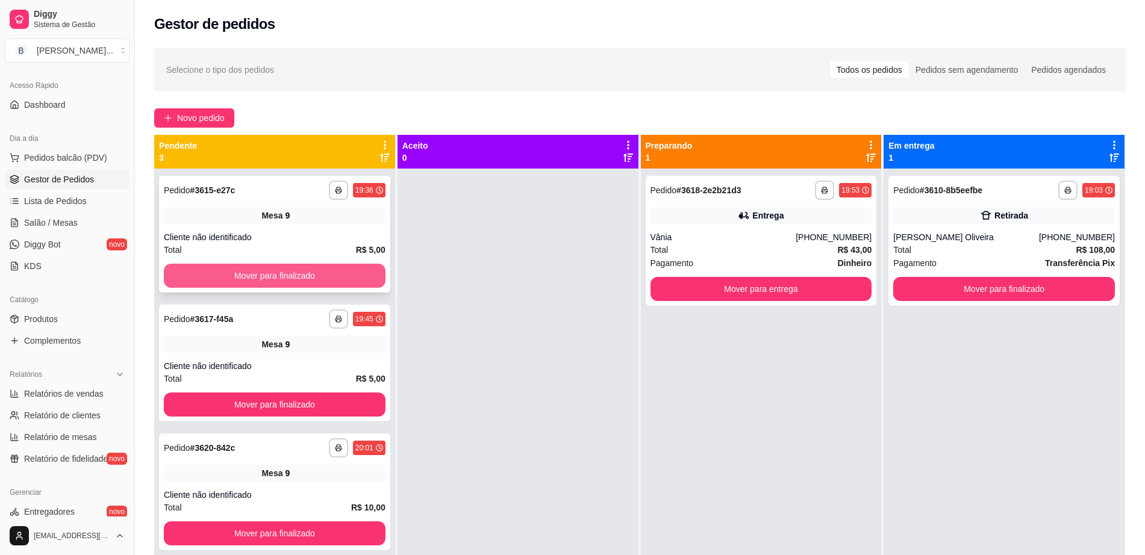
click at [315, 269] on button "Mover para finalizado" at bounding box center [275, 276] width 222 height 24
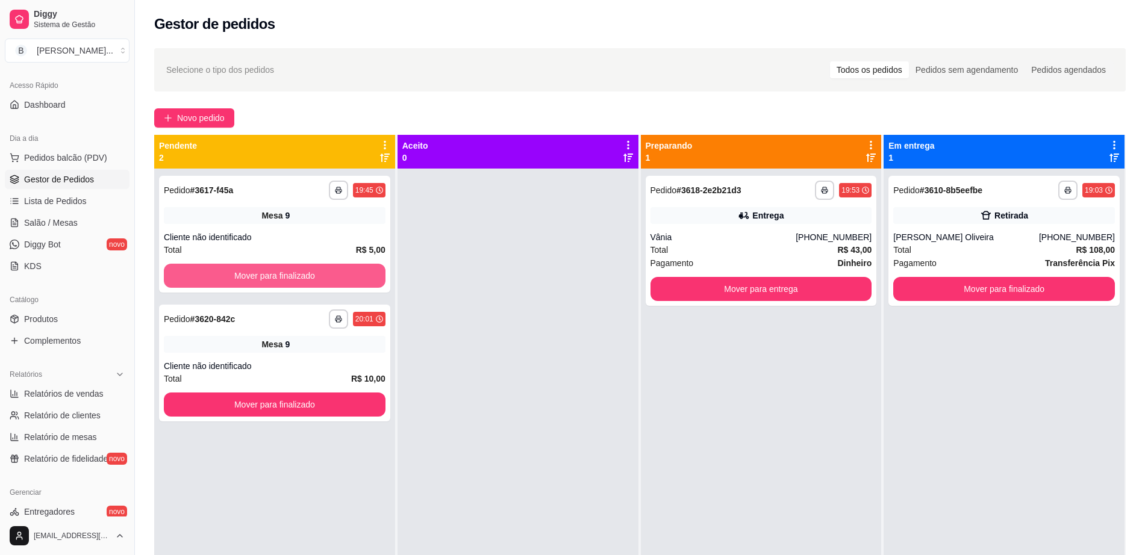
click at [315, 269] on button "Mover para finalizado" at bounding box center [275, 276] width 222 height 24
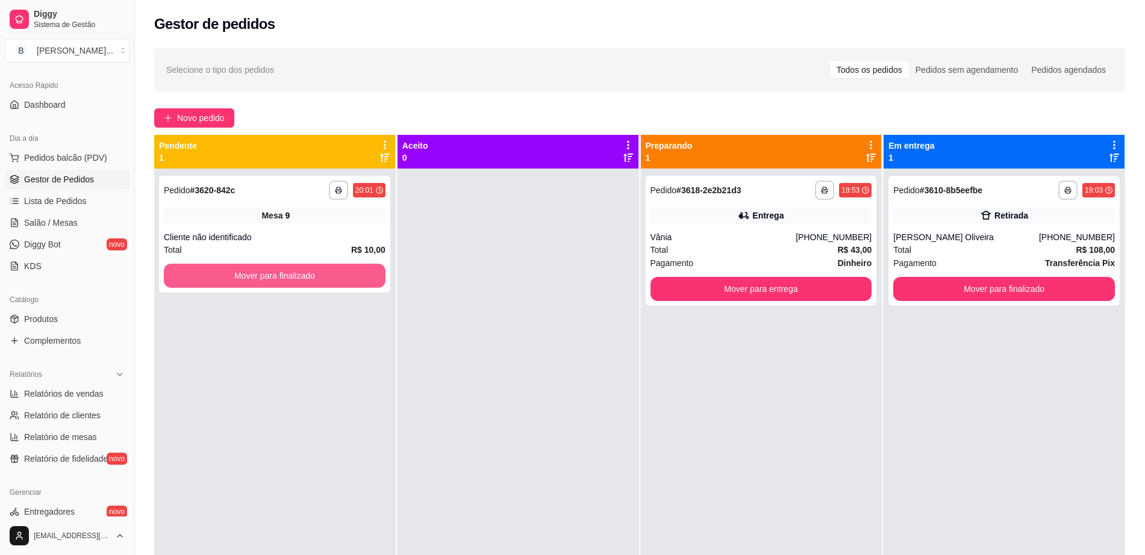
click at [315, 269] on button "Mover para finalizado" at bounding box center [275, 276] width 222 height 24
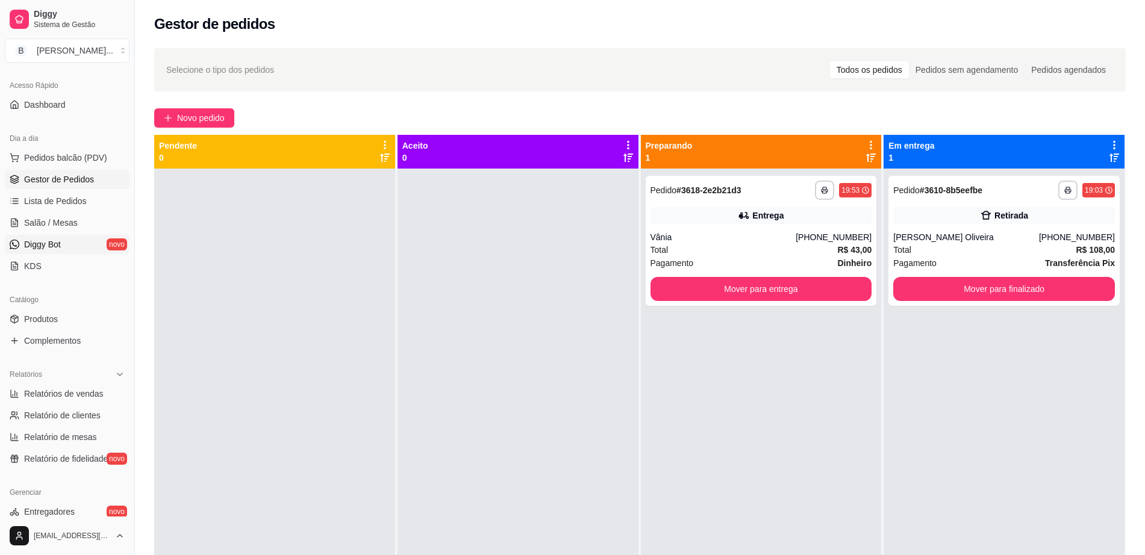
click at [88, 243] on link "Diggy Bot novo" at bounding box center [67, 244] width 125 height 19
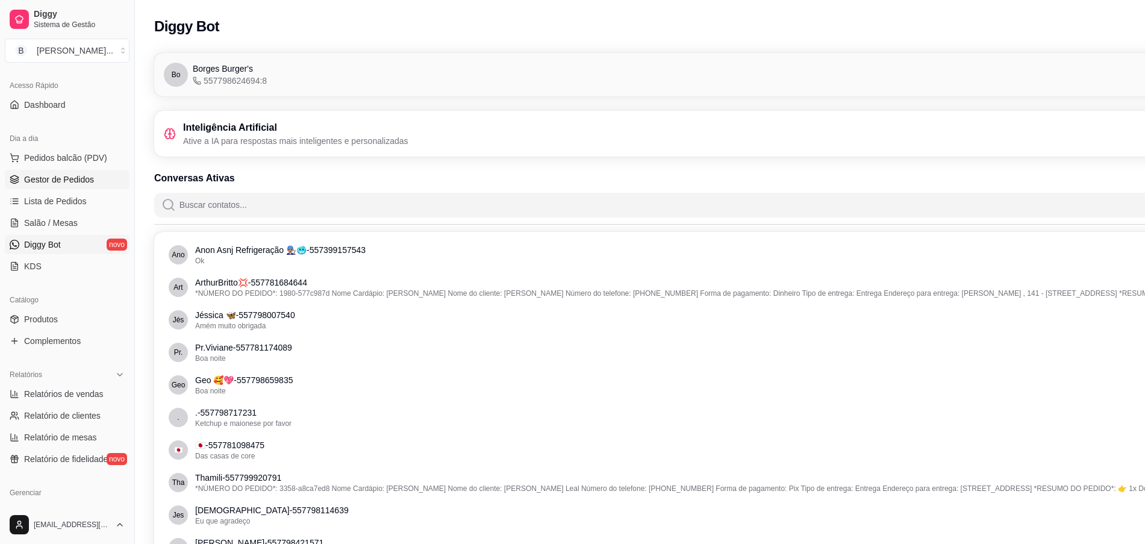
click at [86, 176] on span "Gestor de Pedidos" at bounding box center [59, 179] width 70 height 12
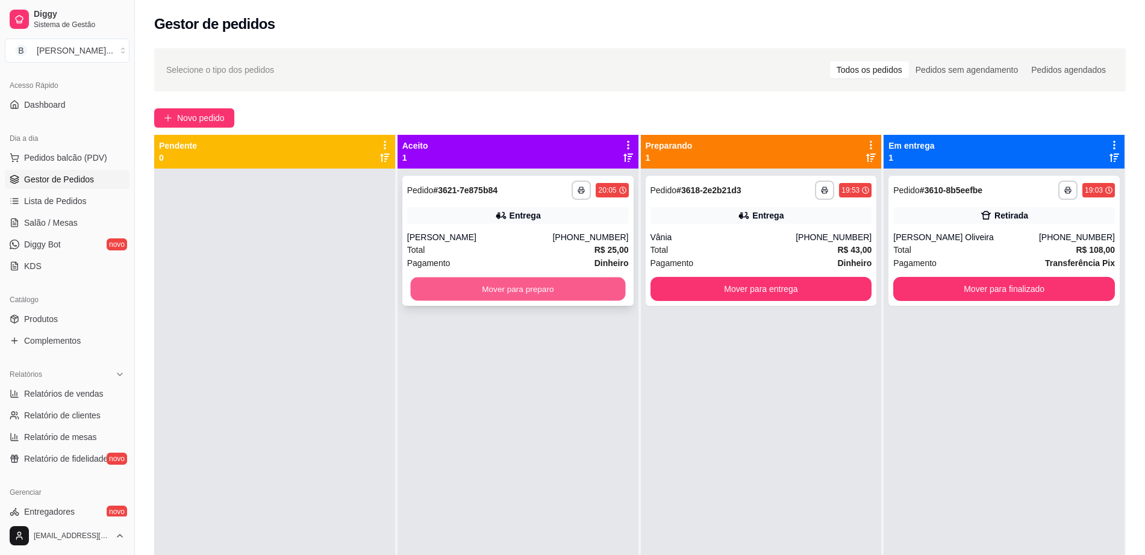
click at [521, 292] on button "Mover para preparo" at bounding box center [517, 289] width 215 height 23
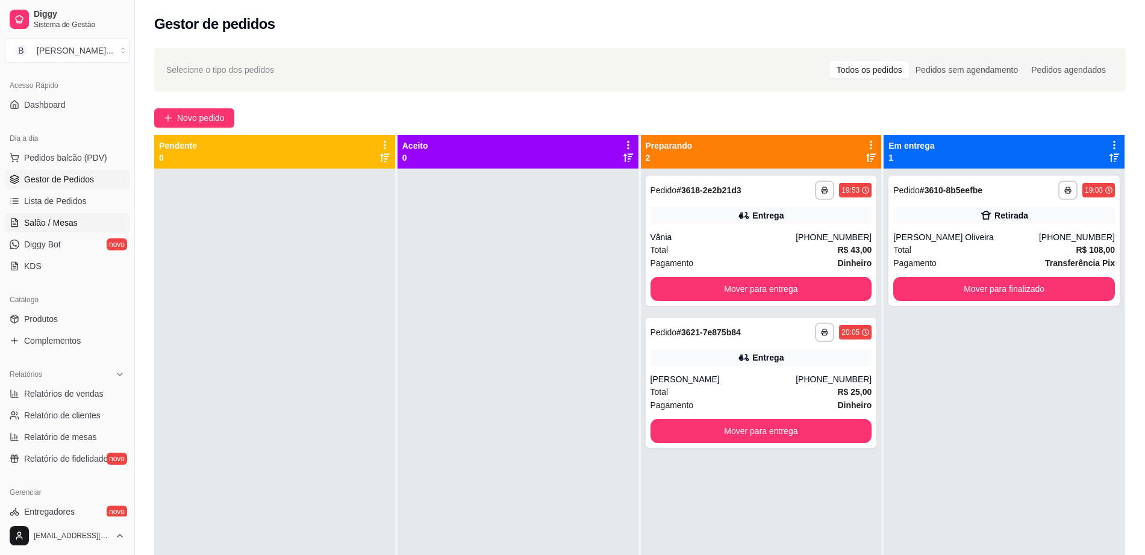
click at [107, 226] on link "Salão / Mesas" at bounding box center [67, 222] width 125 height 19
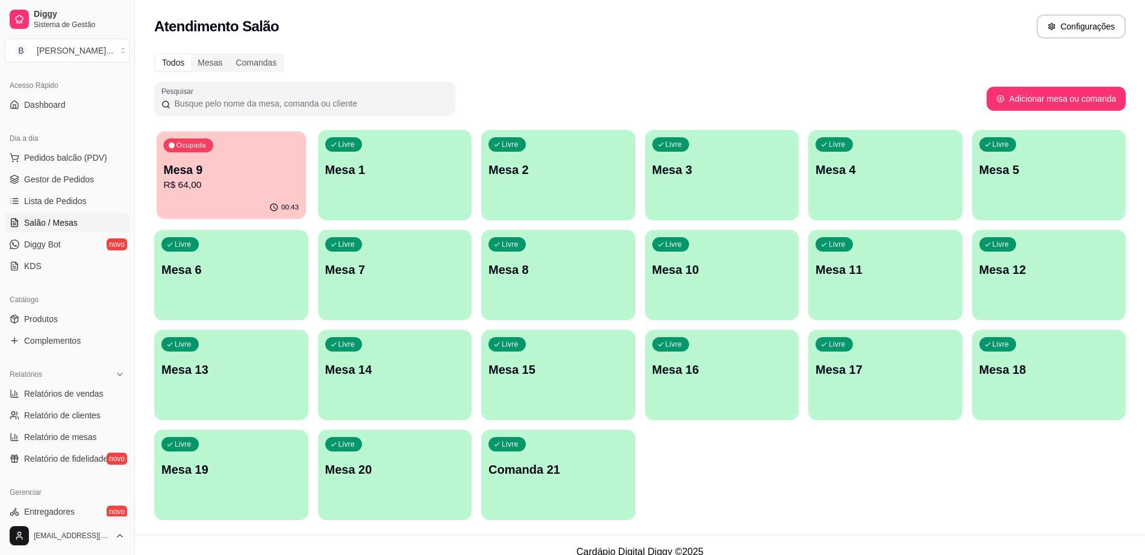
click at [244, 183] on p "R$ 64,00" at bounding box center [231, 185] width 136 height 14
click at [67, 192] on link "Lista de Pedidos" at bounding box center [67, 201] width 125 height 19
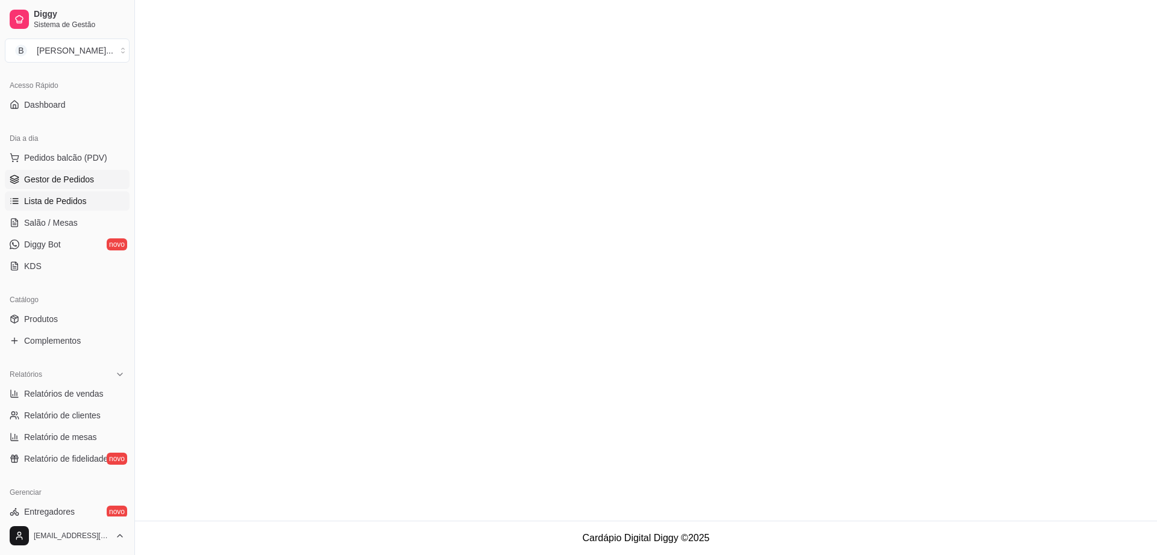
click at [78, 175] on span "Gestor de Pedidos" at bounding box center [59, 179] width 70 height 12
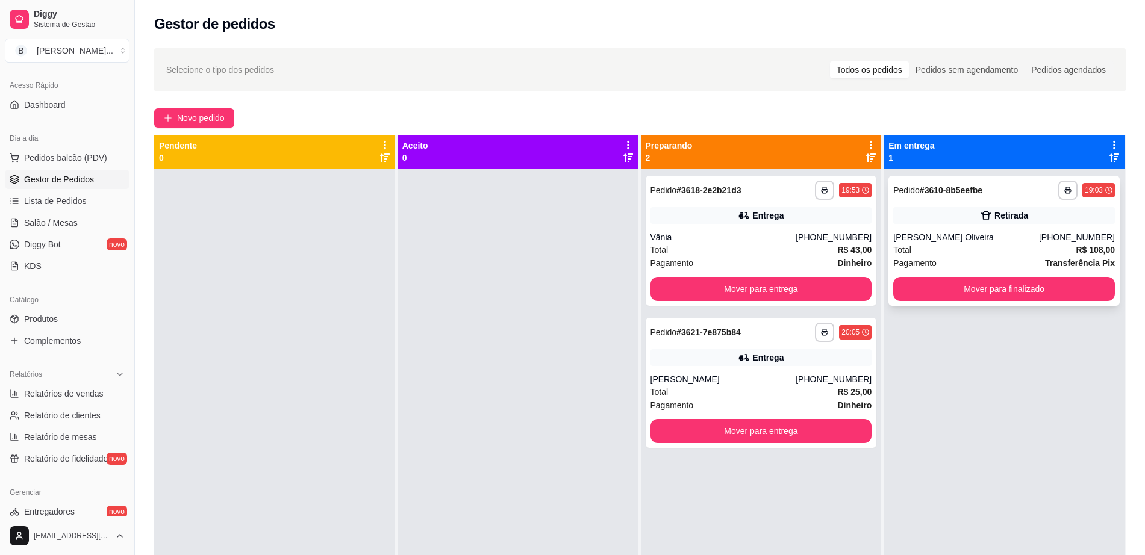
click at [986, 253] on div "Total R$ 108,00" at bounding box center [1004, 249] width 222 height 13
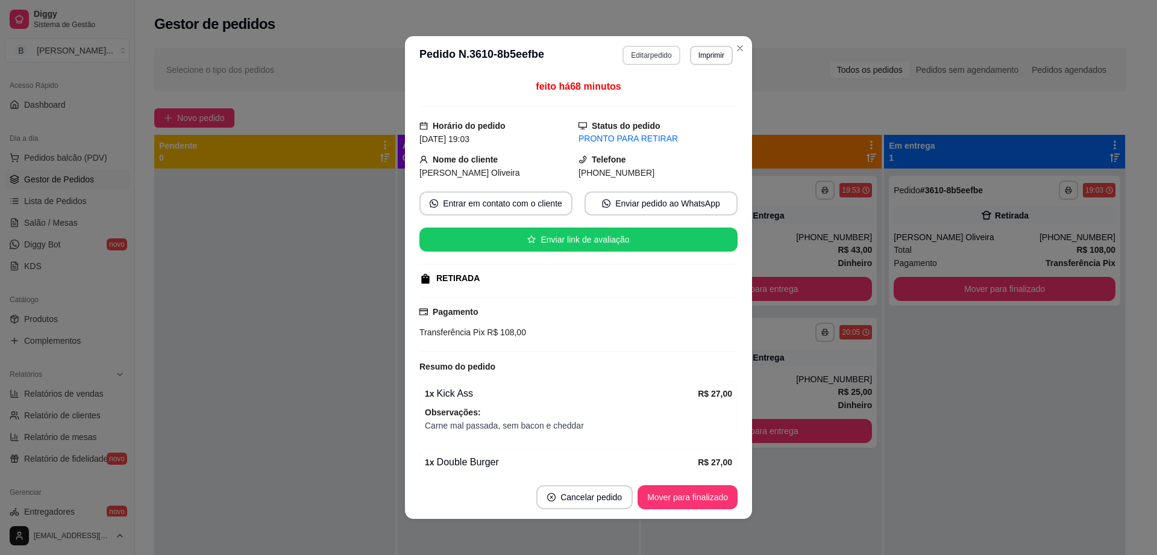
click at [651, 55] on button "Editar pedido" at bounding box center [650, 55] width 57 height 19
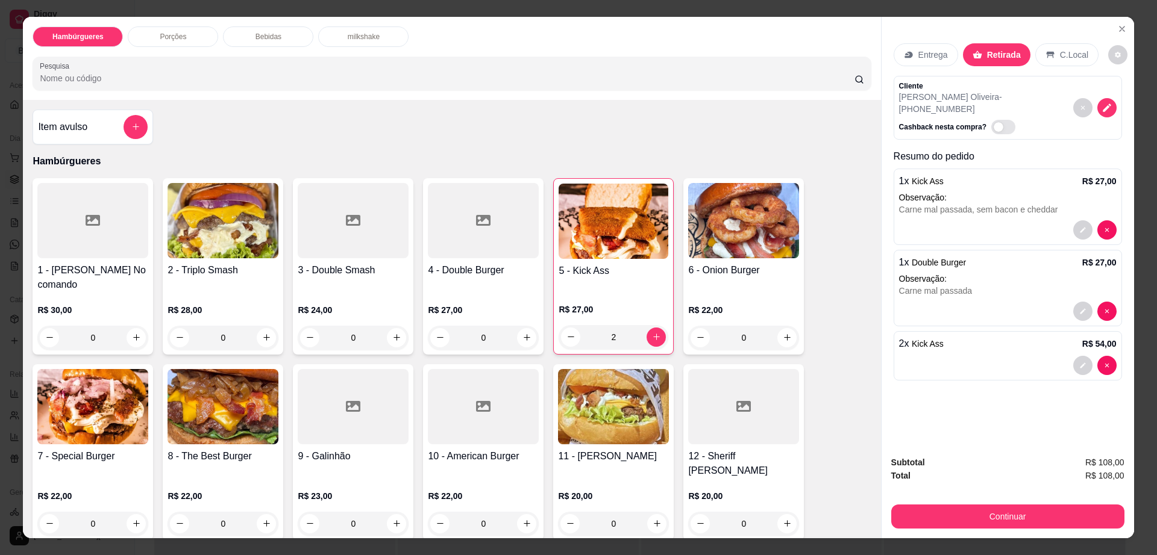
click at [273, 34] on p "Bebidas" at bounding box center [268, 37] width 26 height 10
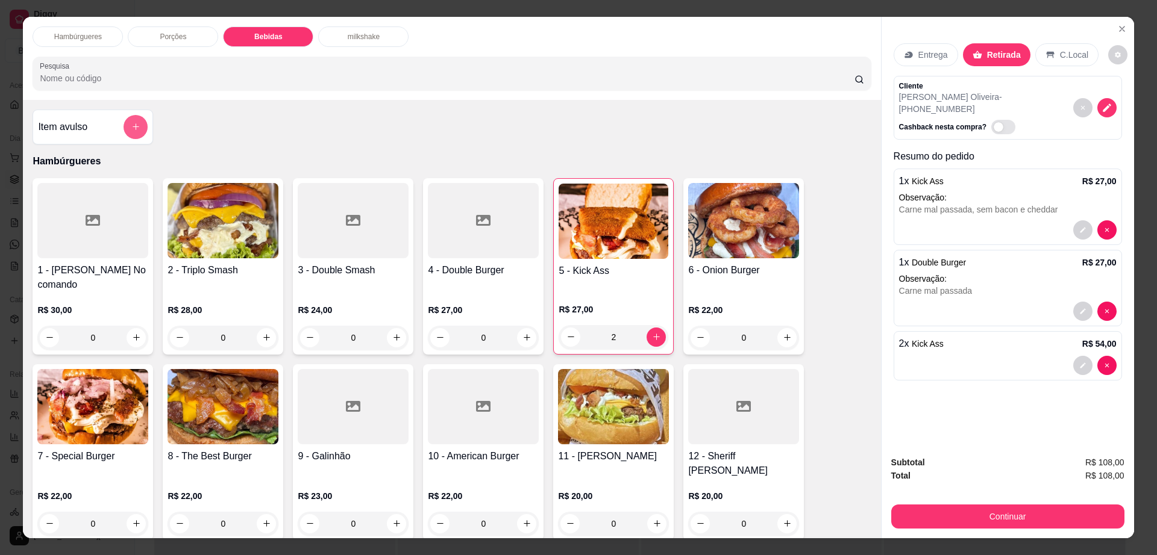
click at [124, 126] on button "add-separate-item" at bounding box center [135, 127] width 24 height 24
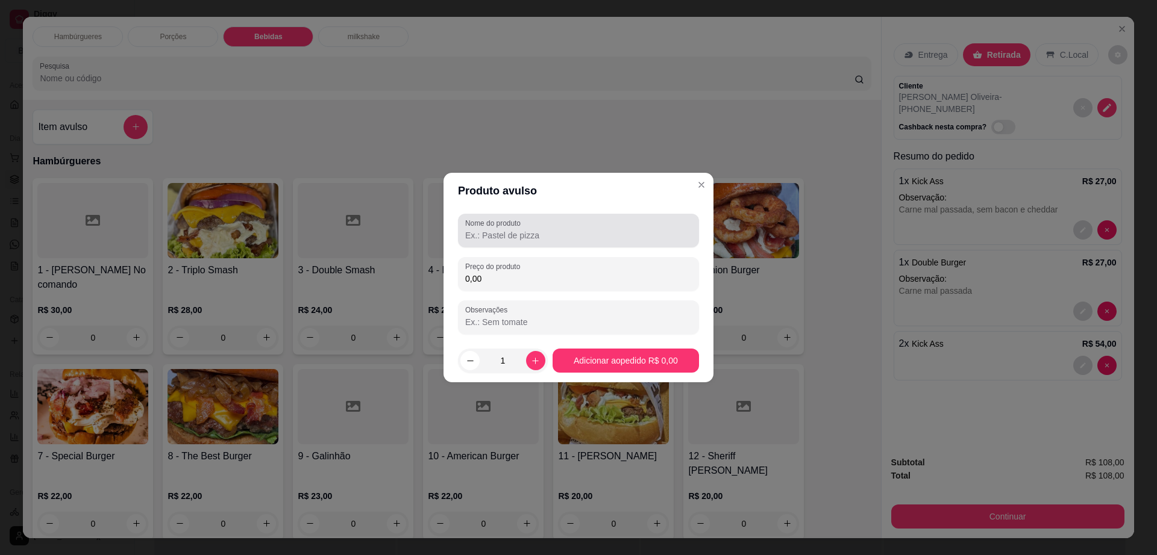
click at [510, 230] on input "Nome do produto" at bounding box center [578, 236] width 226 height 12
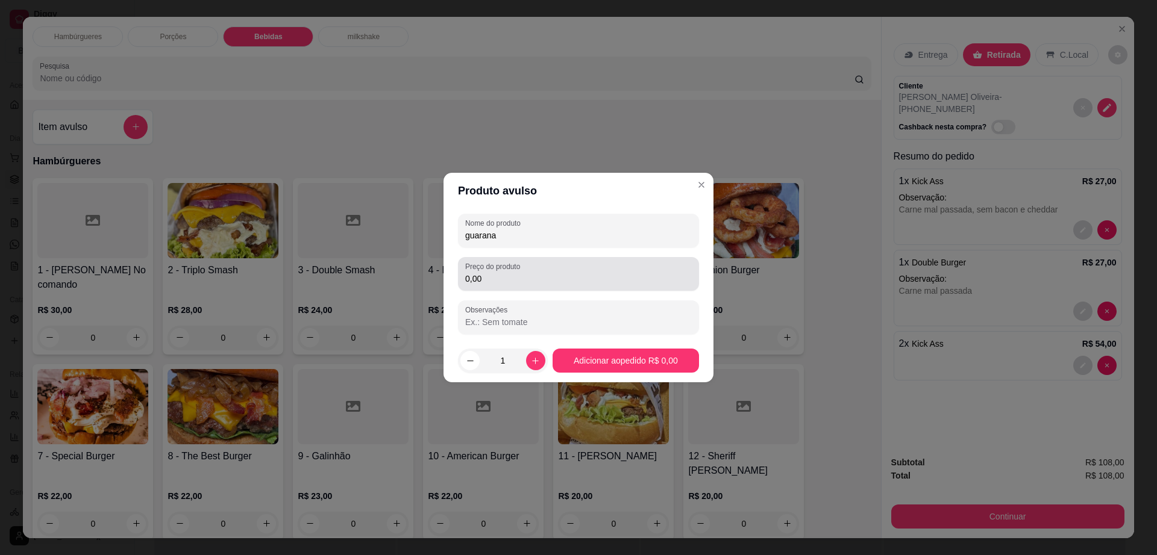
type input "guarana"
click at [509, 286] on div "Preço do produto 0,00" at bounding box center [578, 274] width 241 height 34
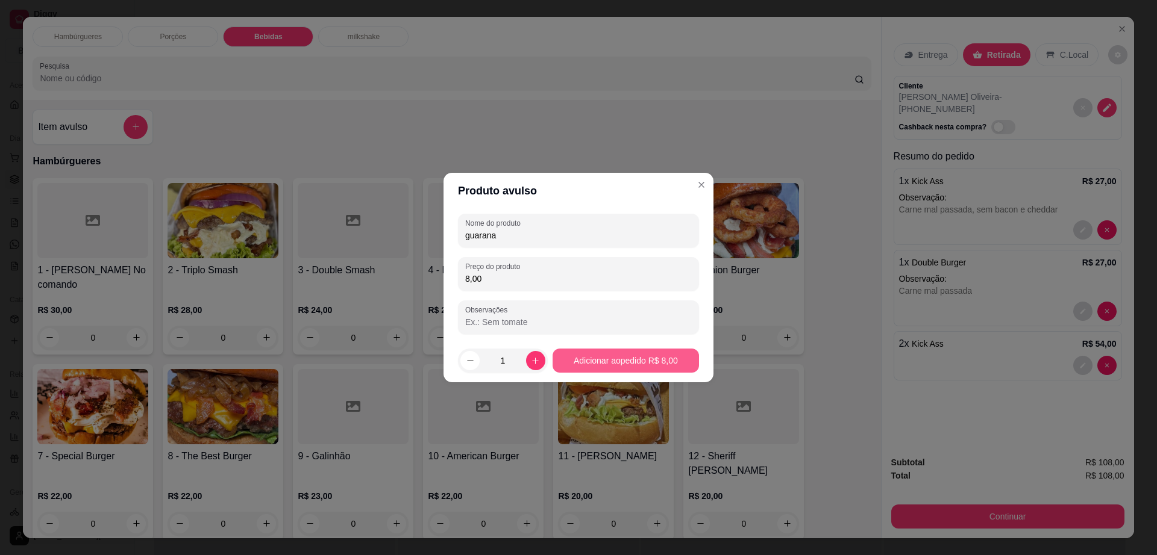
type input "8,00"
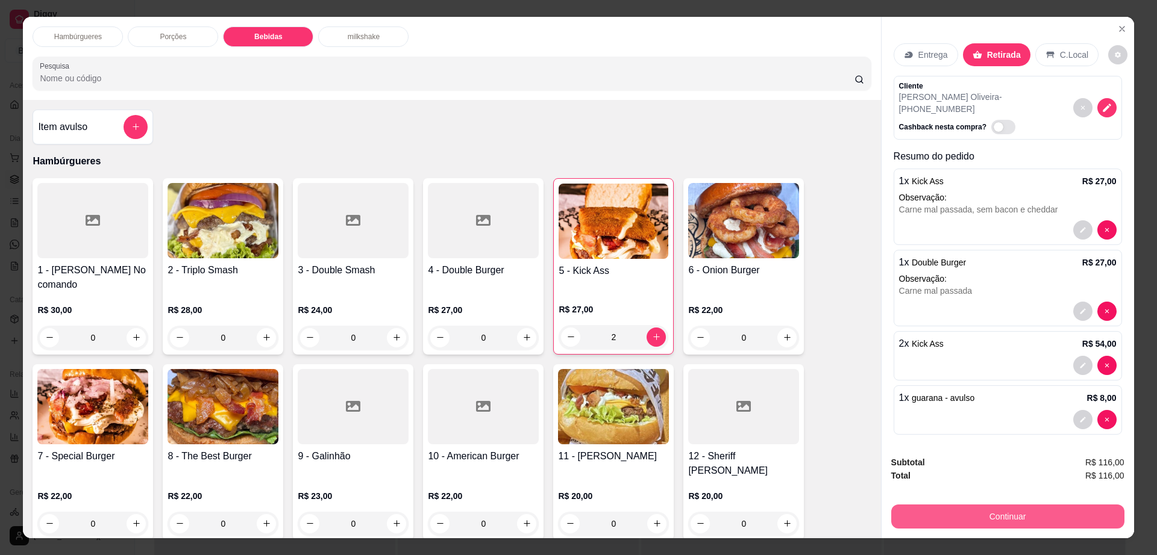
click at [1034, 520] on button "Continuar" at bounding box center [1007, 517] width 233 height 24
click at [1062, 45] on div "C.Local" at bounding box center [1066, 54] width 63 height 23
click at [973, 516] on button "Continuar" at bounding box center [1007, 517] width 233 height 24
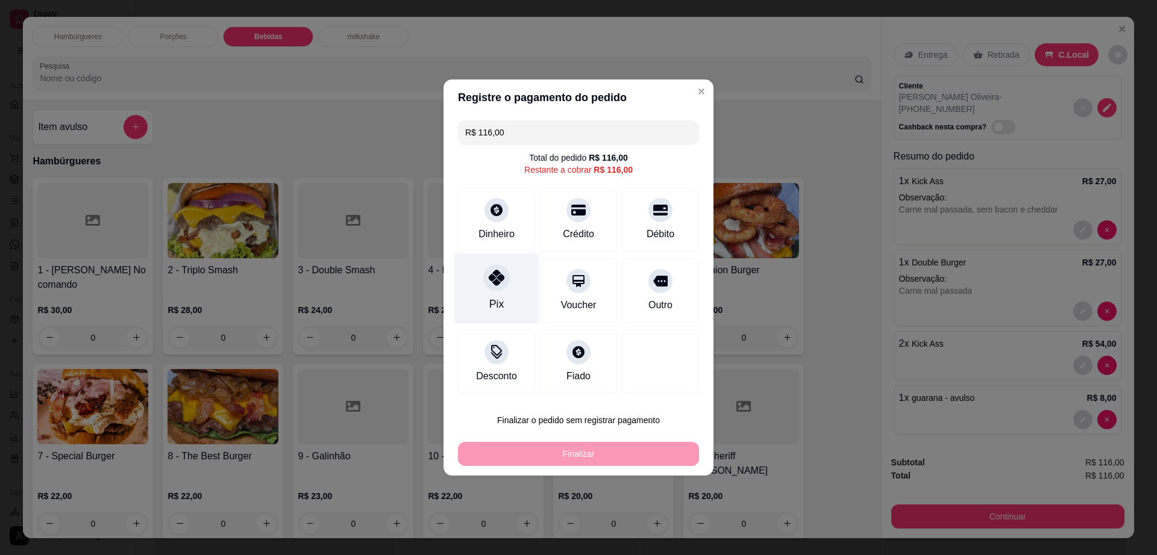
click at [496, 281] on icon at bounding box center [497, 278] width 16 height 16
type input "R$ 0,00"
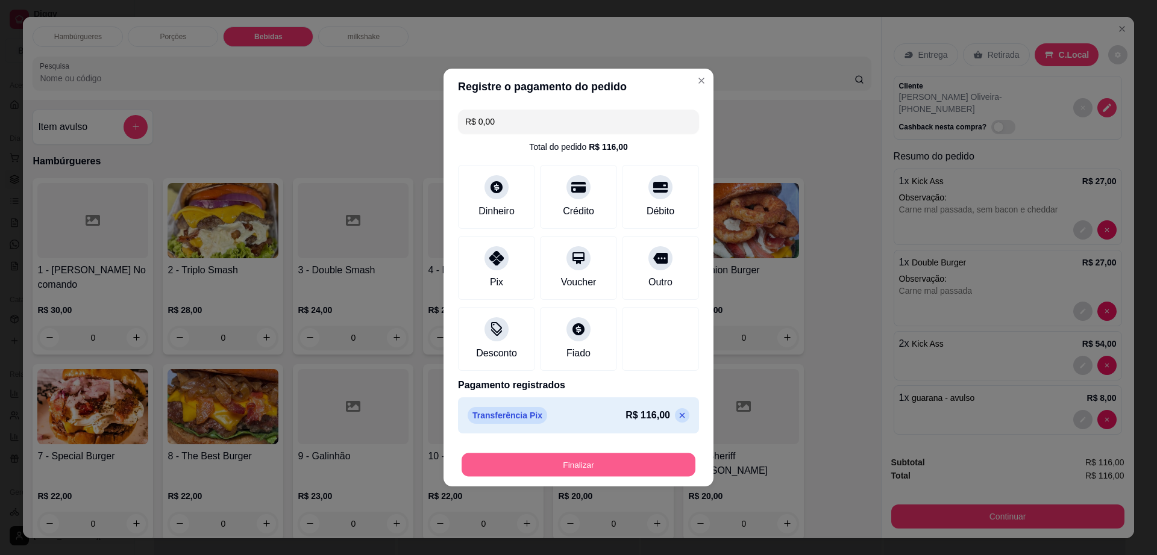
click at [539, 458] on button "Finalizar" at bounding box center [578, 465] width 234 height 23
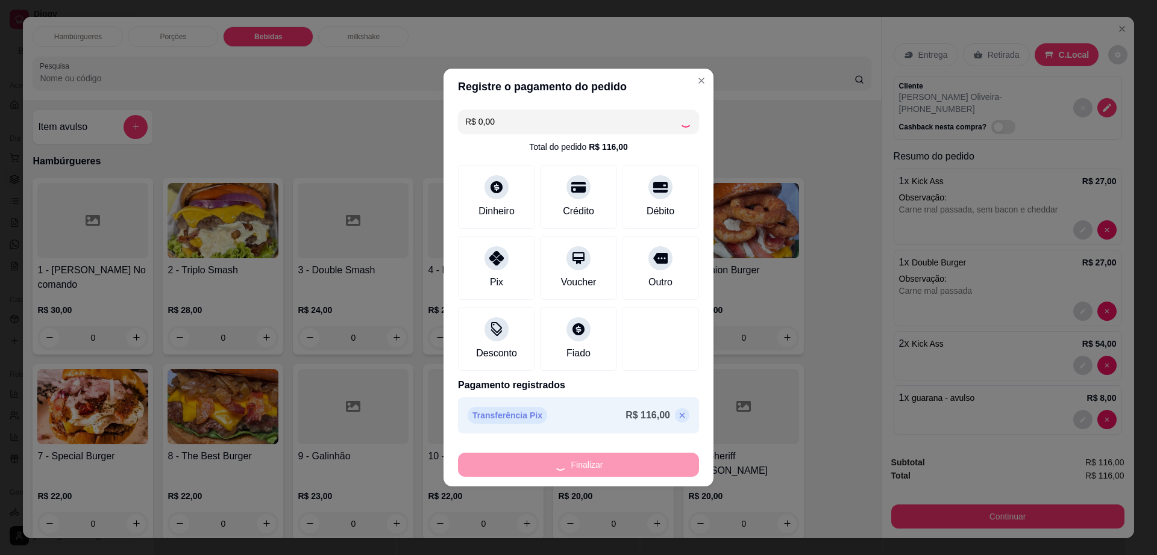
type input "0"
type input "-R$ 116,00"
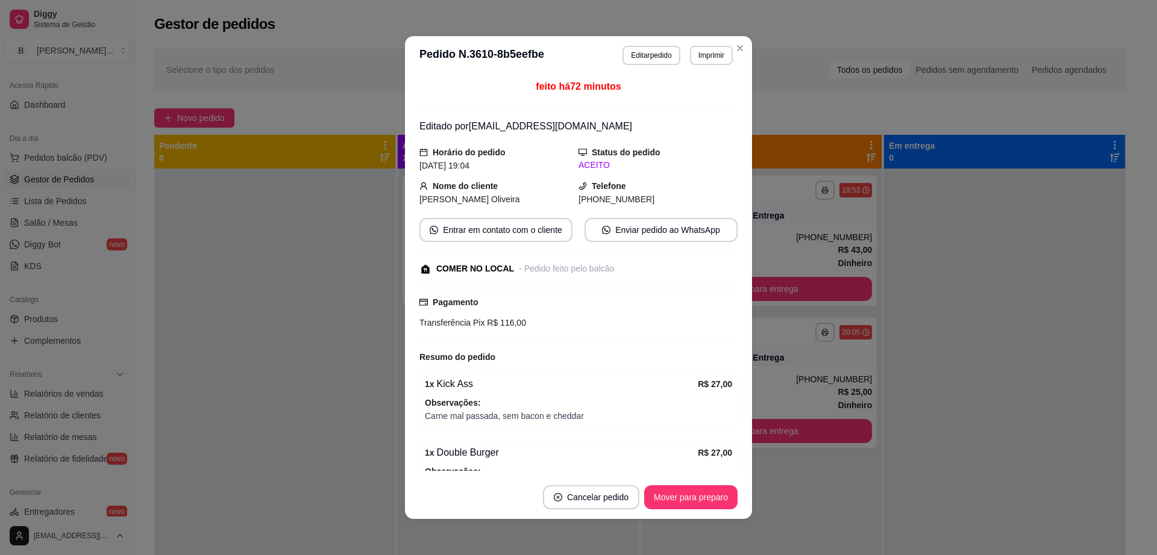
click at [702, 513] on footer "Cancelar pedido Mover para preparo" at bounding box center [578, 497] width 347 height 43
click at [695, 498] on button "Mover para preparo" at bounding box center [690, 498] width 93 height 24
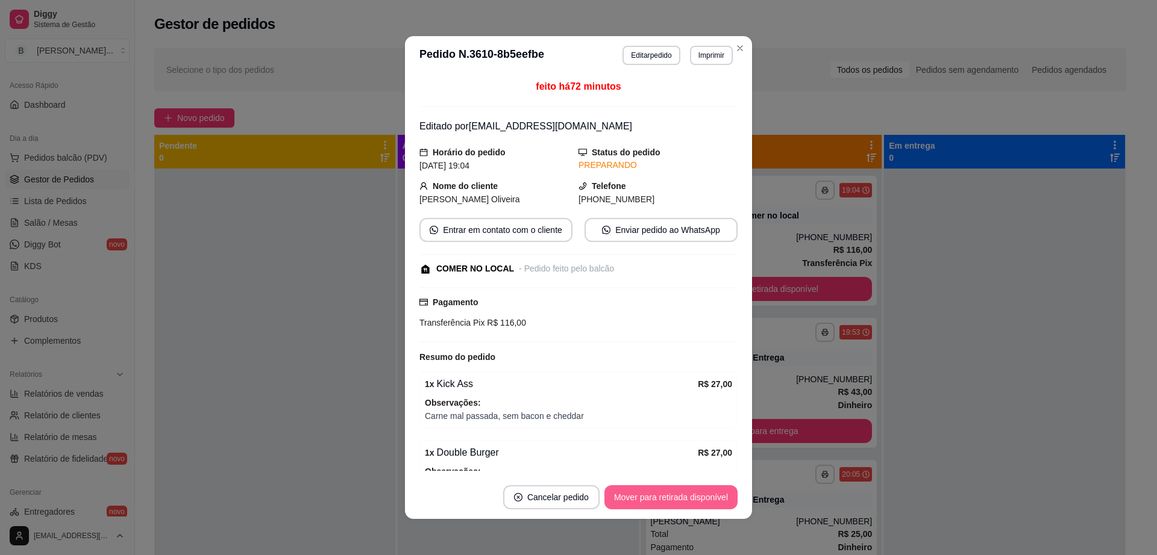
click at [695, 498] on button "Mover para retirada disponível" at bounding box center [670, 498] width 133 height 24
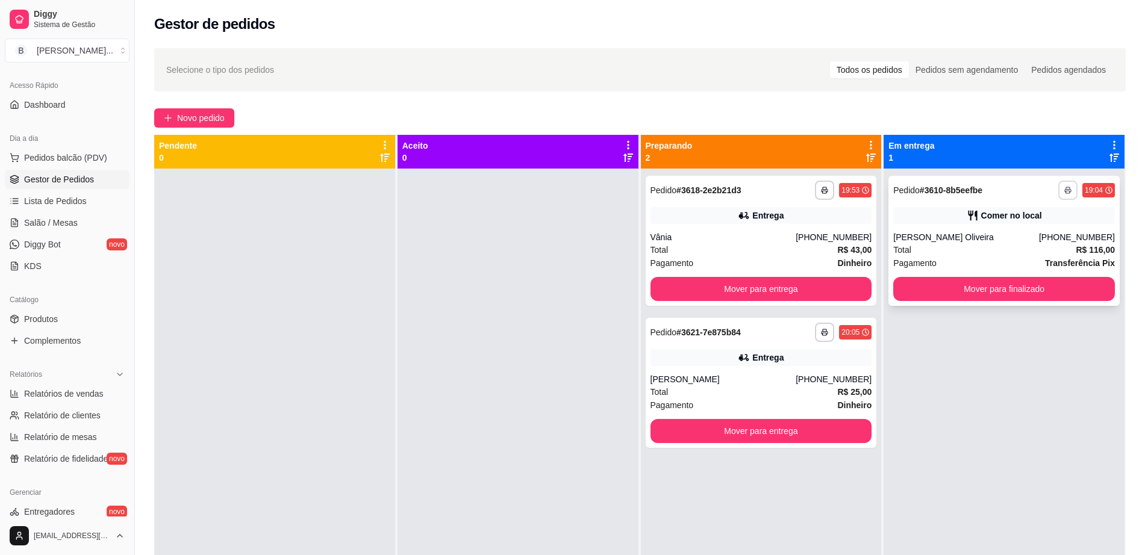
click at [1064, 187] on icon "button" at bounding box center [1067, 190] width 7 height 7
click at [1007, 228] on button "Impressora" at bounding box center [1024, 232] width 87 height 19
click at [727, 287] on button "Mover para entrega" at bounding box center [761, 289] width 215 height 23
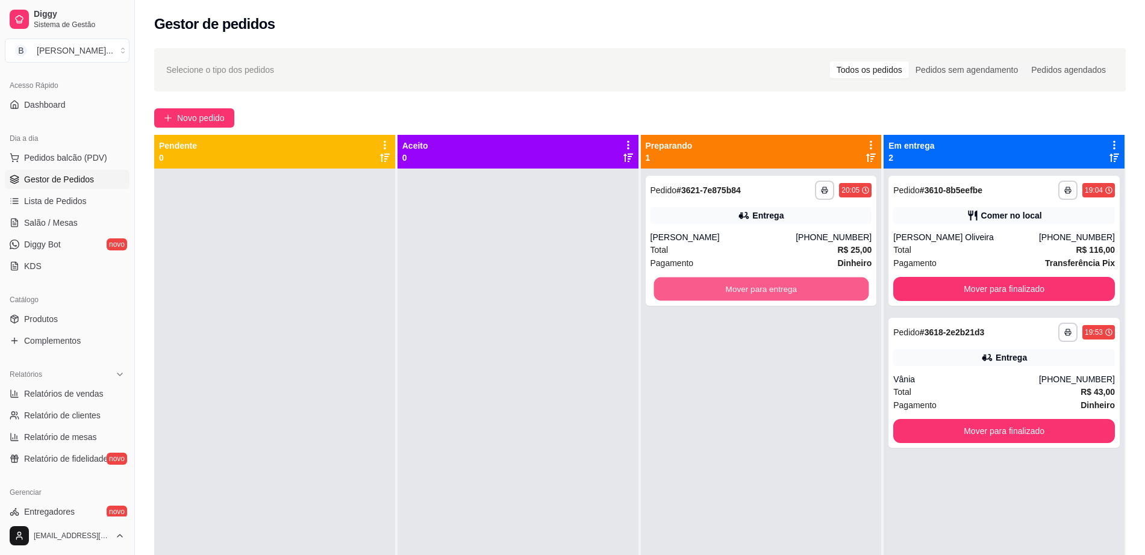
click at [727, 287] on button "Mover para entrega" at bounding box center [761, 289] width 215 height 23
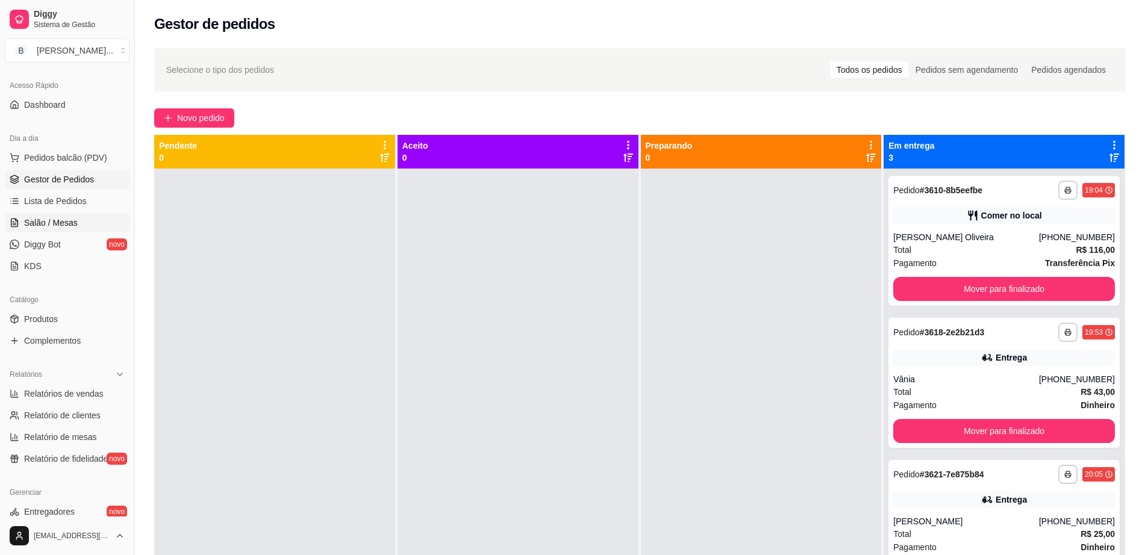
click at [55, 217] on span "Salão / Mesas" at bounding box center [51, 223] width 54 height 12
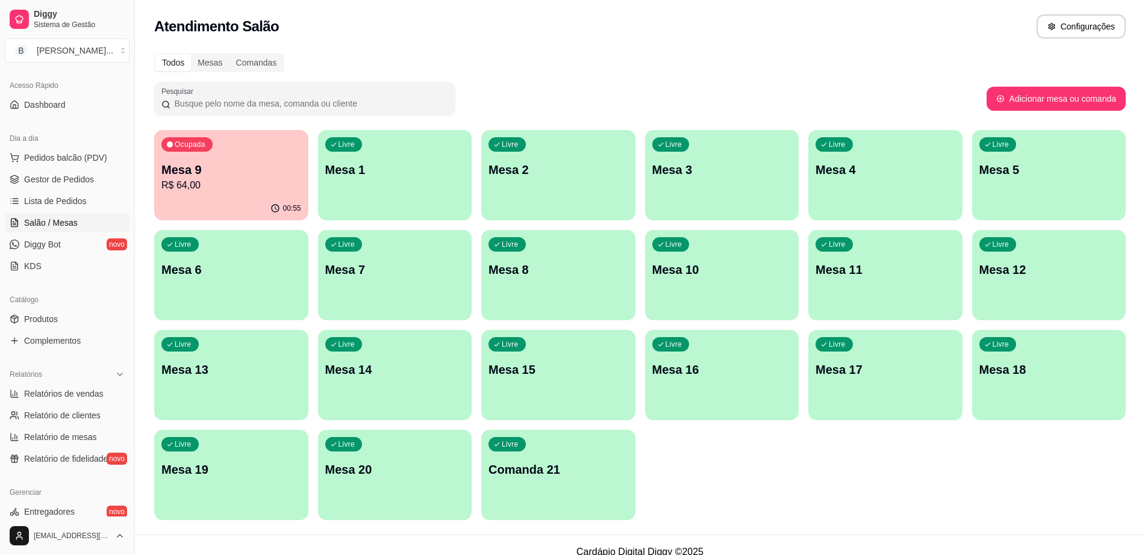
click at [217, 197] on div "00:55" at bounding box center [231, 208] width 154 height 23
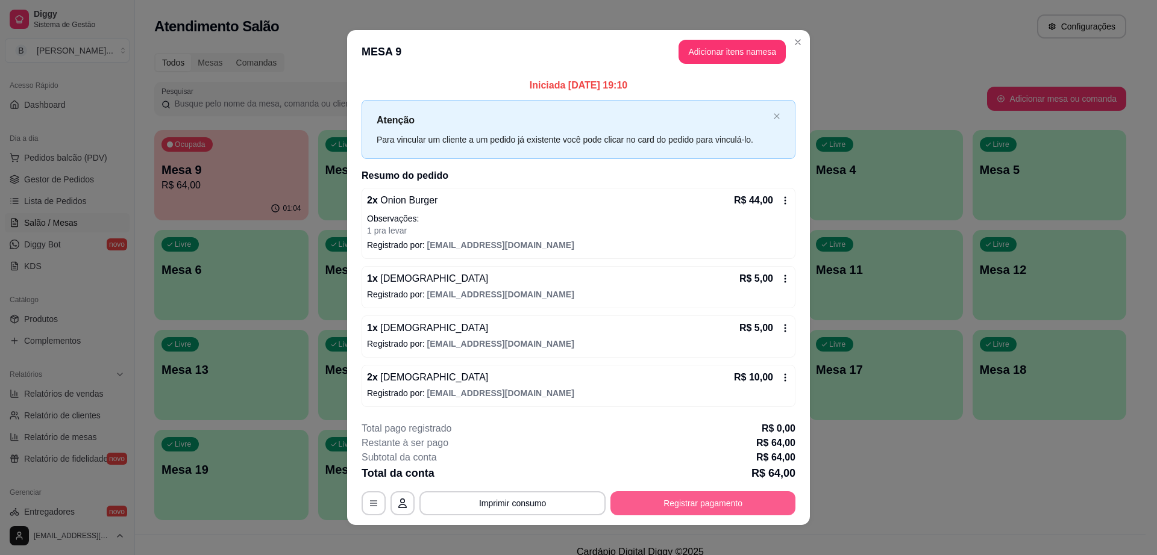
click at [704, 510] on button "Registrar pagamento" at bounding box center [702, 504] width 185 height 24
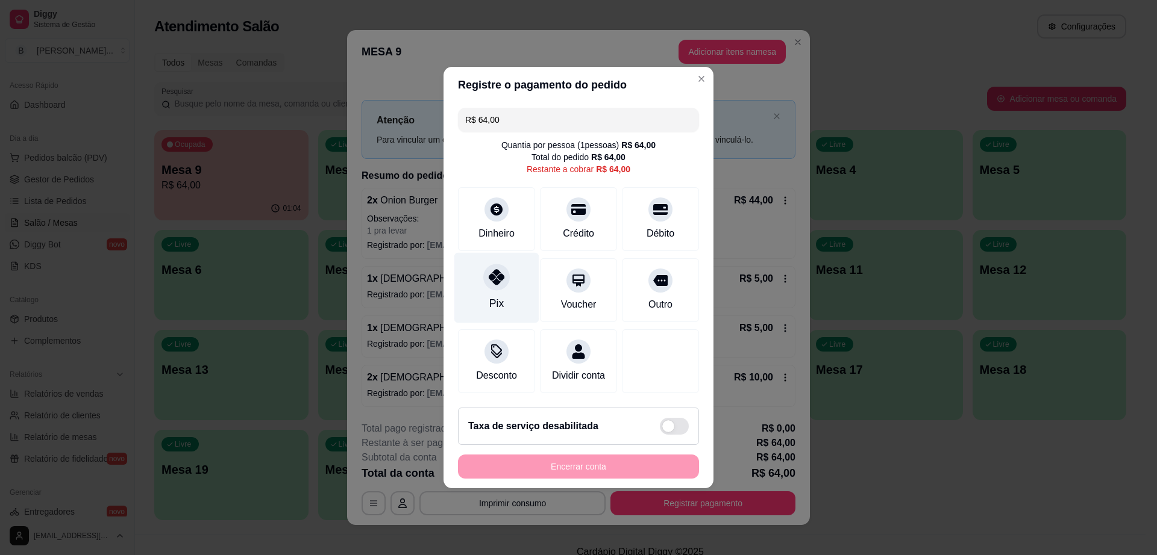
click at [499, 283] on div "Pix" at bounding box center [496, 288] width 85 height 70
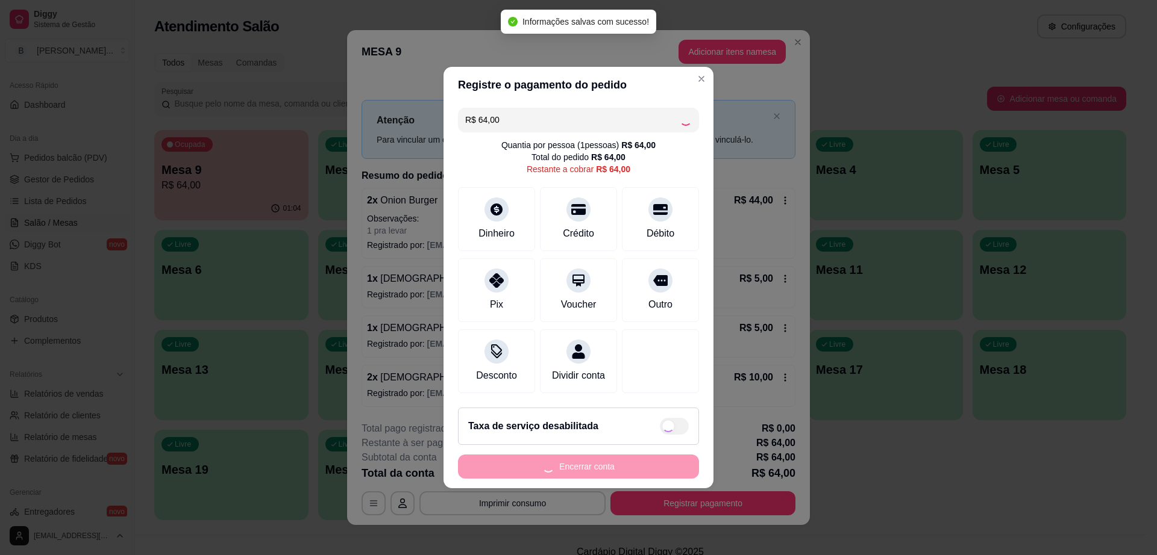
type input "R$ 0,00"
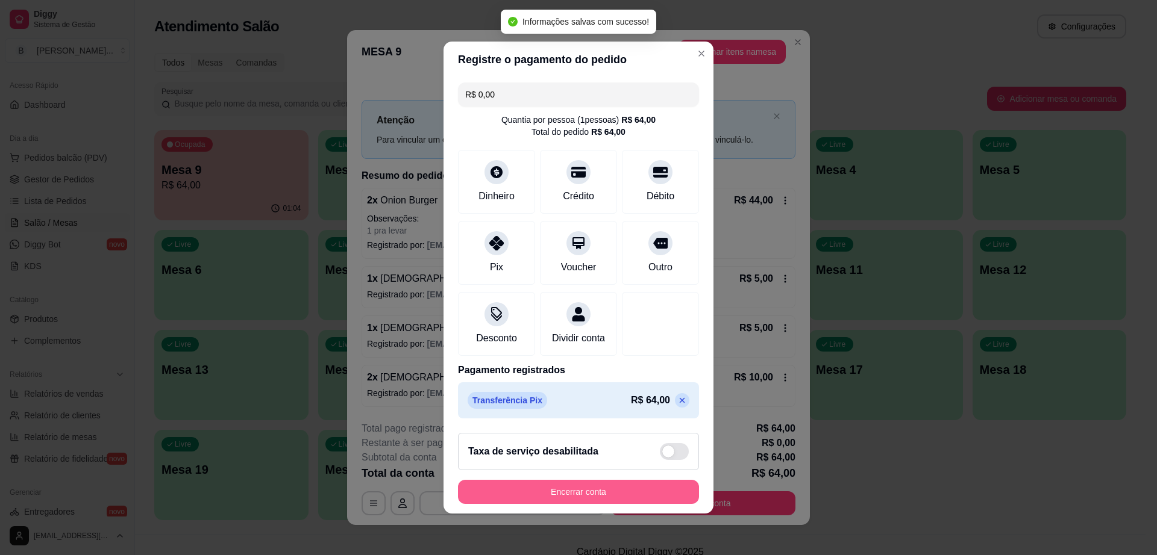
click at [575, 494] on button "Encerrar conta" at bounding box center [578, 492] width 241 height 24
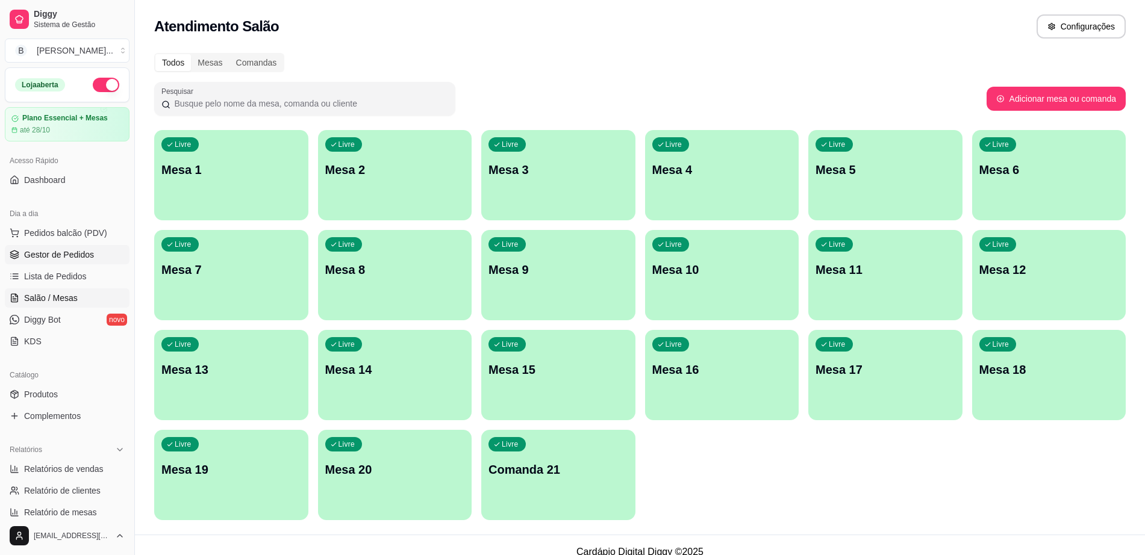
click at [90, 246] on link "Gestor de Pedidos" at bounding box center [67, 254] width 125 height 19
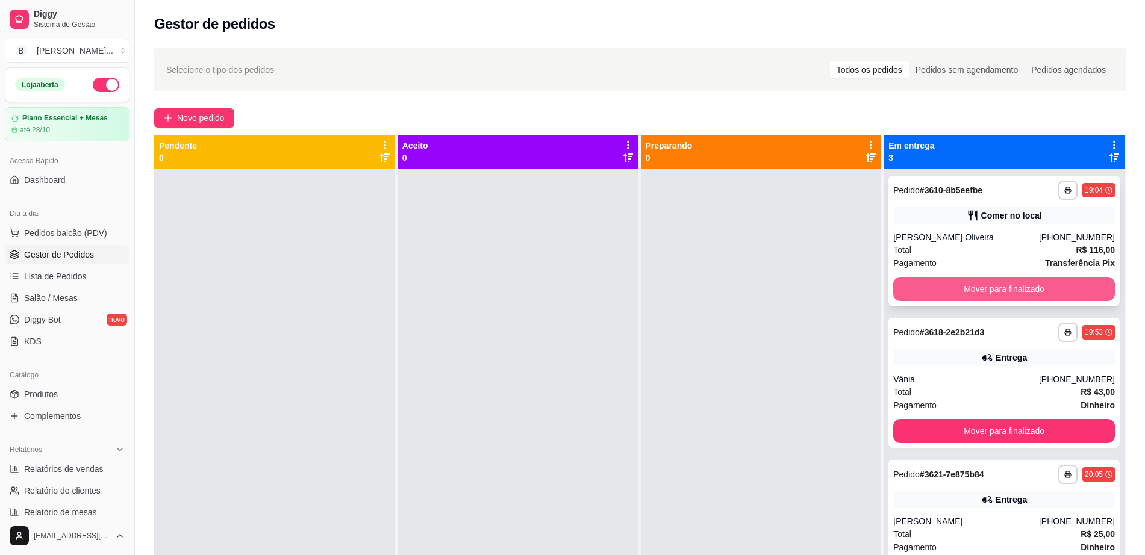
click at [985, 287] on button "Mover para finalizado" at bounding box center [1004, 289] width 222 height 24
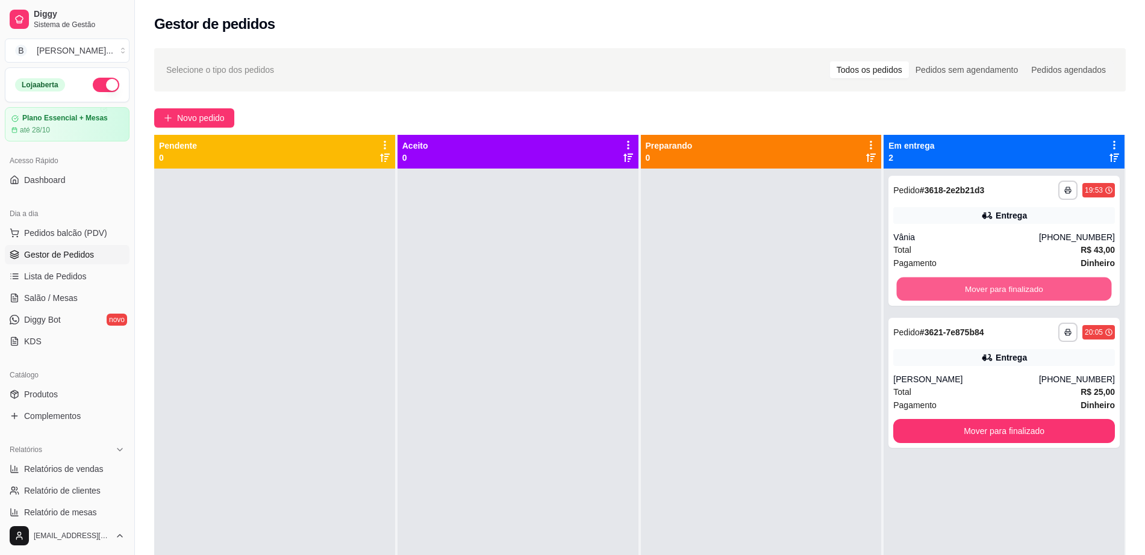
click at [985, 287] on button "Mover para finalizado" at bounding box center [1004, 289] width 215 height 23
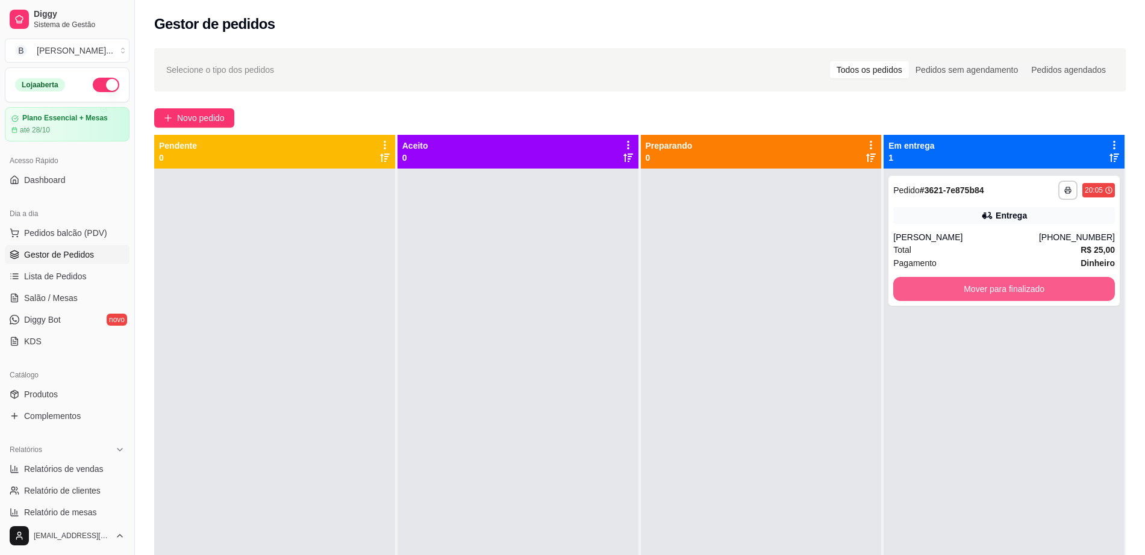
click at [985, 287] on button "Mover para finalizado" at bounding box center [1004, 289] width 222 height 24
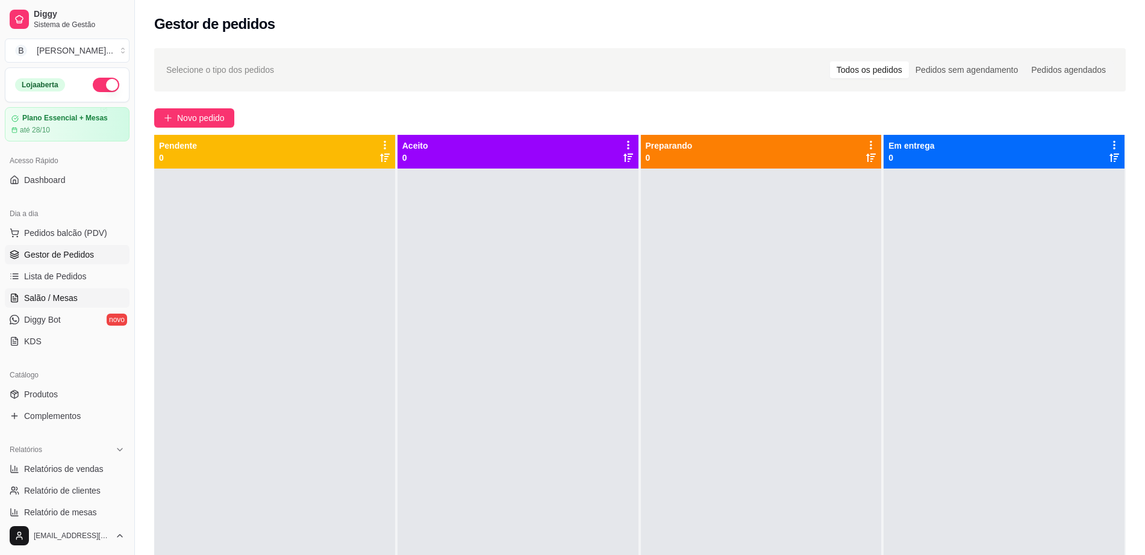
click at [96, 305] on link "Salão / Mesas" at bounding box center [67, 298] width 125 height 19
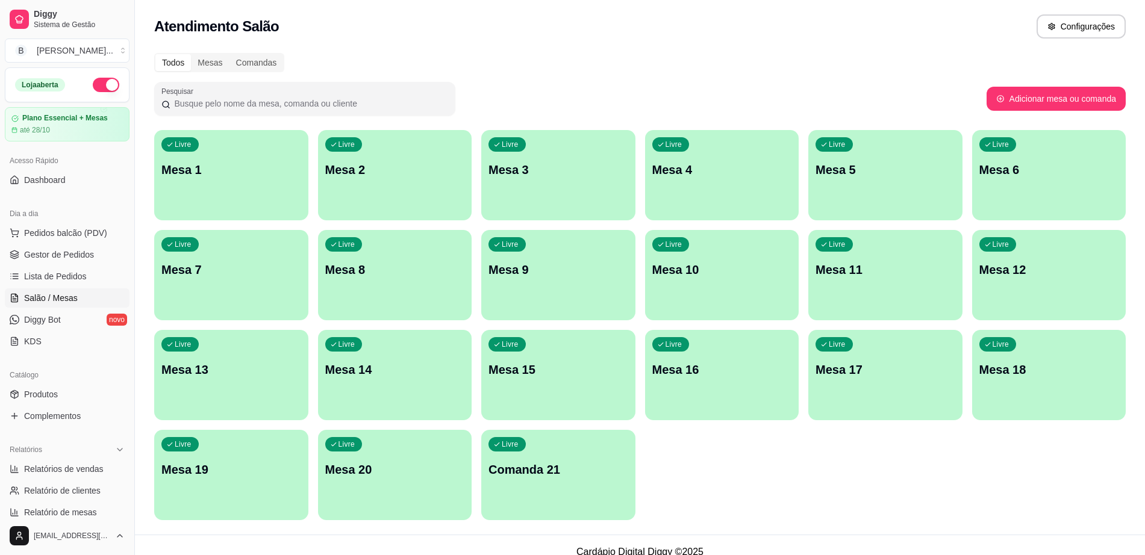
click at [866, 186] on div "Livre Mesa 5" at bounding box center [885, 168] width 154 height 76
click at [89, 236] on span "Pedidos balcão (PDV)" at bounding box center [65, 233] width 83 height 12
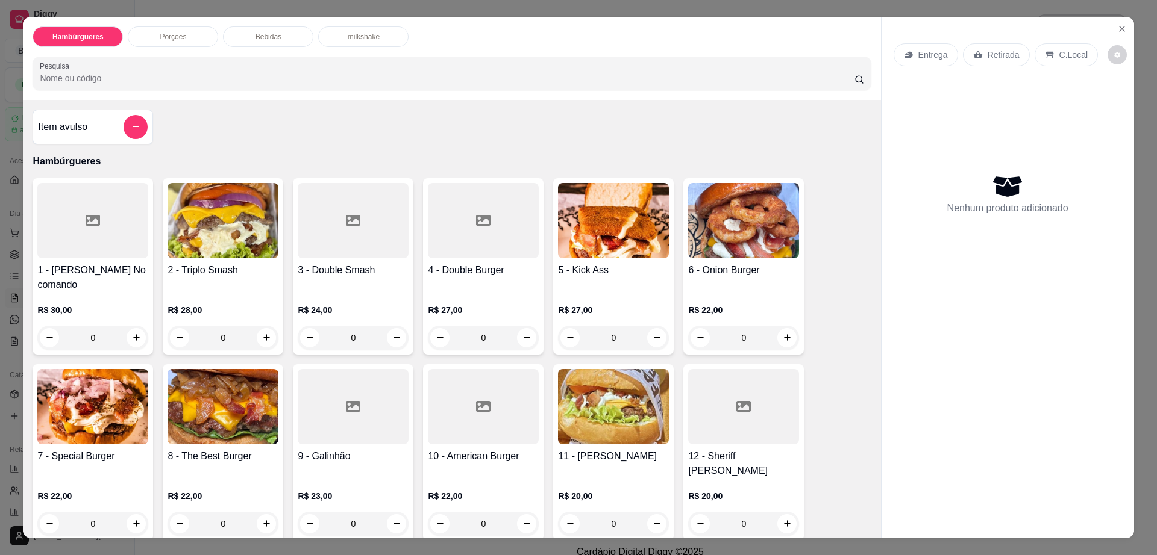
click at [189, 36] on div "Porções" at bounding box center [173, 37] width 90 height 20
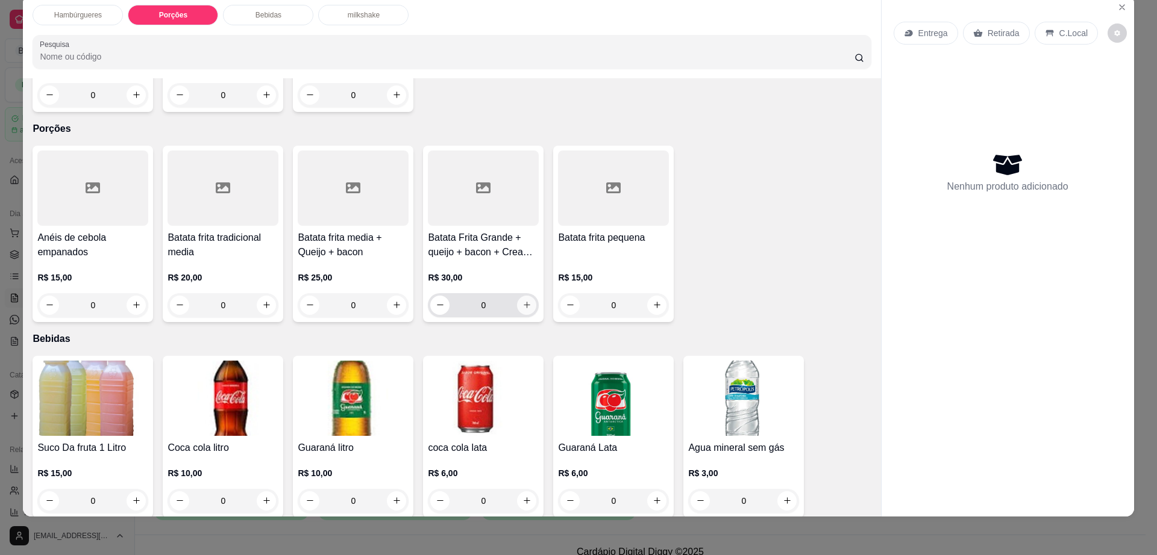
click at [520, 296] on button "increase-product-quantity" at bounding box center [526, 305] width 19 height 19
type input "1"
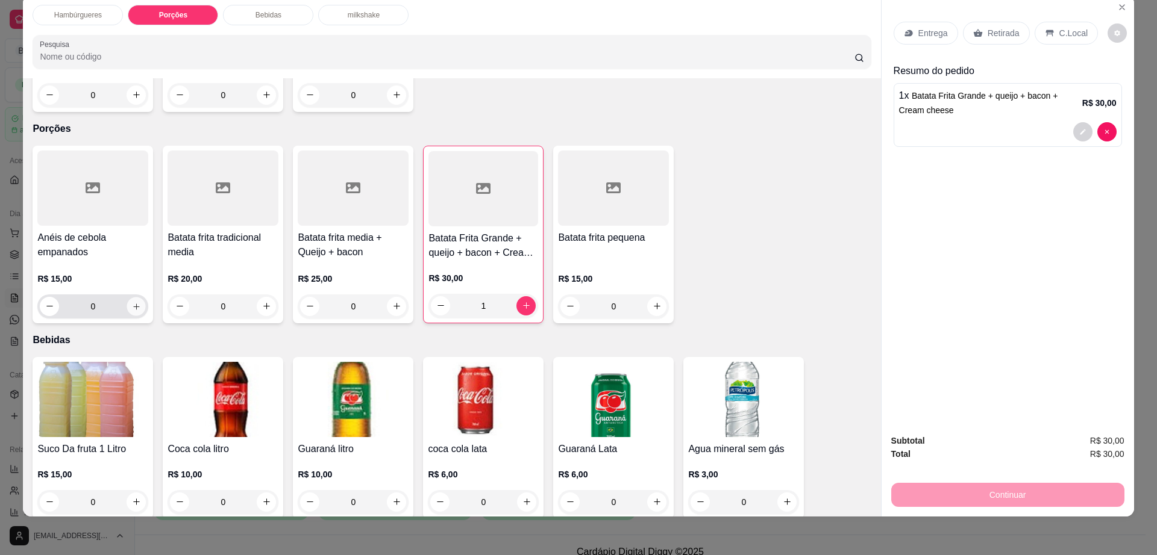
click at [132, 302] on icon "increase-product-quantity" at bounding box center [136, 306] width 9 height 9
type input "1"
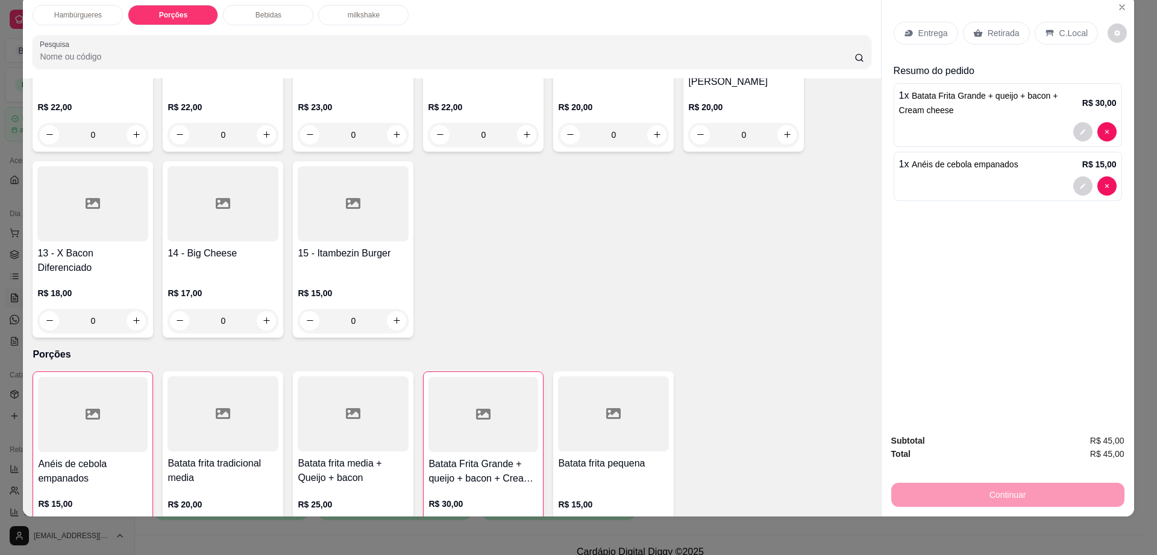
scroll to position [443, 0]
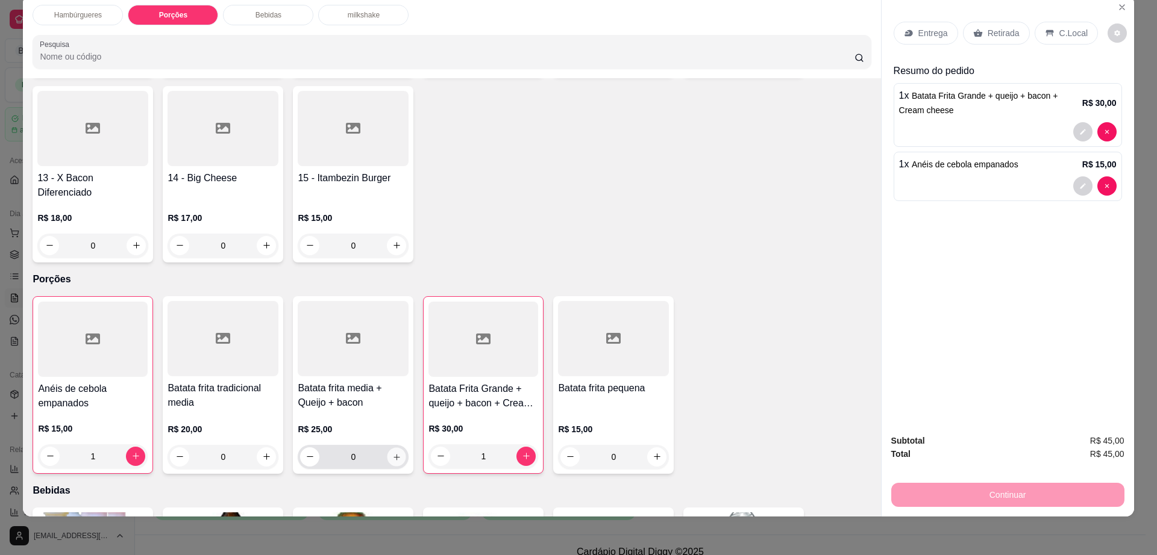
click at [394, 452] on icon "increase-product-quantity" at bounding box center [396, 456] width 9 height 9
type input "1"
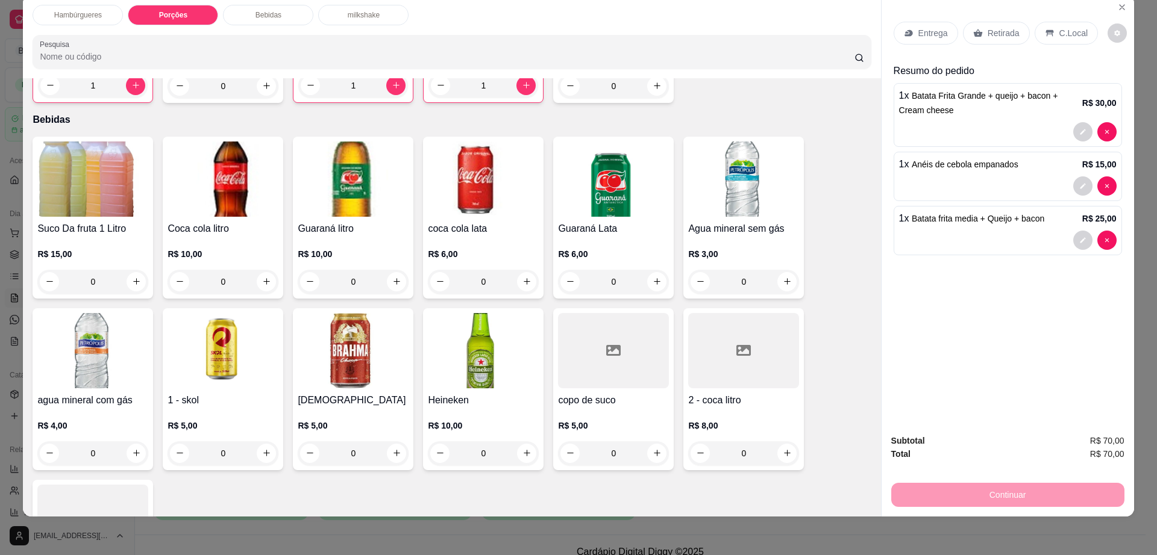
scroll to position [895, 0]
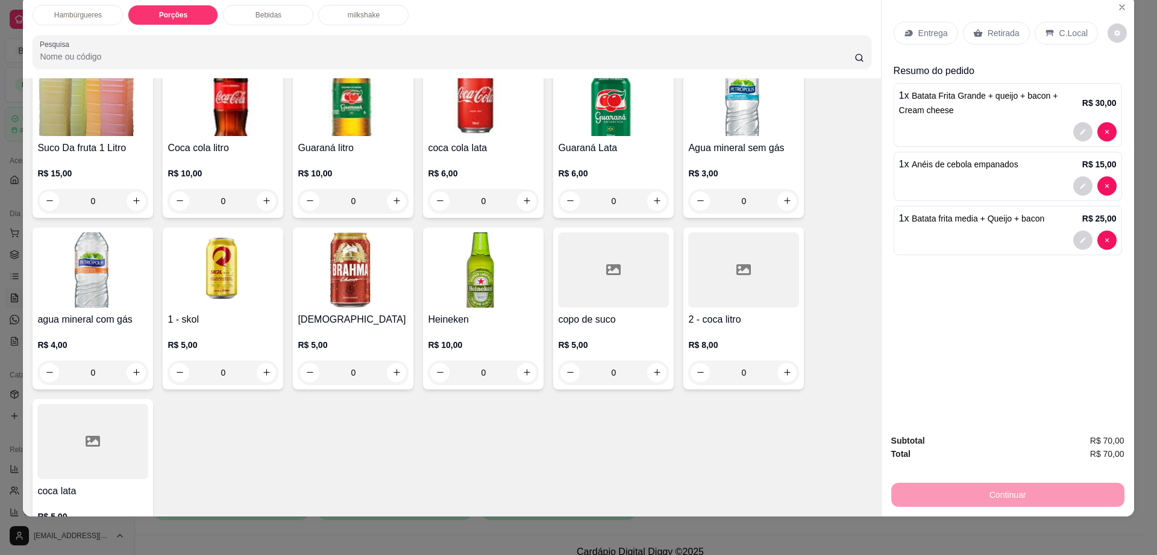
click at [751, 233] on div at bounding box center [743, 270] width 111 height 75
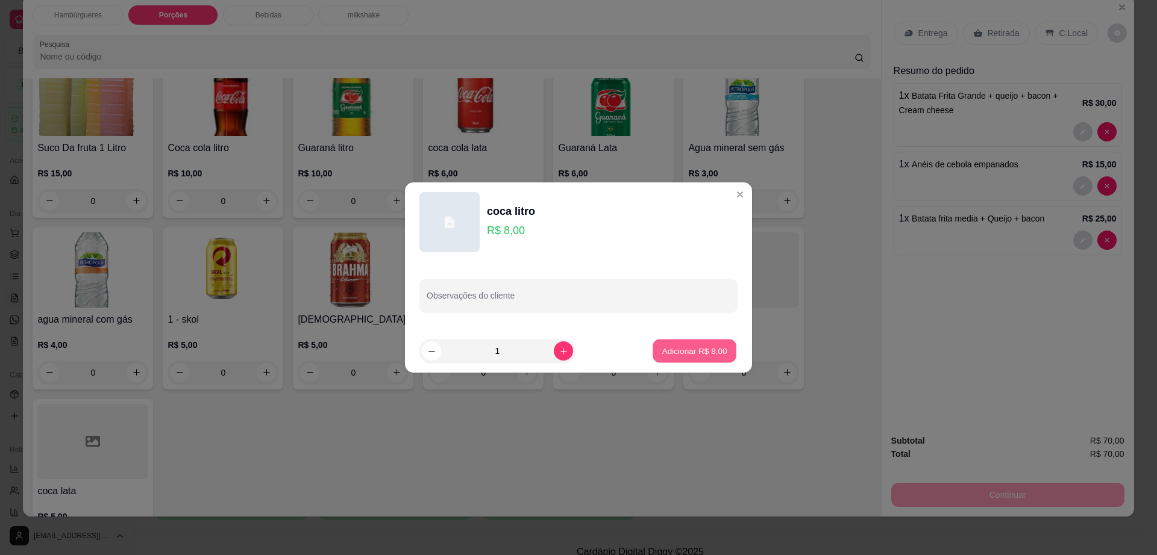
click at [716, 355] on button "Adicionar R$ 8,00" at bounding box center [694, 351] width 84 height 23
type input "1"
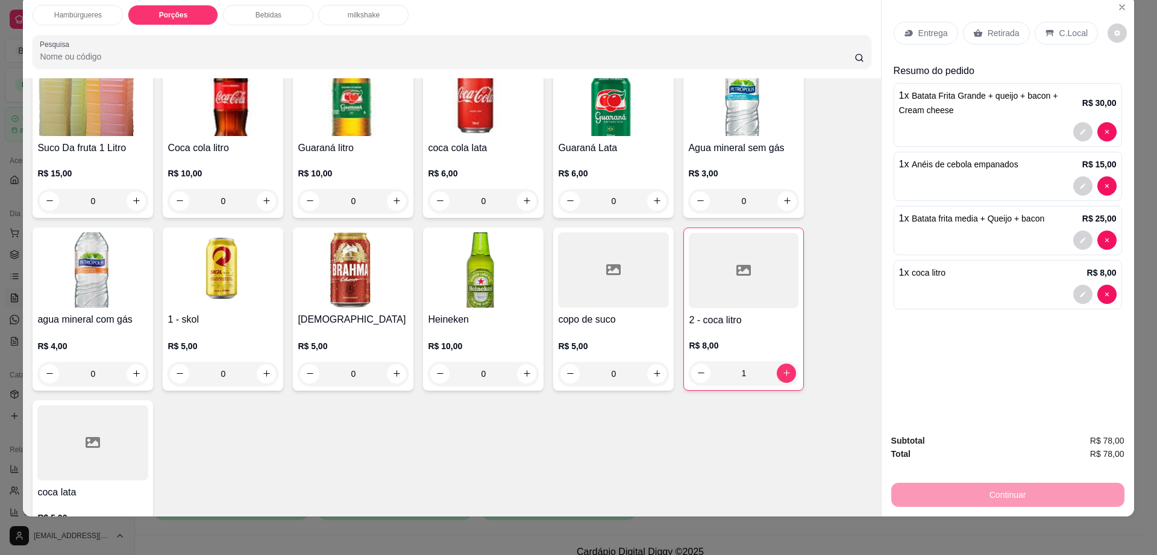
click at [987, 29] on p "Retirada" at bounding box center [1003, 33] width 32 height 12
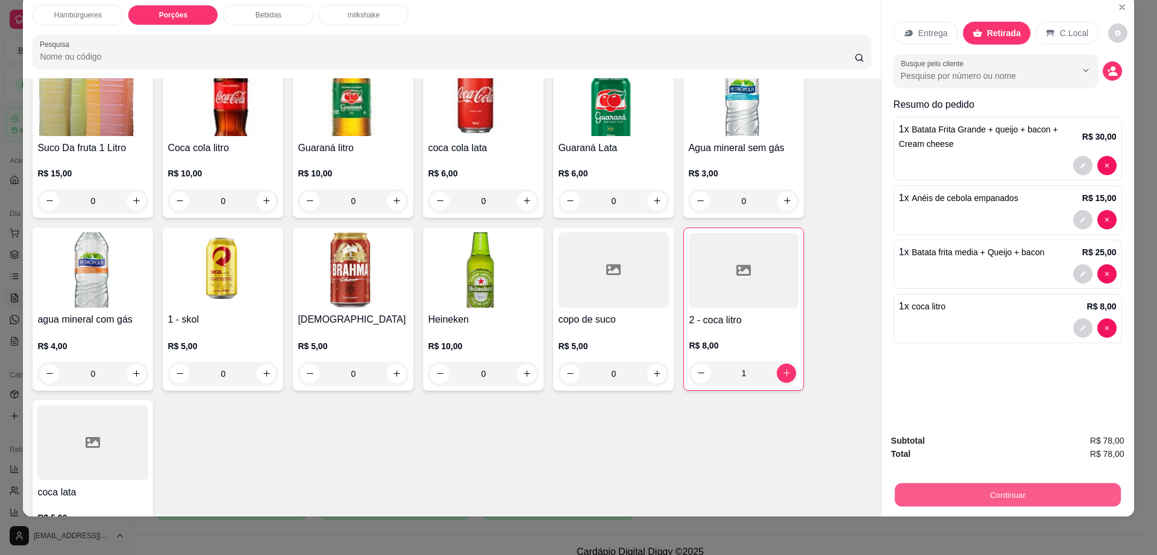
click at [1022, 493] on button "Continuar" at bounding box center [1007, 495] width 226 height 23
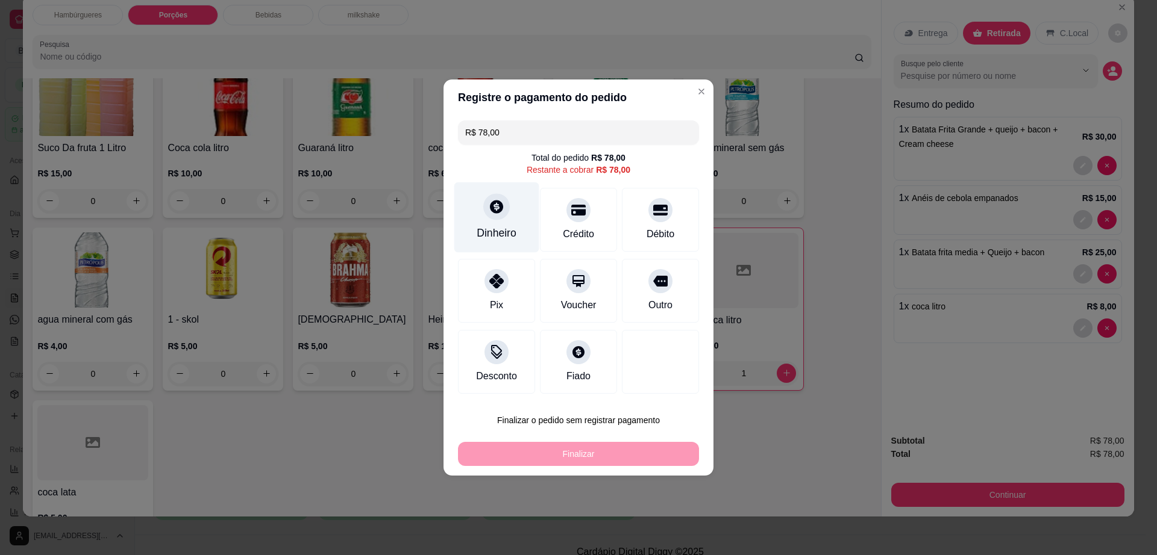
click at [489, 204] on icon at bounding box center [497, 207] width 16 height 16
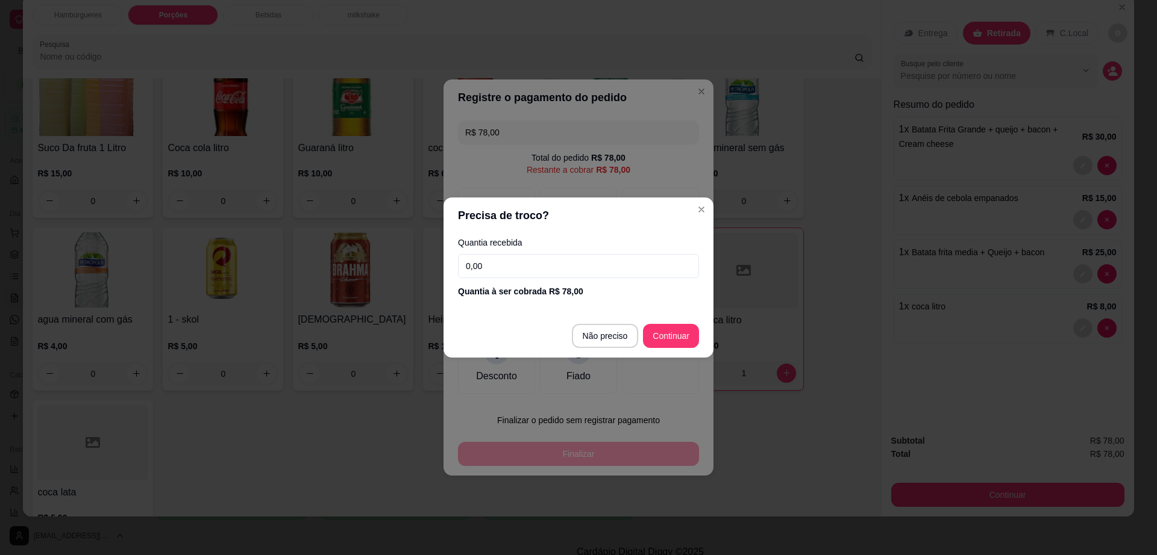
click at [564, 269] on input "0,00" at bounding box center [578, 266] width 241 height 24
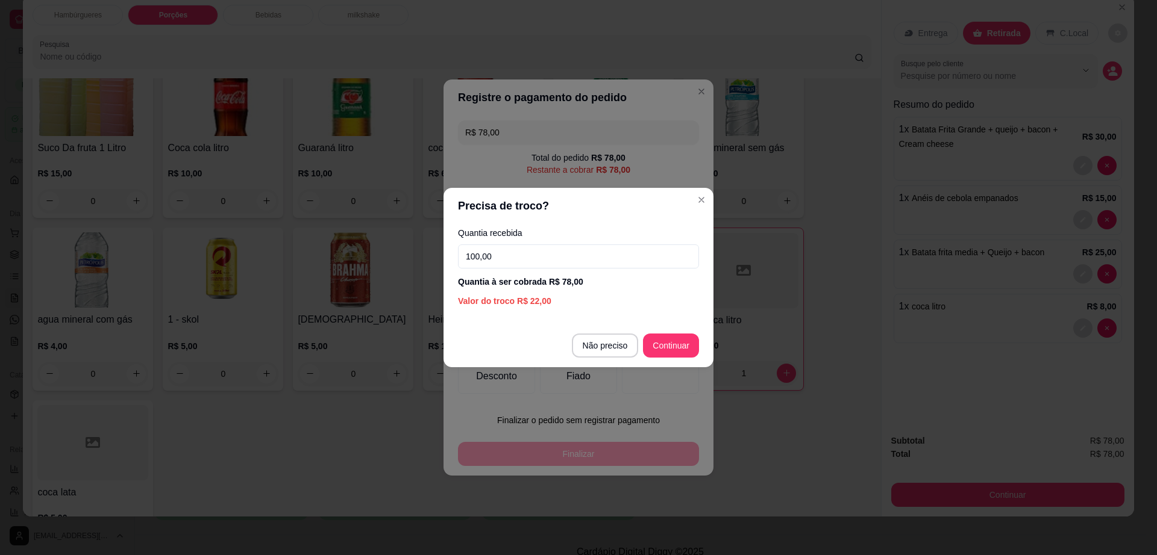
type input "100,00"
type input "R$ 0,00"
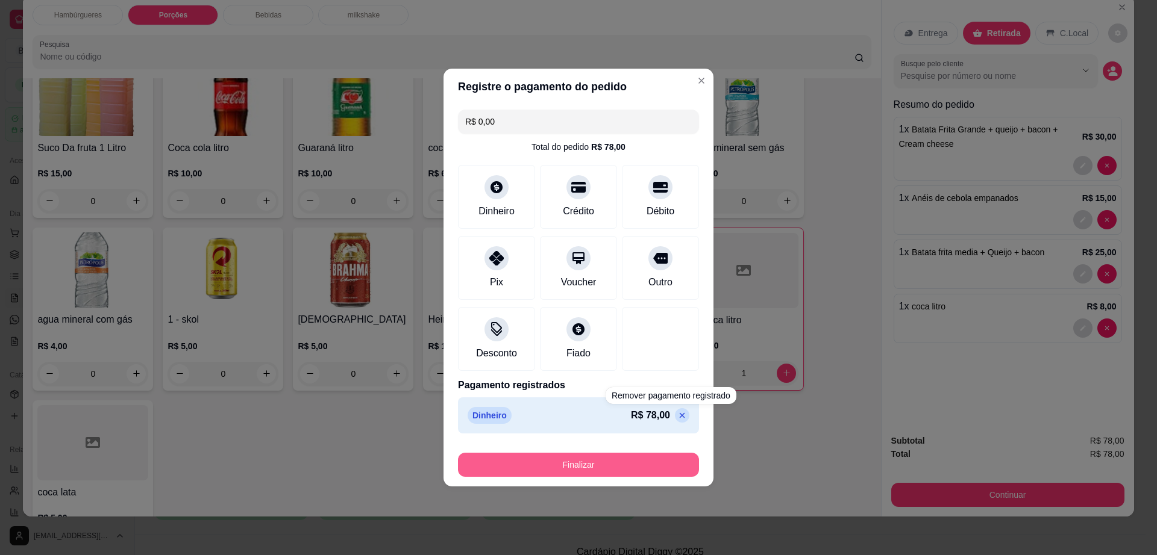
click at [652, 465] on button "Finalizar" at bounding box center [578, 465] width 241 height 24
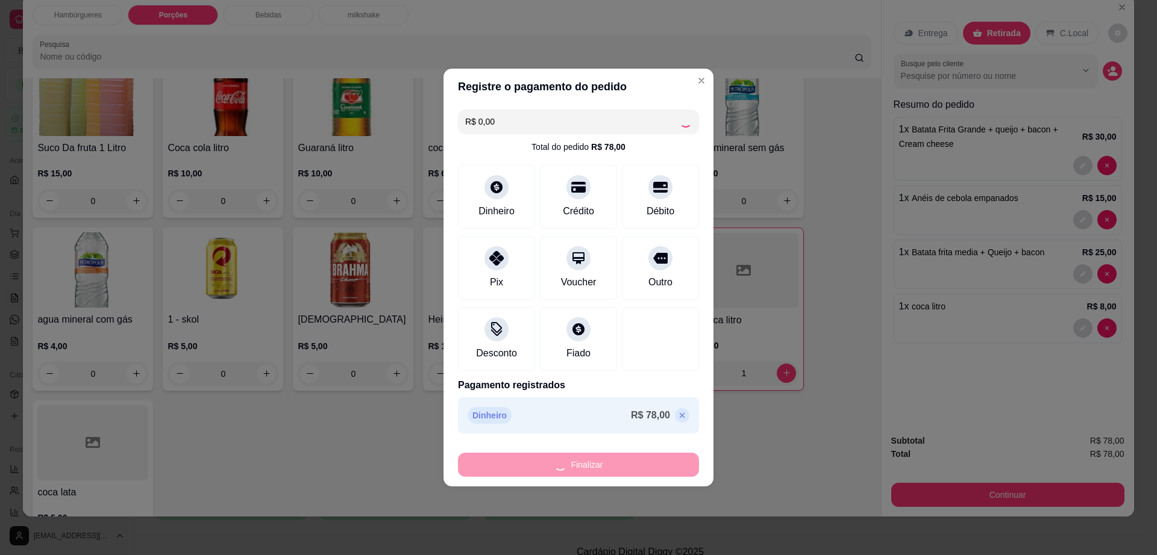
type input "0"
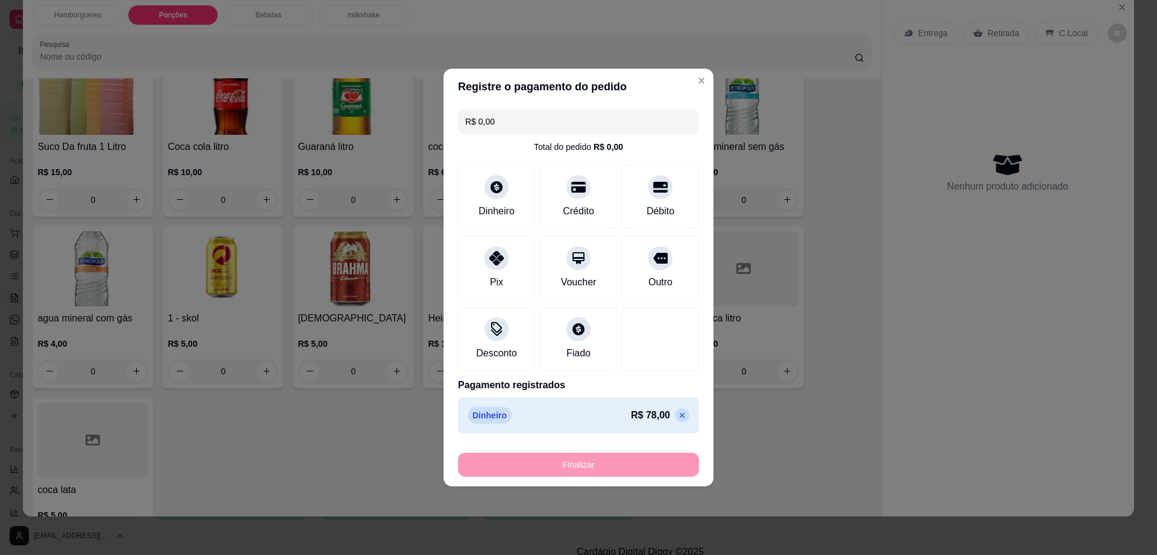
type input "-R$ 78,00"
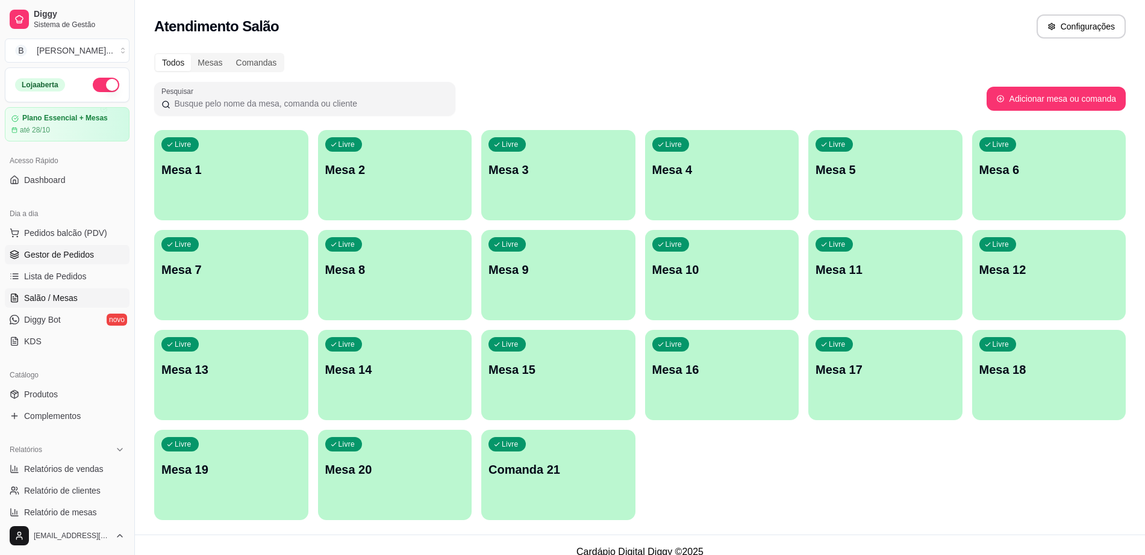
click at [104, 260] on link "Gestor de Pedidos" at bounding box center [67, 254] width 125 height 19
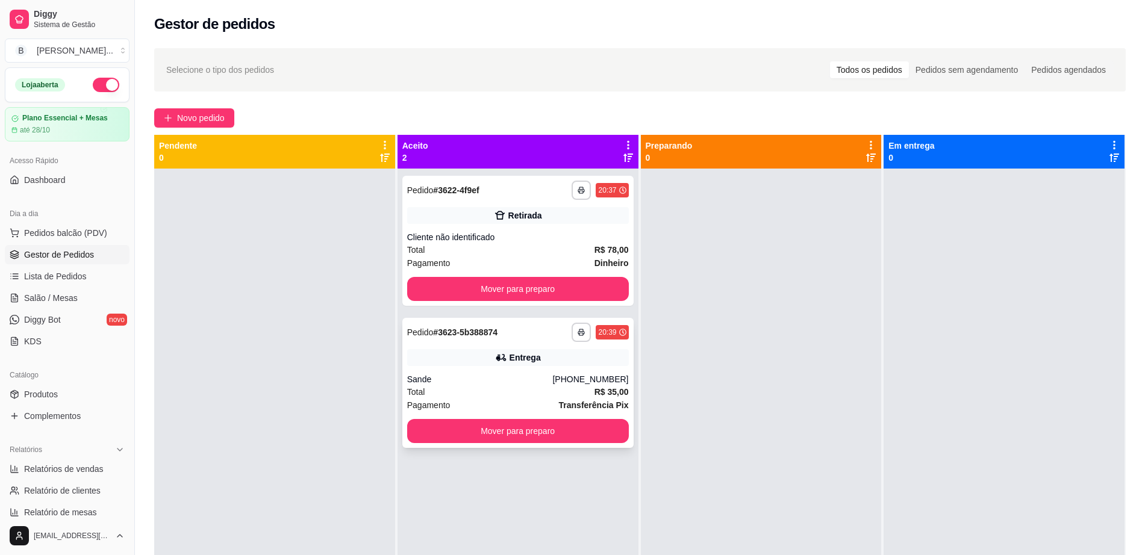
click at [554, 361] on div "Entrega" at bounding box center [518, 357] width 222 height 17
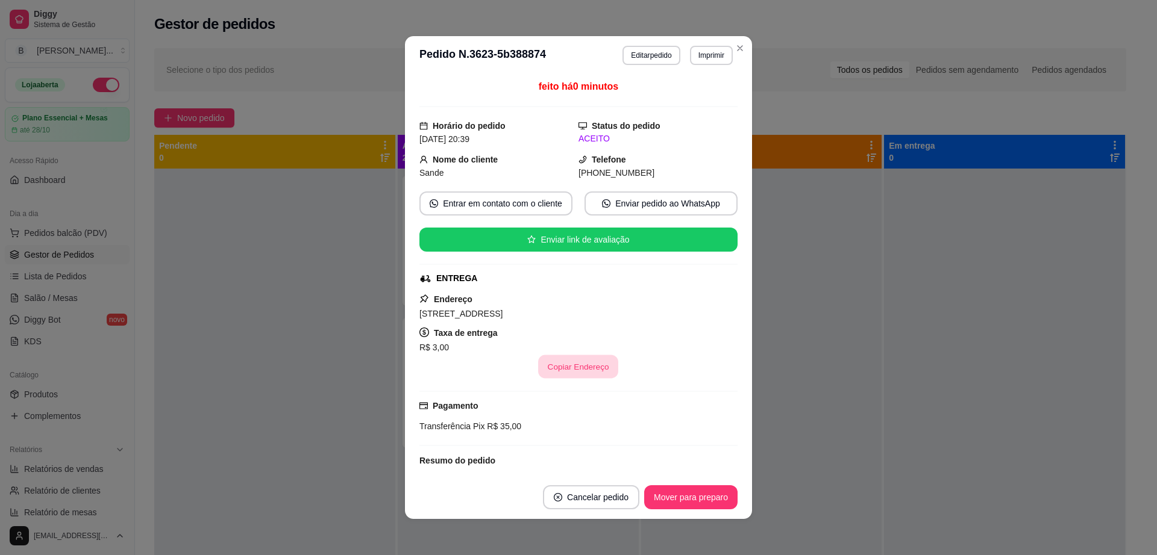
click at [562, 364] on button "Copiar Endereço" at bounding box center [579, 366] width 80 height 23
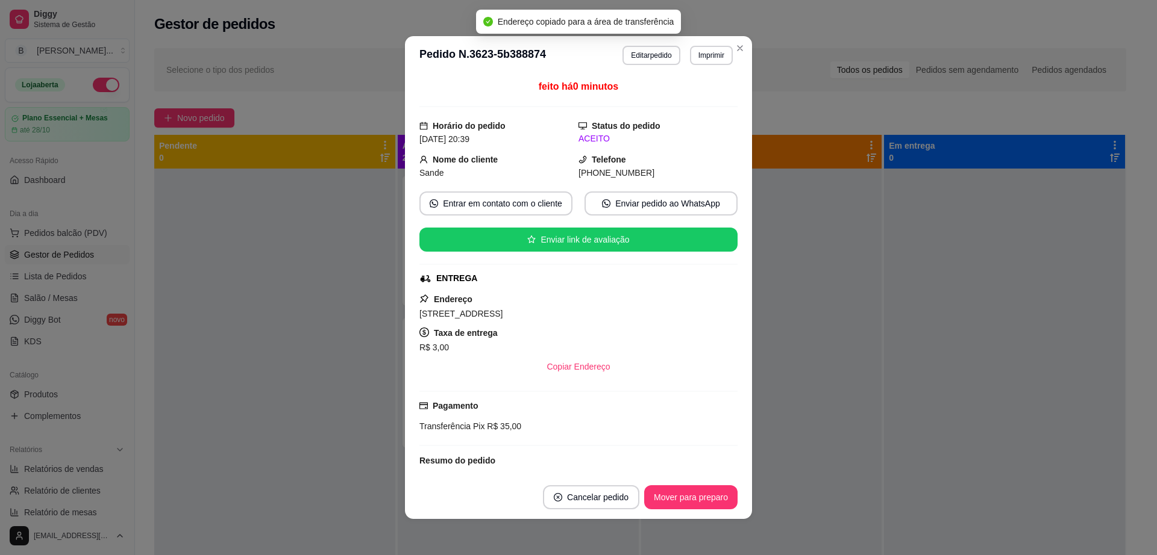
click at [635, 39] on header "**********" at bounding box center [578, 55] width 347 height 39
click at [633, 50] on button "Editar pedido" at bounding box center [651, 55] width 56 height 19
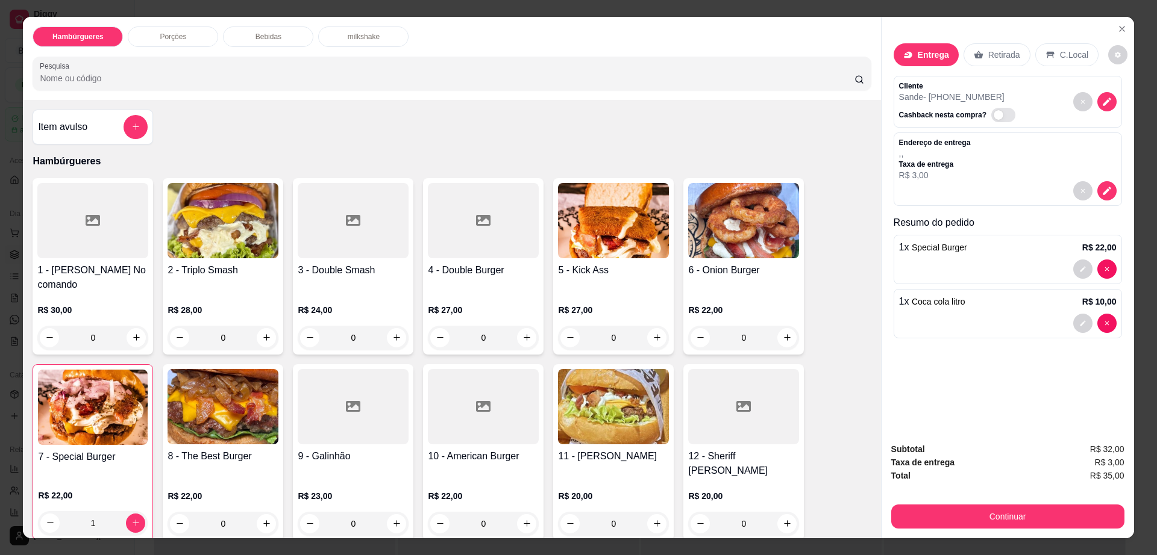
click at [186, 36] on div "Porções" at bounding box center [173, 37] width 90 height 20
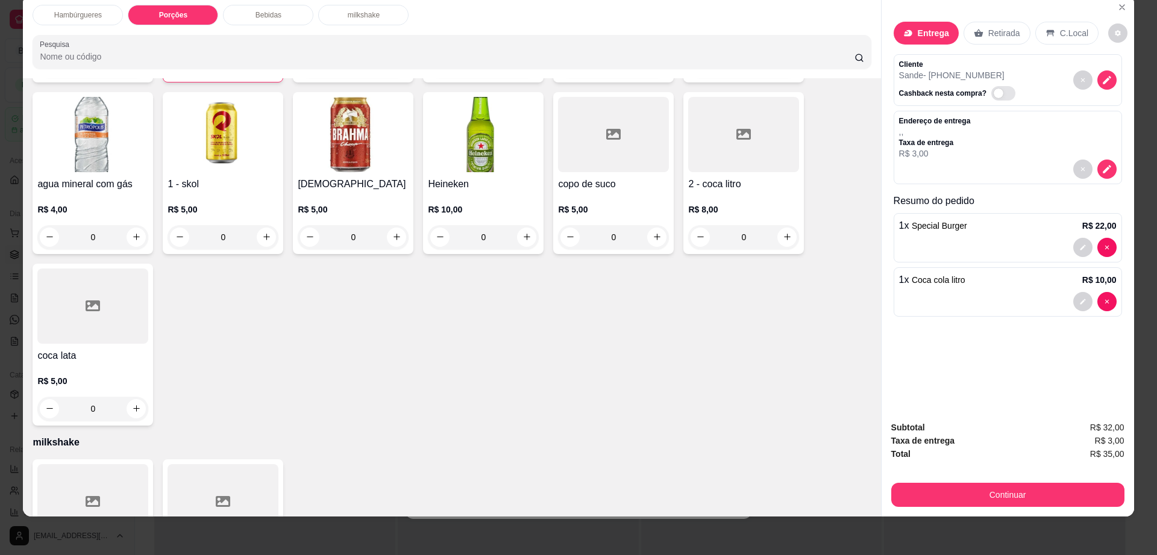
scroll to position [1102, 0]
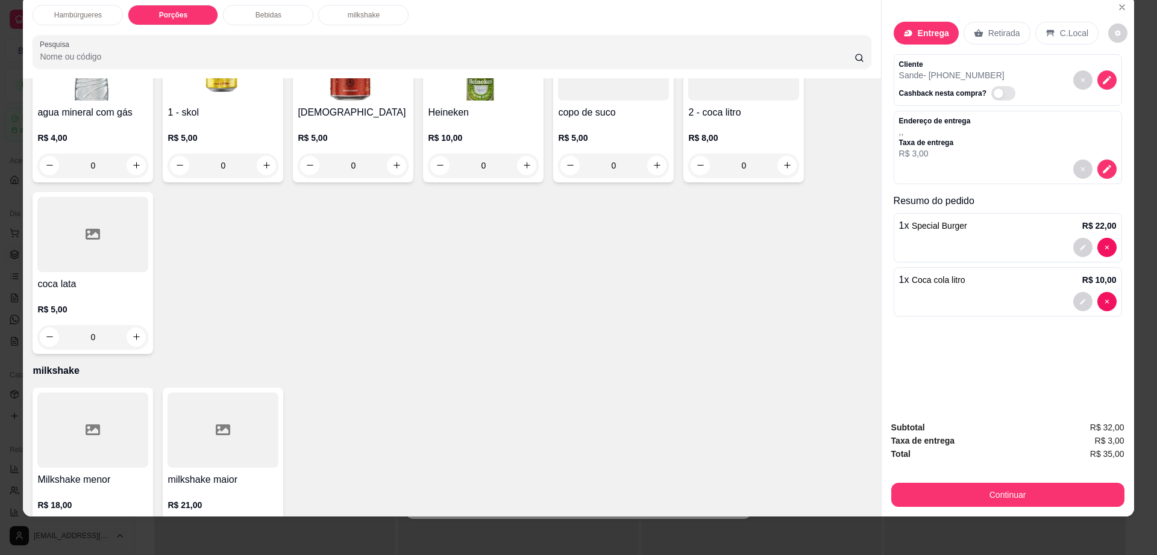
click at [211, 473] on h4 "milkshake maior" at bounding box center [222, 480] width 111 height 14
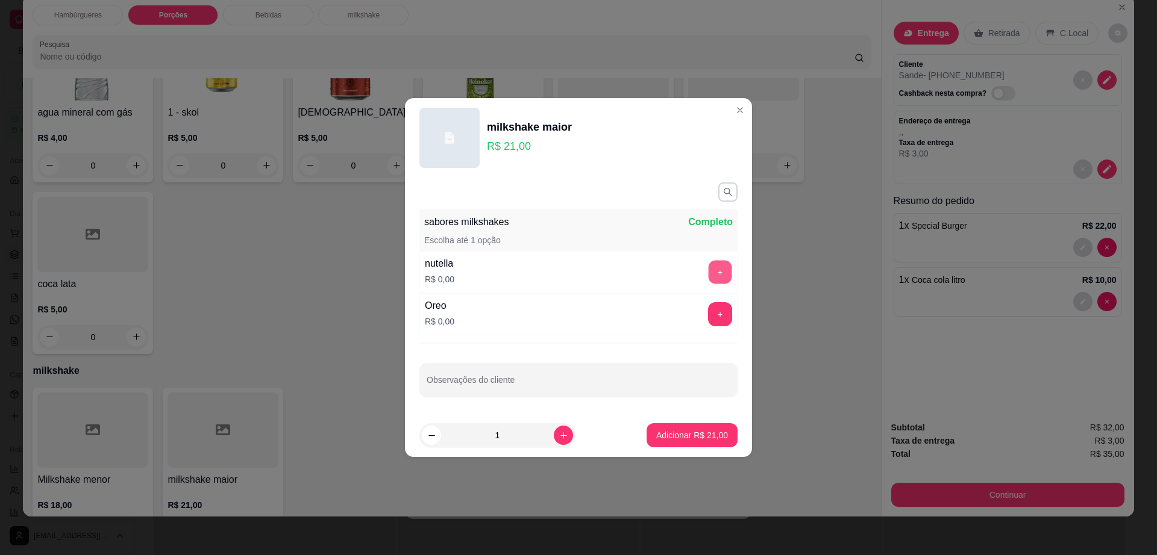
click at [708, 266] on button "+" at bounding box center [719, 272] width 23 height 23
click at [708, 440] on p "Adicionar R$ 21,00" at bounding box center [692, 436] width 72 height 12
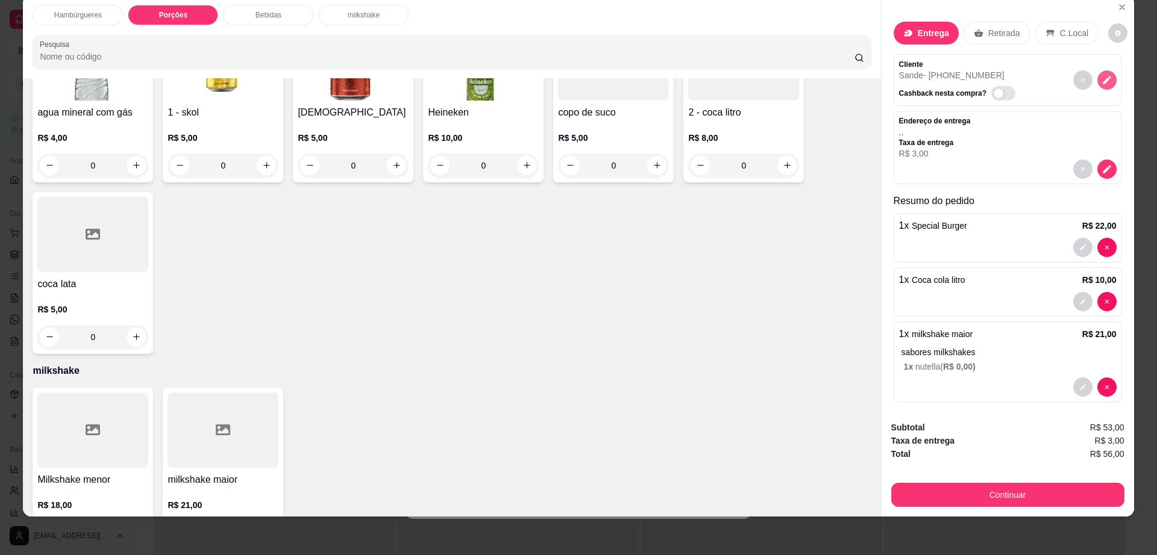
click at [1101, 77] on icon "decrease-product-quantity" at bounding box center [1106, 80] width 11 height 11
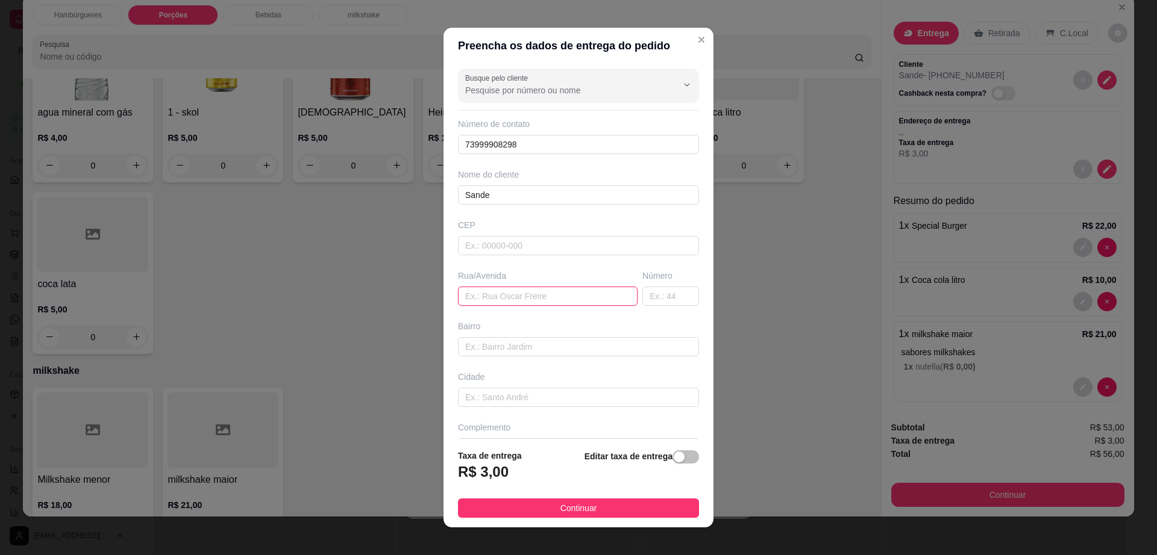
click at [595, 305] on input "text" at bounding box center [548, 296] width 180 height 19
paste input "[STREET_ADDRESS]"
type input "[STREET_ADDRESS]"
click at [507, 505] on button "Continuar" at bounding box center [578, 508] width 241 height 19
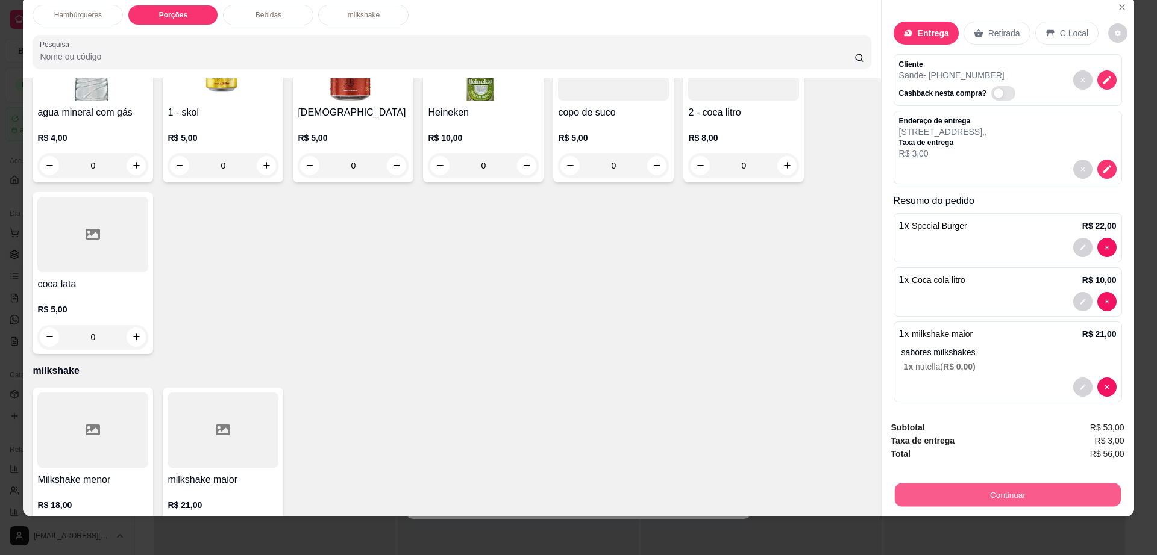
click at [1032, 503] on button "Continuar" at bounding box center [1007, 495] width 226 height 23
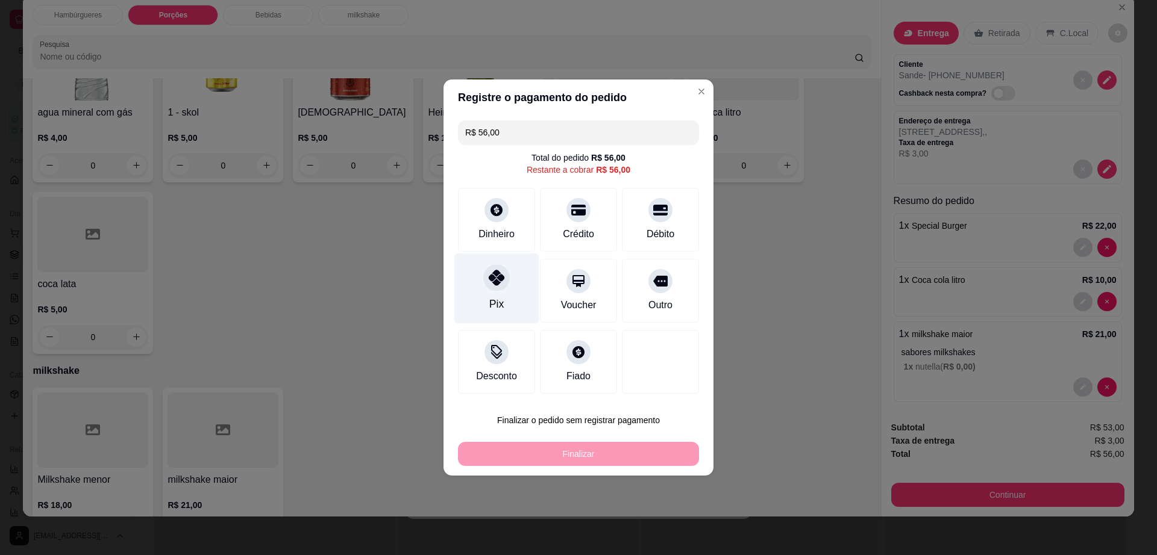
click at [498, 286] on icon at bounding box center [497, 278] width 16 height 16
type input "R$ 0,00"
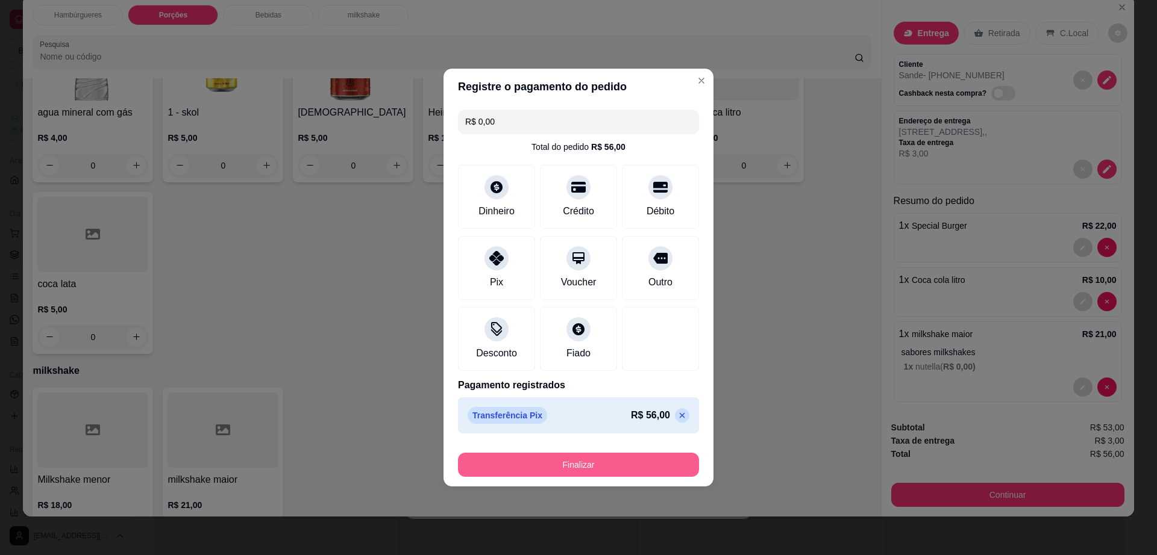
click at [589, 466] on button "Finalizar" at bounding box center [578, 465] width 241 height 24
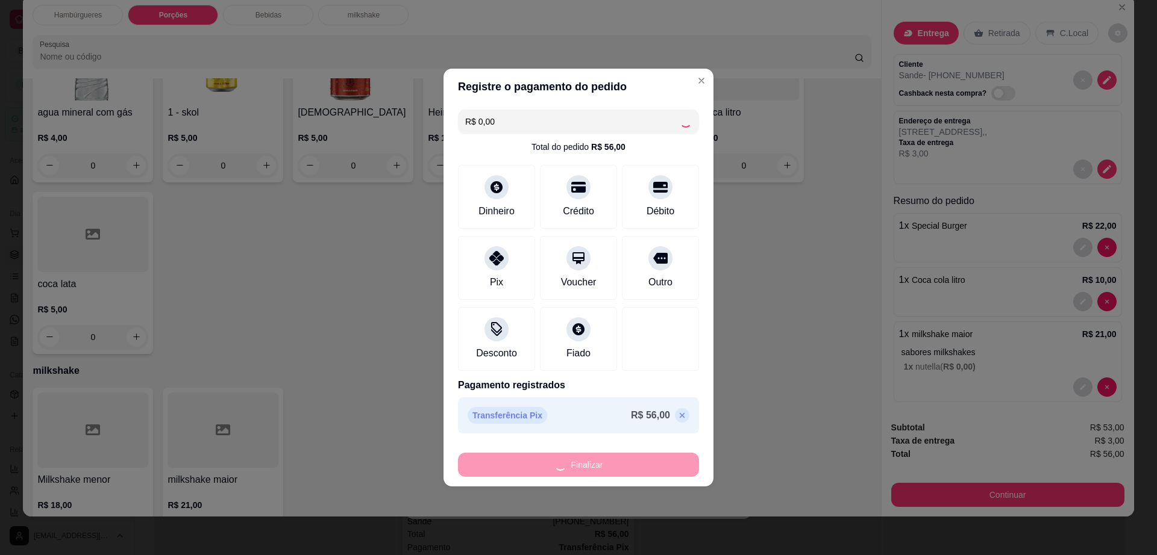
type input "0"
type input "-R$ 56,00"
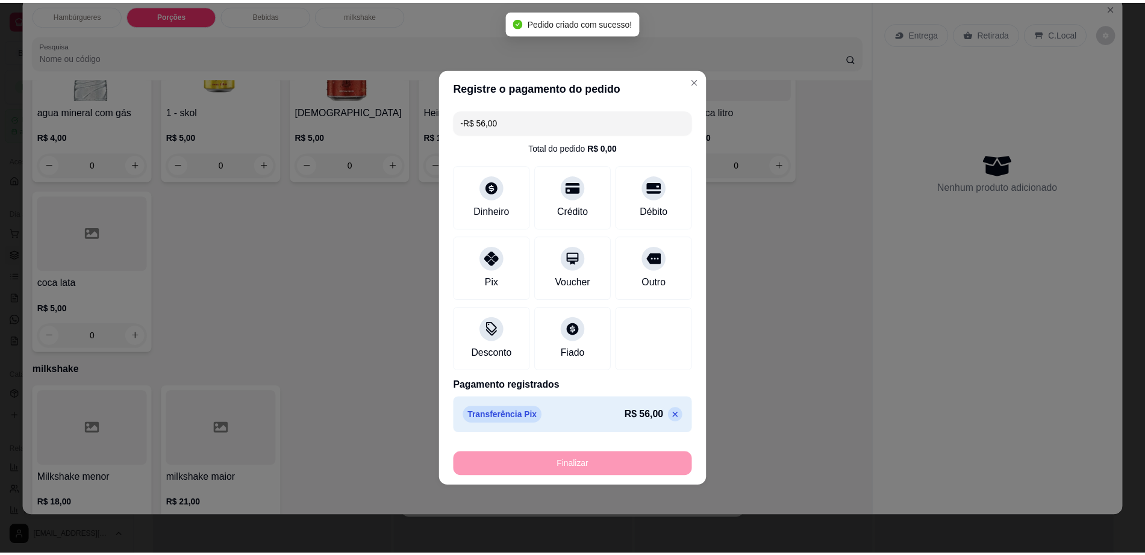
scroll to position [1099, 0]
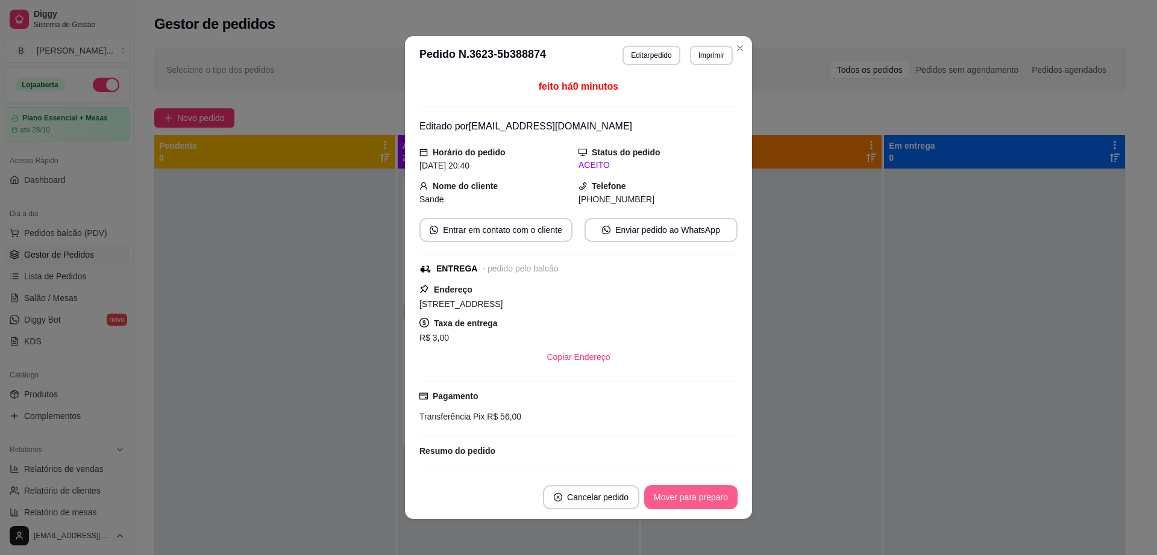
click at [684, 502] on button "Mover para preparo" at bounding box center [690, 498] width 93 height 24
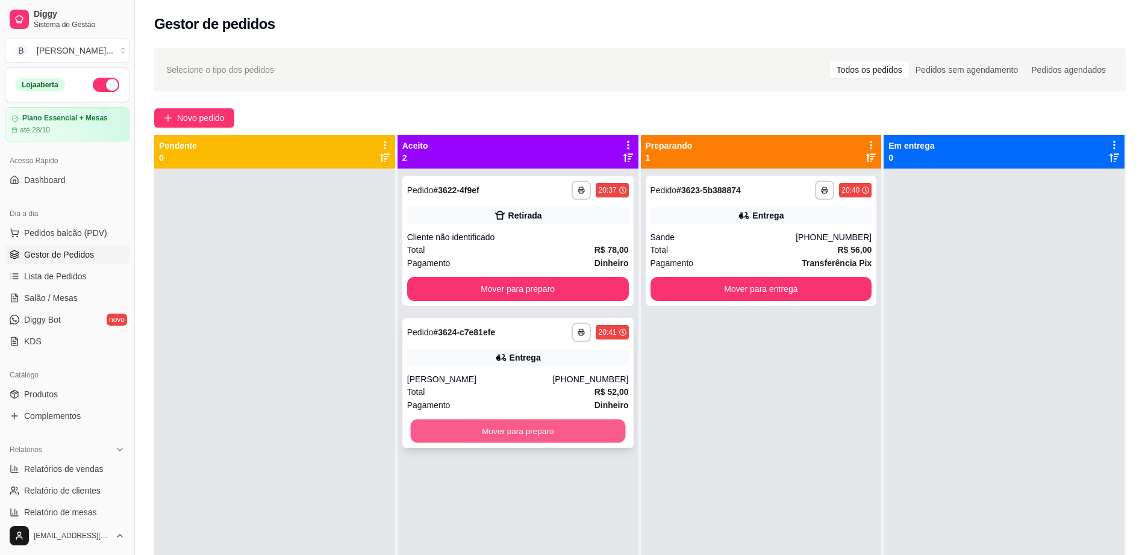
click at [590, 433] on button "Mover para preparo" at bounding box center [517, 431] width 215 height 23
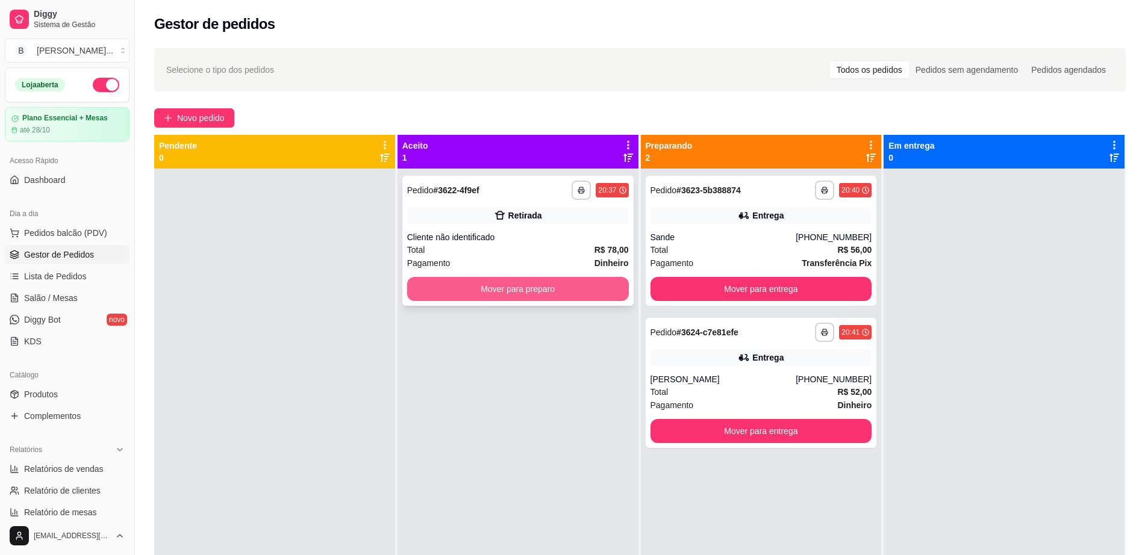
click at [544, 292] on button "Mover para preparo" at bounding box center [518, 289] width 222 height 24
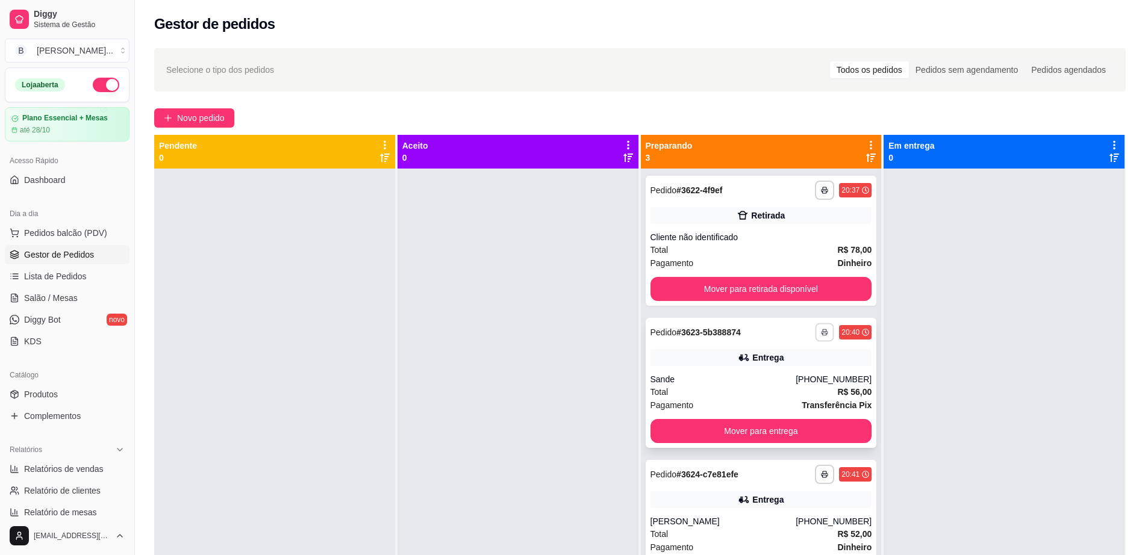
click at [816, 339] on button "button" at bounding box center [825, 332] width 19 height 19
click at [800, 375] on button "Impressora" at bounding box center [784, 374] width 87 height 19
